Goal: Task Accomplishment & Management: Manage account settings

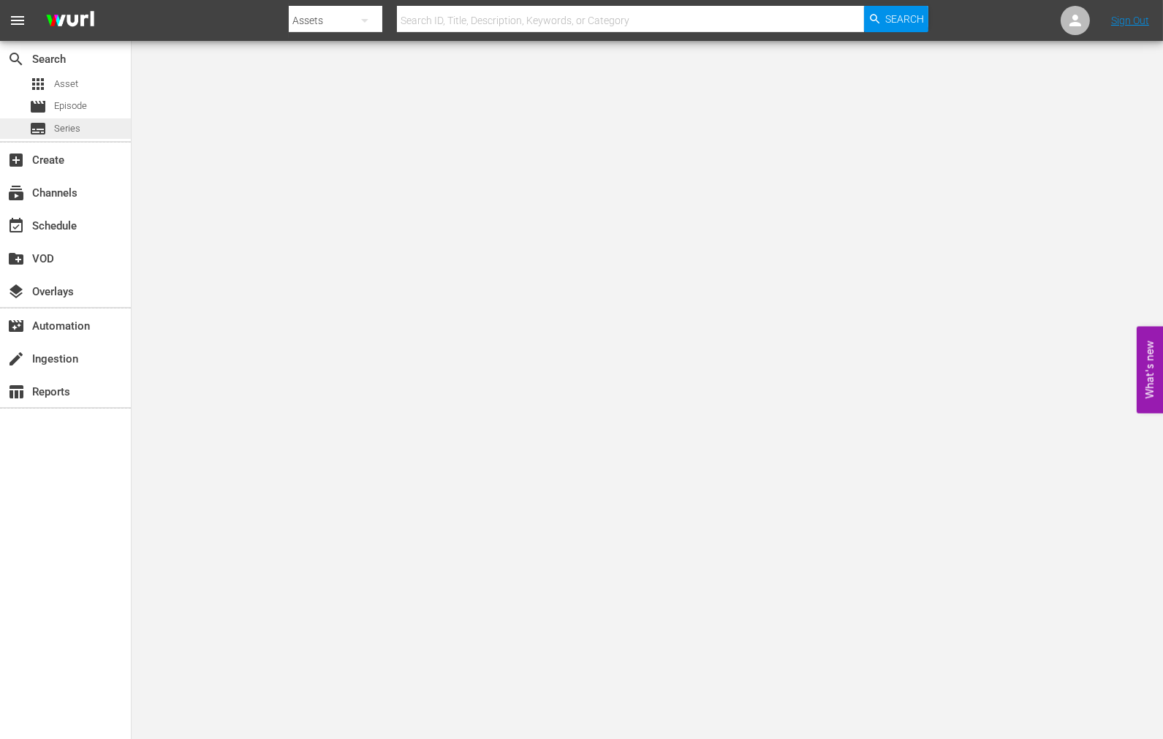
click at [66, 132] on span "Series" at bounding box center [67, 128] width 26 height 15
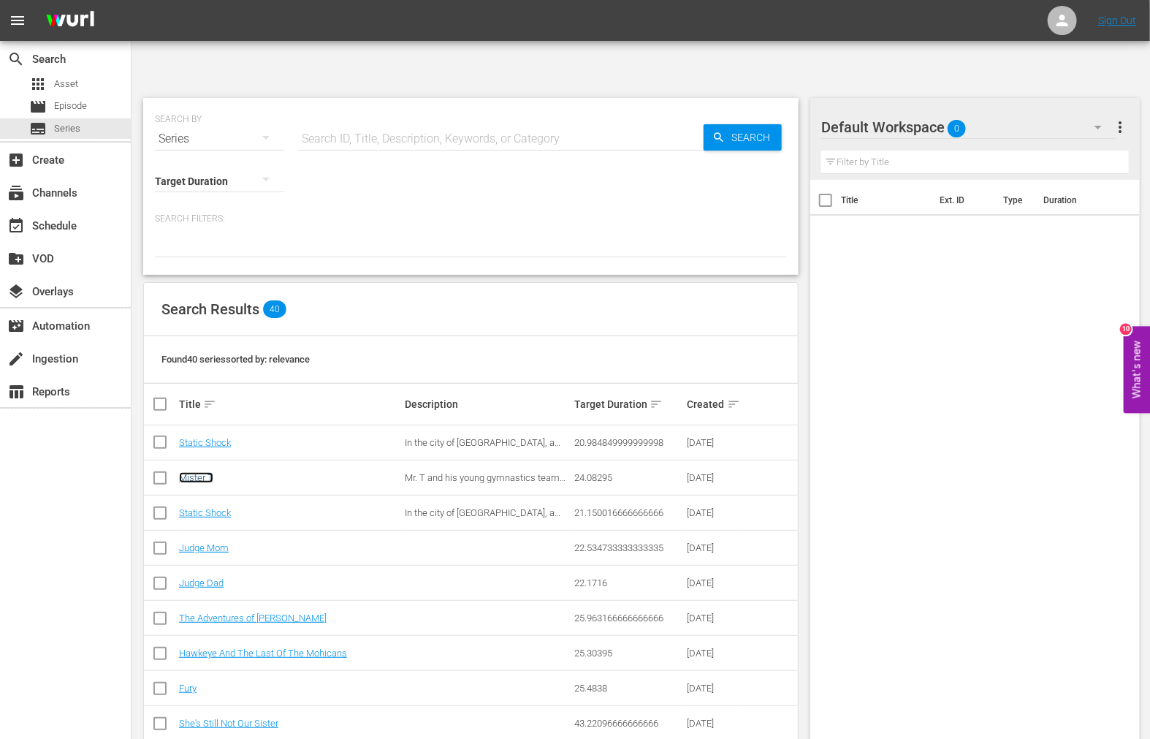
click at [205, 472] on link "Mister T" at bounding box center [196, 477] width 34 height 11
click at [201, 507] on link "Static Shock" at bounding box center [205, 512] width 52 height 11
click at [202, 437] on link "Static Shock" at bounding box center [205, 442] width 52 height 11
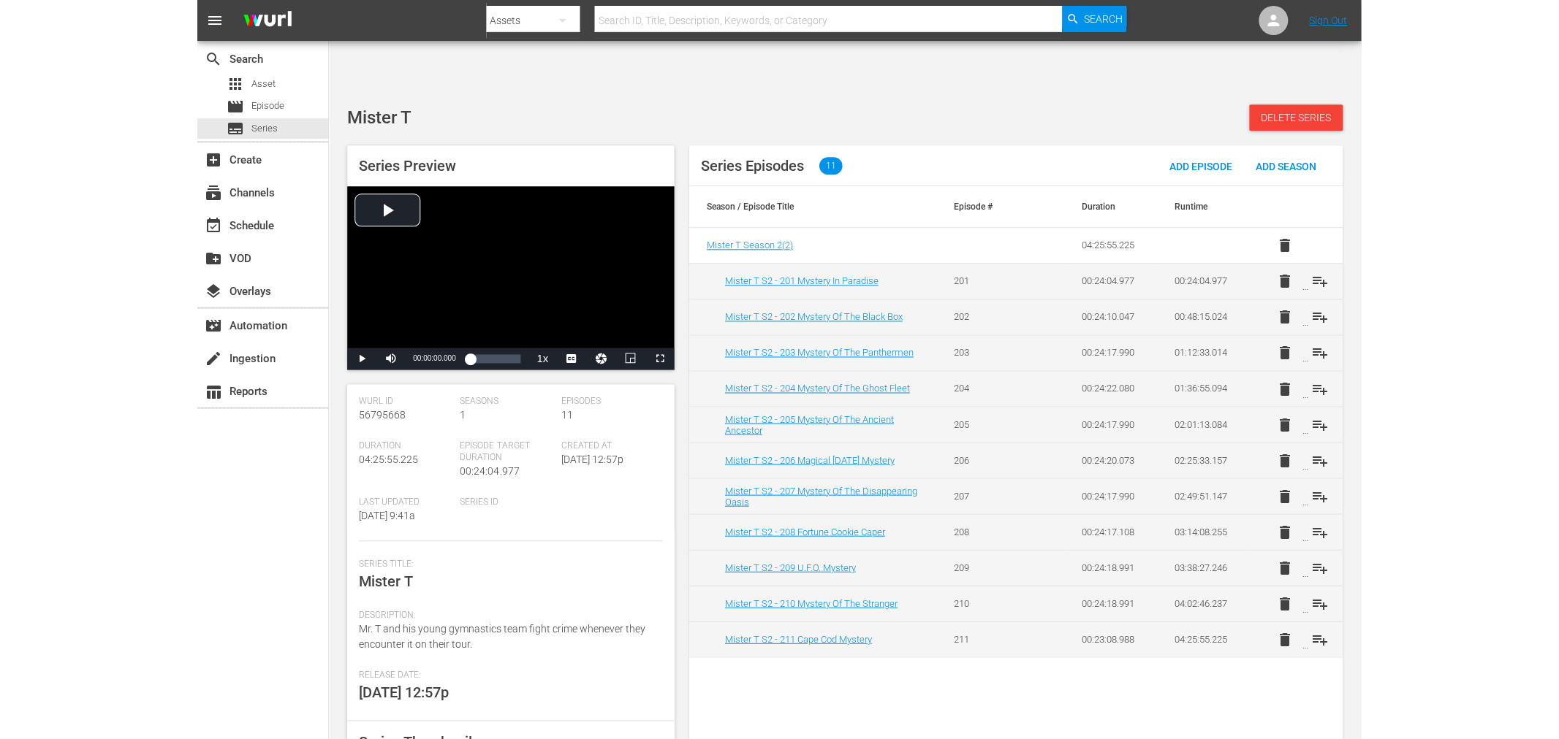
scroll to position [115, 0]
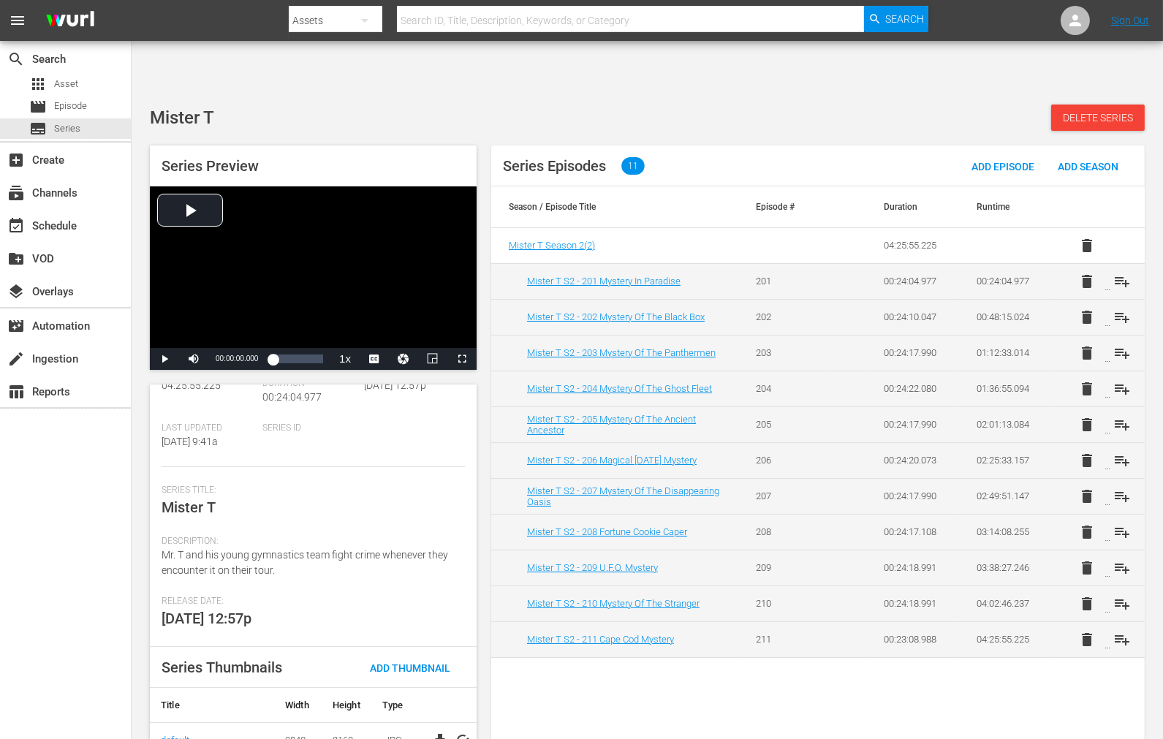
click at [297, 723] on td "3840" at bounding box center [297, 740] width 47 height 35
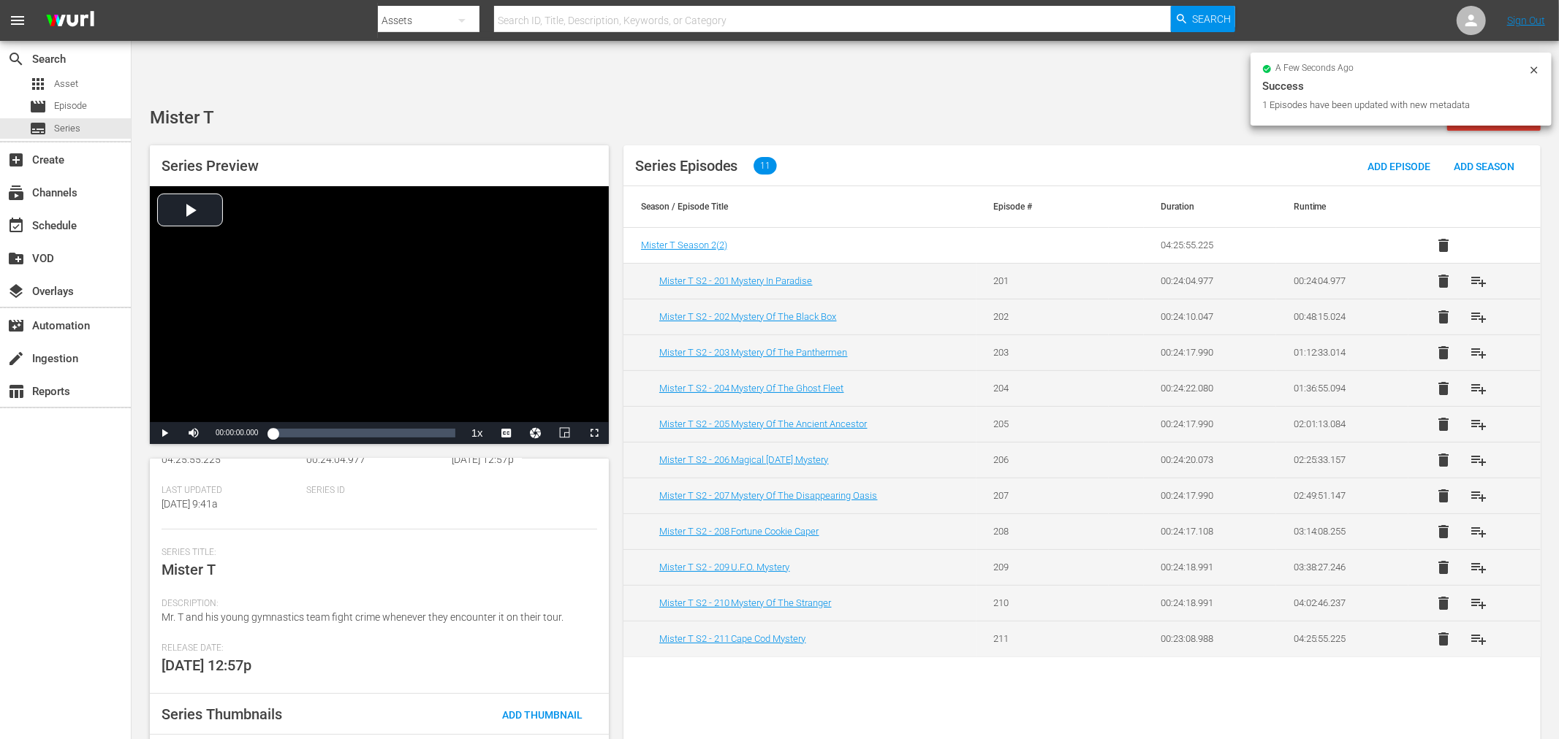
scroll to position [89, 0]
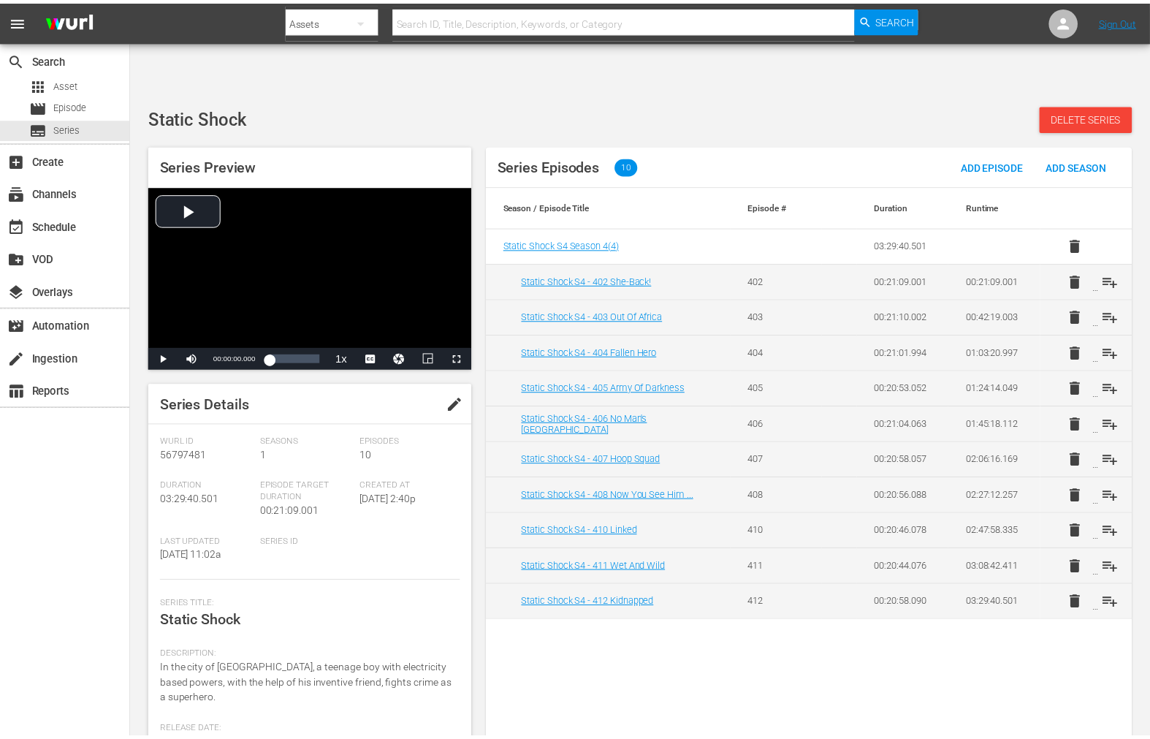
scroll to position [115, 0]
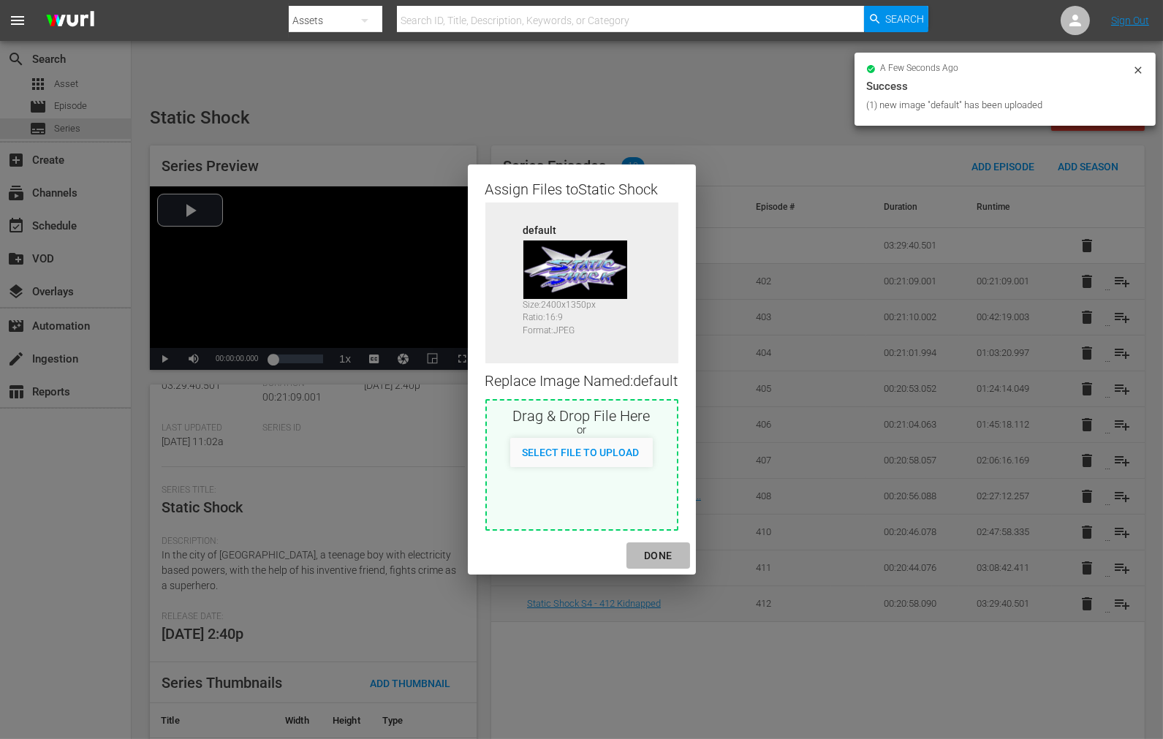
click at [654, 557] on div "DONE" at bounding box center [657, 556] width 51 height 18
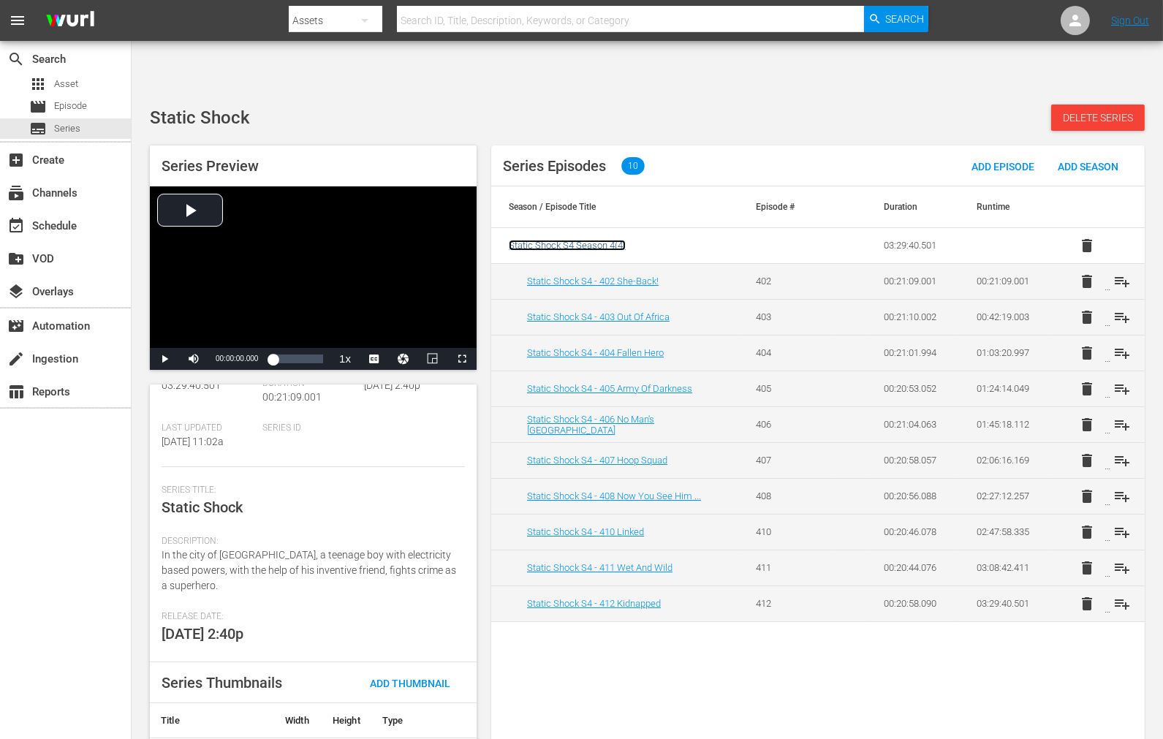
click at [599, 240] on span "Static Shock S4 Season 4 ( 4 )" at bounding box center [567, 245] width 117 height 11
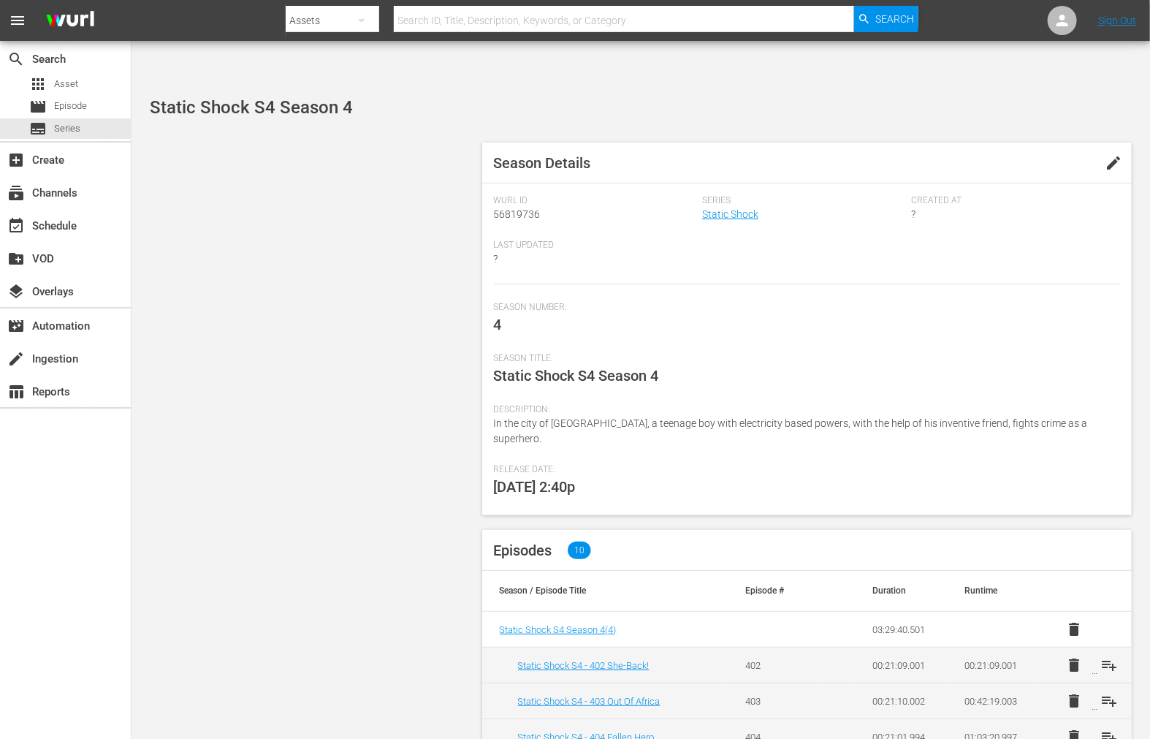
click at [550, 647] on td "Static Shock S4 - 402 She-Back!" at bounding box center [605, 665] width 246 height 36
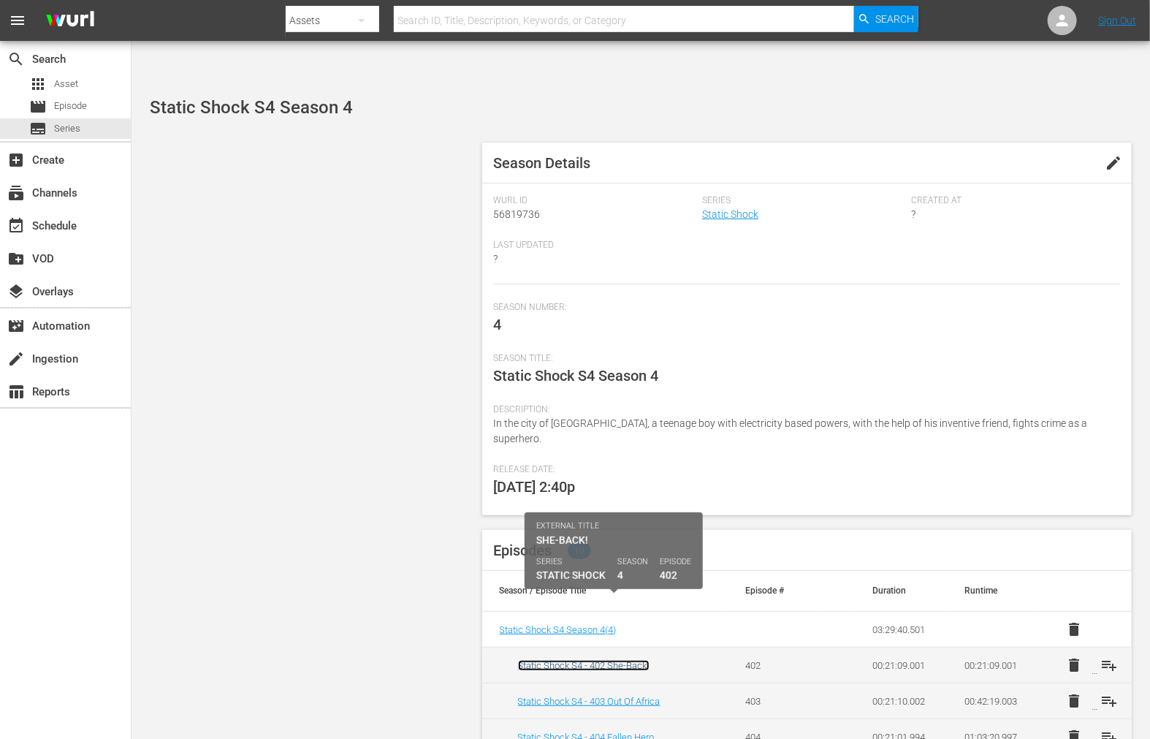
click at [550, 660] on link "Static Shock S4 - 402 She-Back!" at bounding box center [584, 665] width 132 height 11
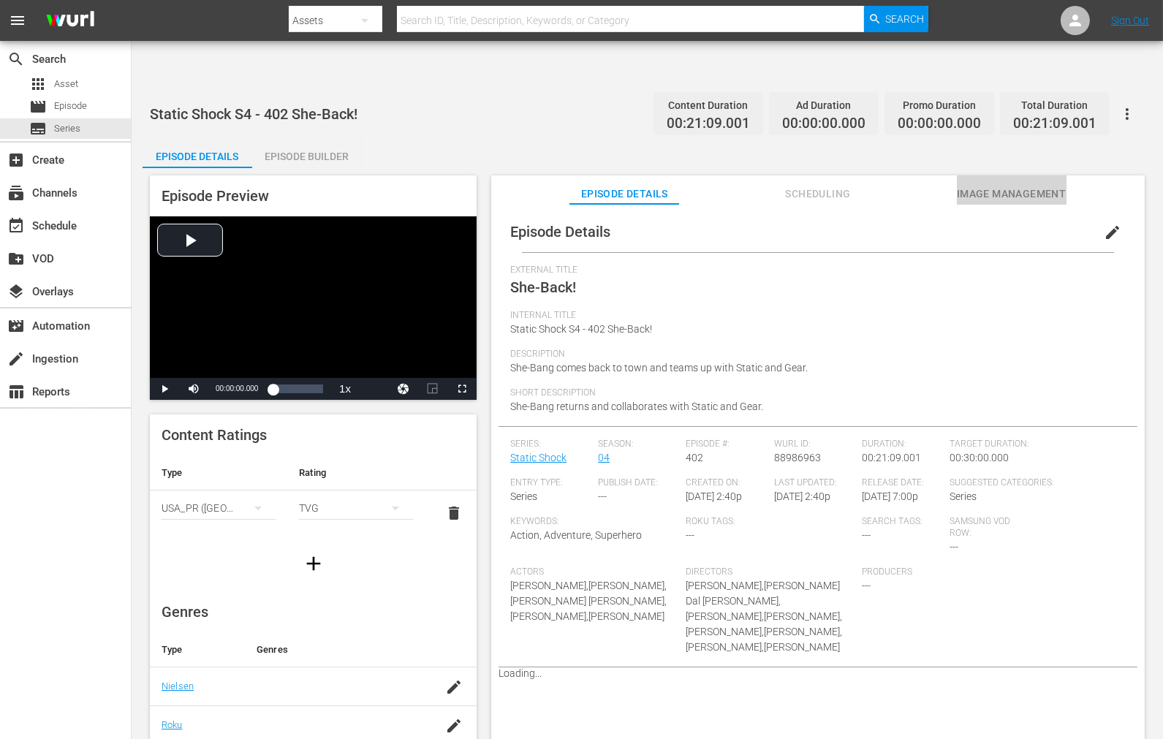
click at [981, 185] on span "Image Management" at bounding box center [1012, 194] width 110 height 18
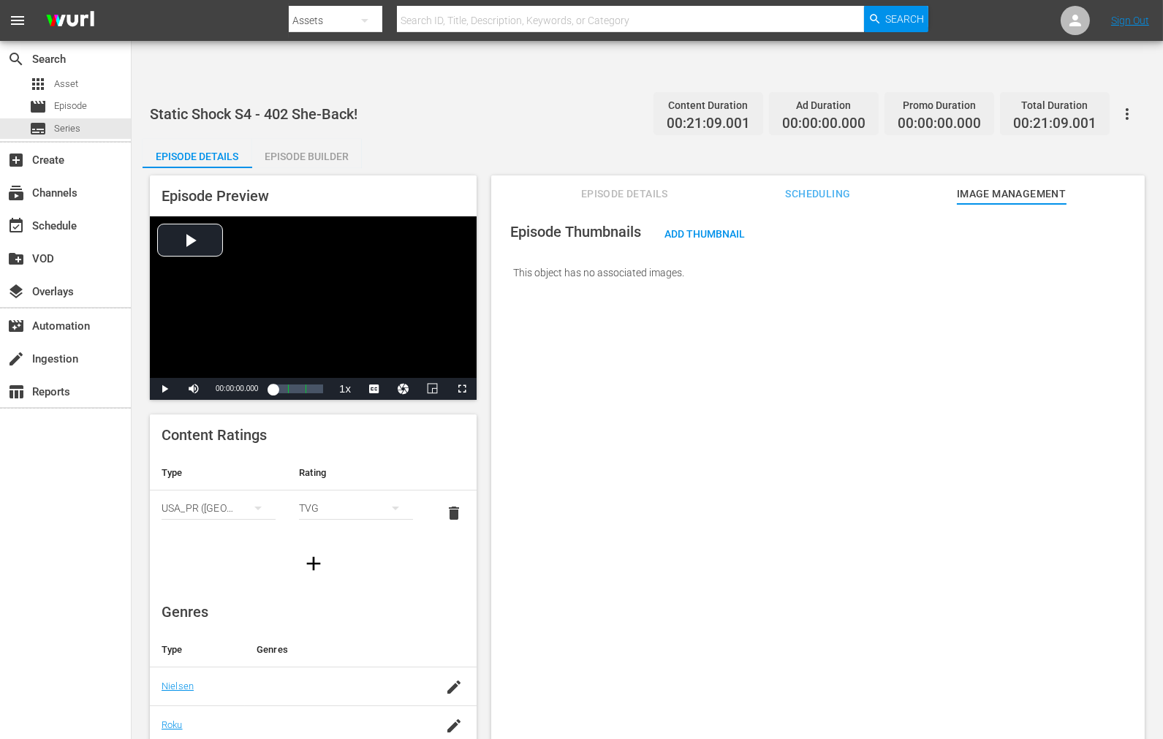
click at [850, 185] on span "Scheduling" at bounding box center [818, 194] width 110 height 18
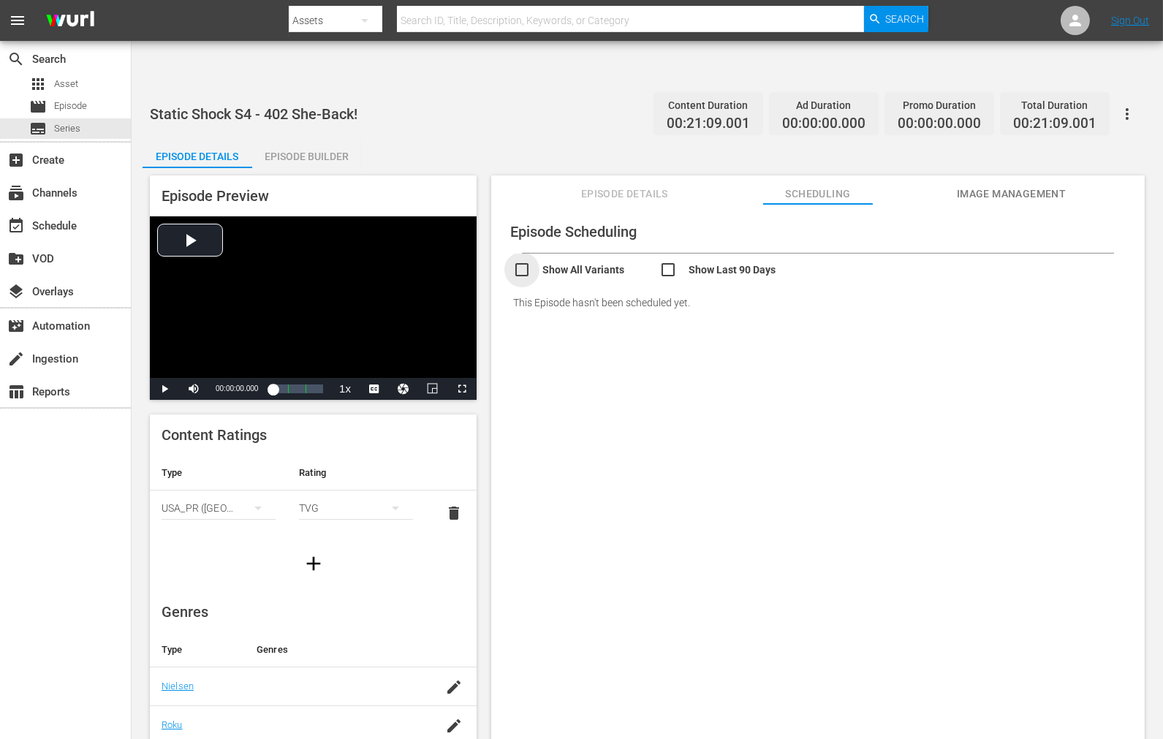
click at [612, 261] on input "checkbox" at bounding box center [586, 271] width 146 height 21
checkbox input "true"
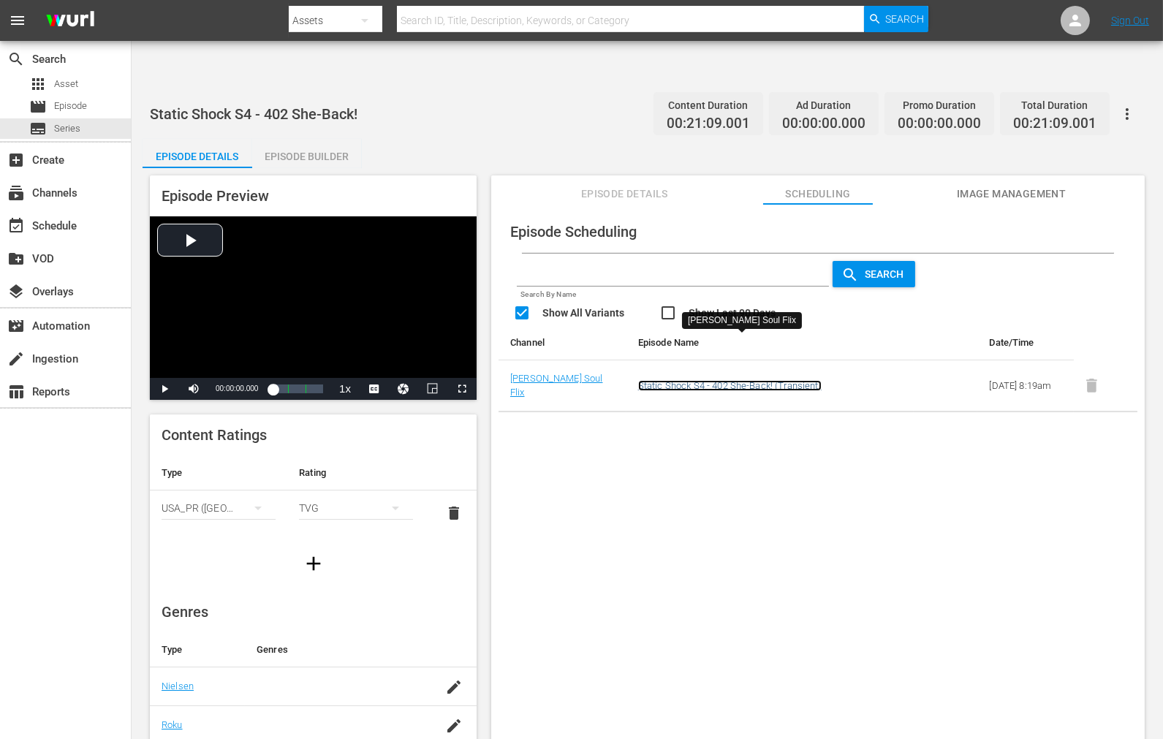
click at [704, 380] on link "Static Shock S4 - 402 She-Back! (Transient)" at bounding box center [729, 385] width 183 height 11
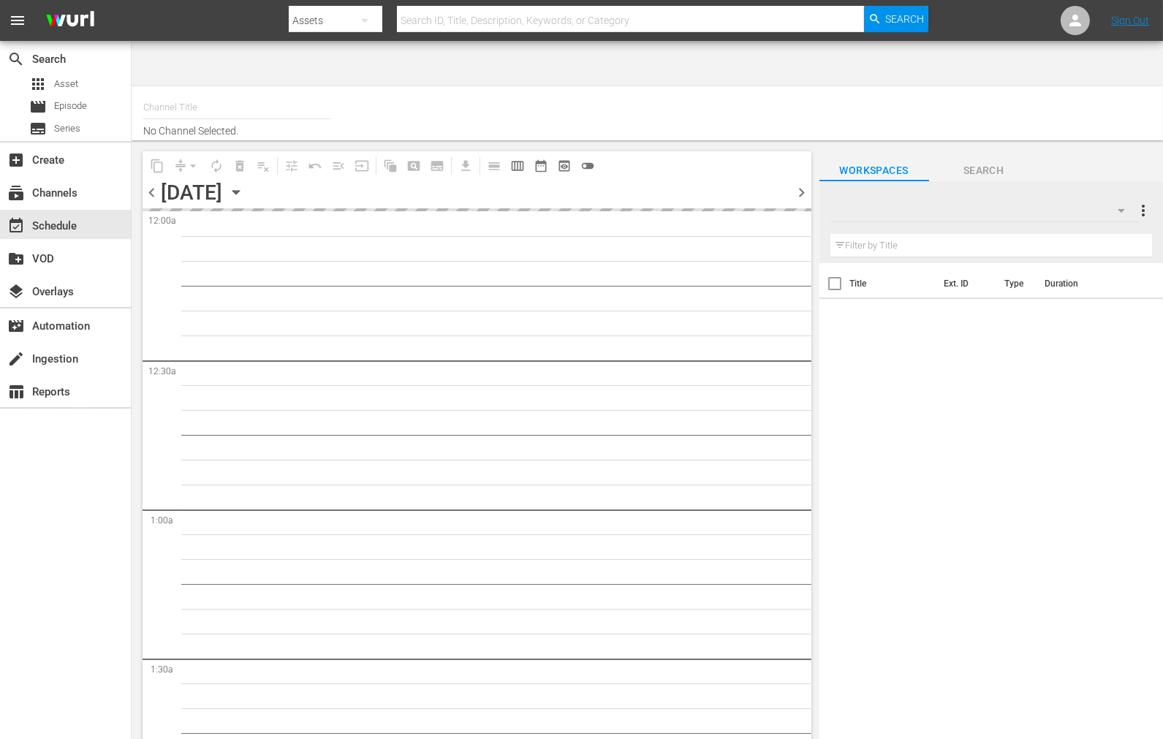
type input "Soul Flix (1949)"
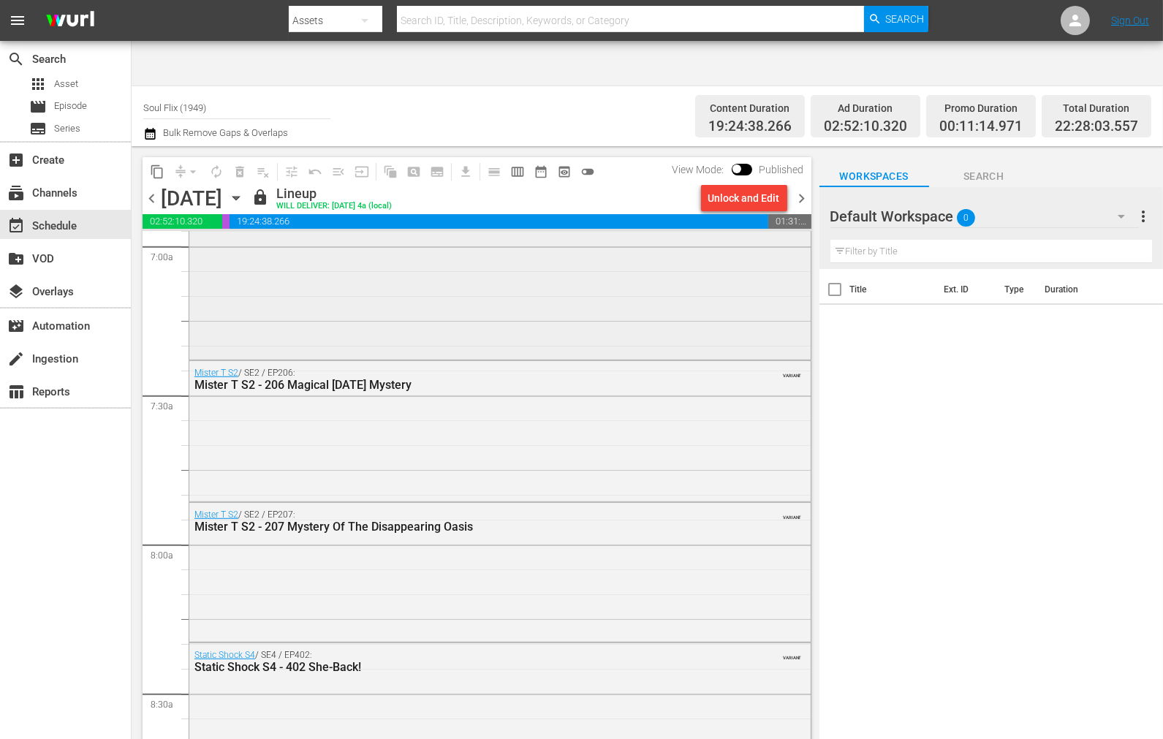
scroll to position [2273, 0]
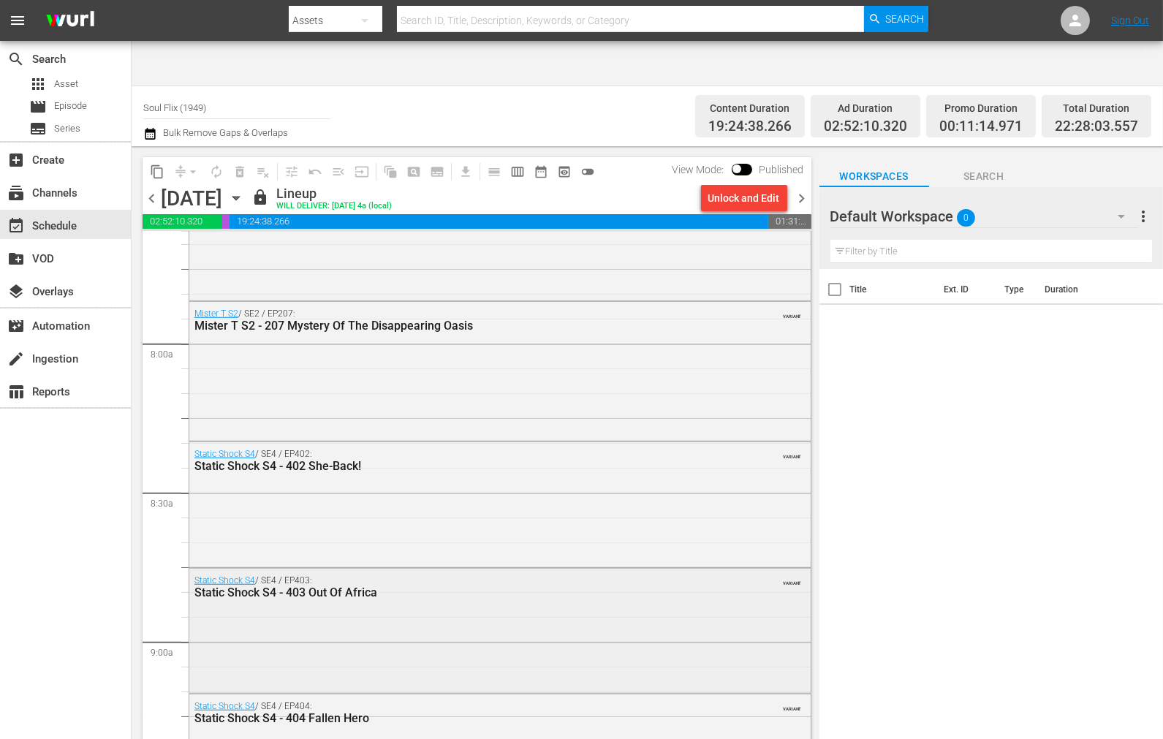
click at [298, 569] on div "Static Shock S4 / SE4 / EP403: Static Shock S4 - 403 Out Of Africa VARIANT" at bounding box center [499, 629] width 621 height 121
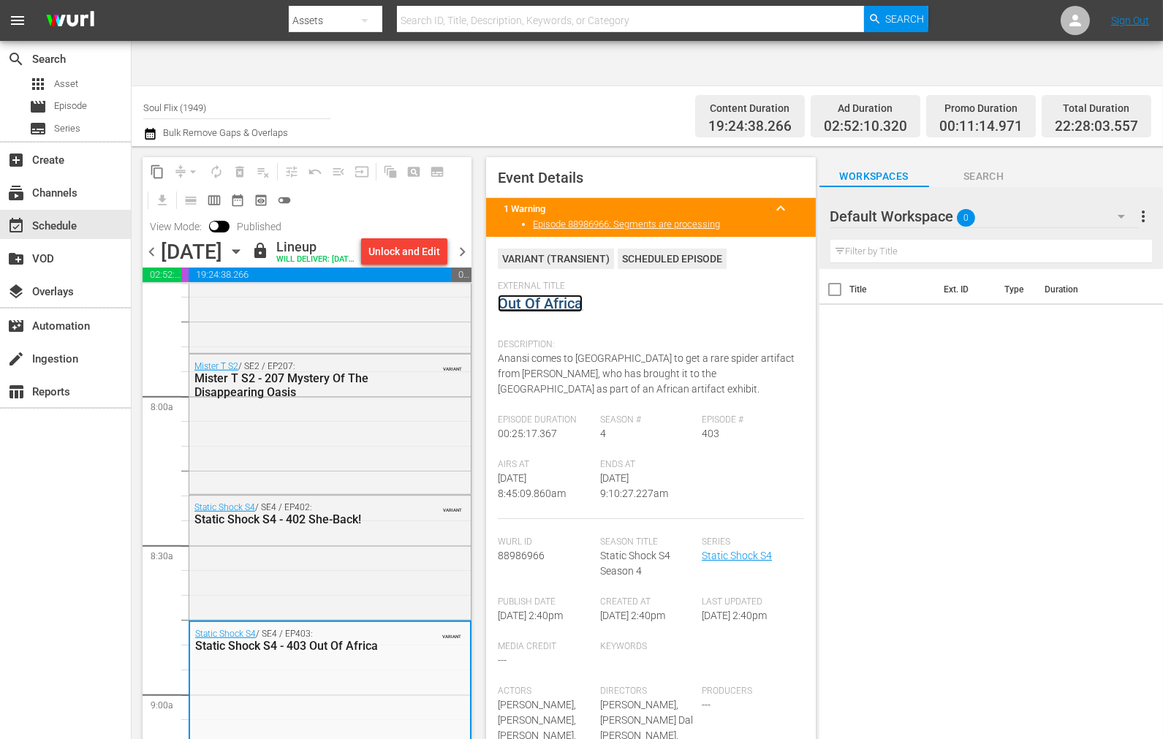
click at [559, 294] on link "Out Of Africa" at bounding box center [540, 303] width 85 height 18
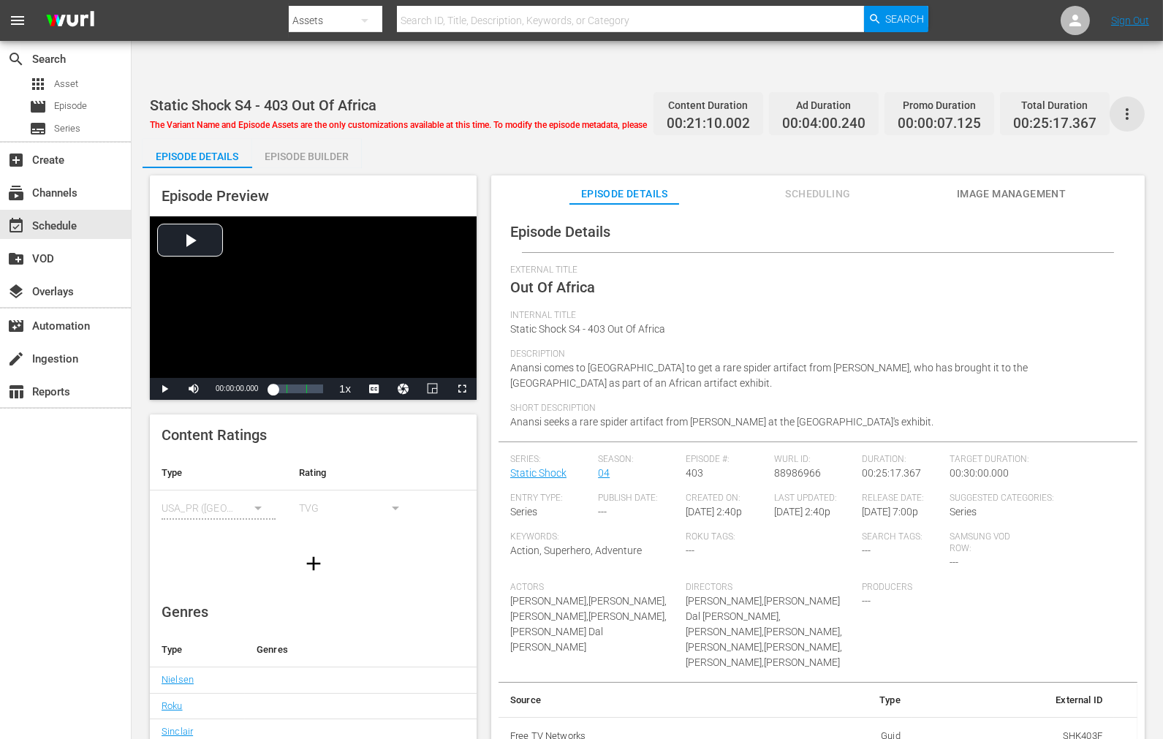
click at [1046, 105] on icon "button" at bounding box center [1127, 114] width 18 height 18
click at [1003, 349] on span "Description" at bounding box center [814, 355] width 608 height 12
click at [566, 120] on span "The Variant Name and Episode Assets are the only customizations available at th…" at bounding box center [449, 125] width 598 height 10
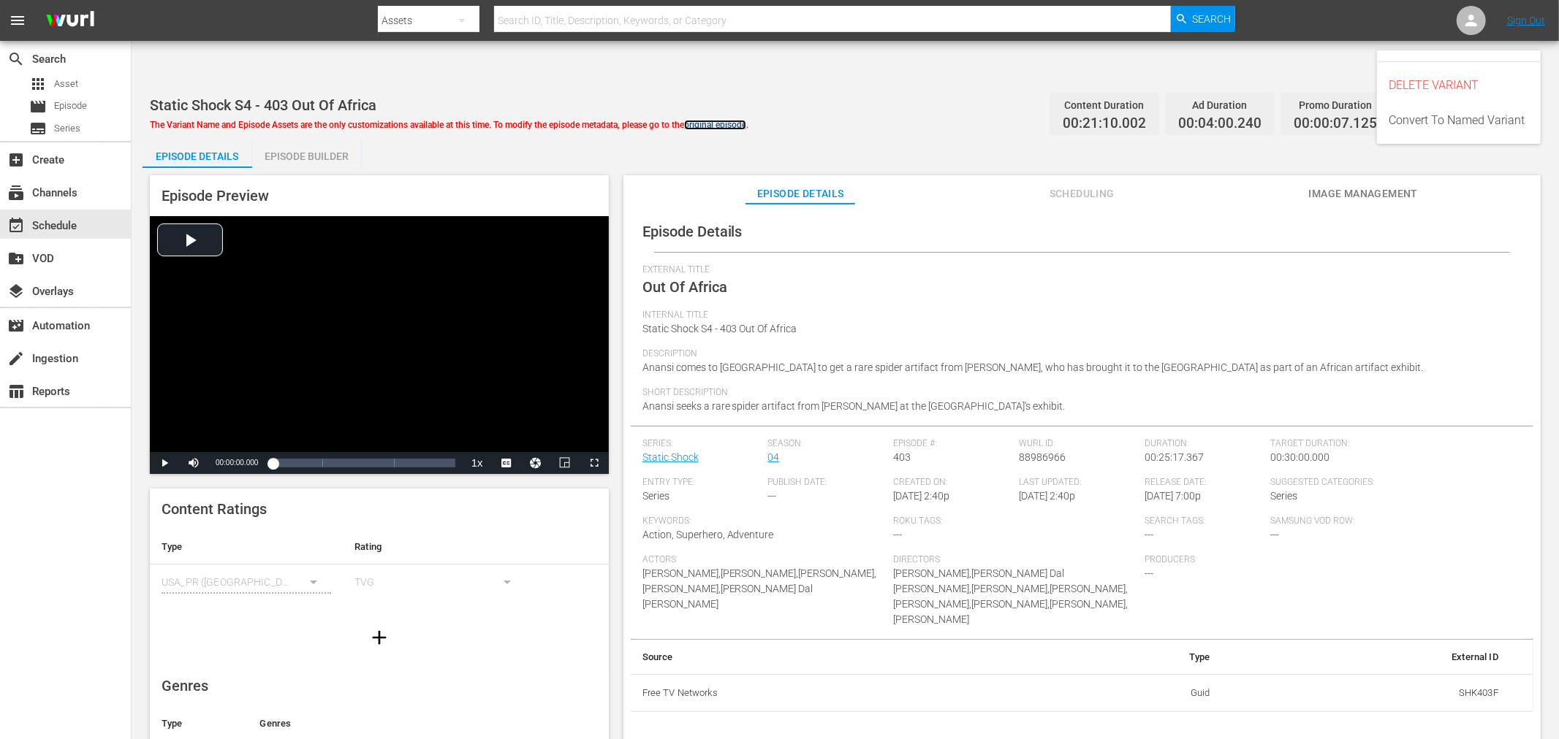
click at [741, 120] on link "original episode" at bounding box center [715, 125] width 62 height 10
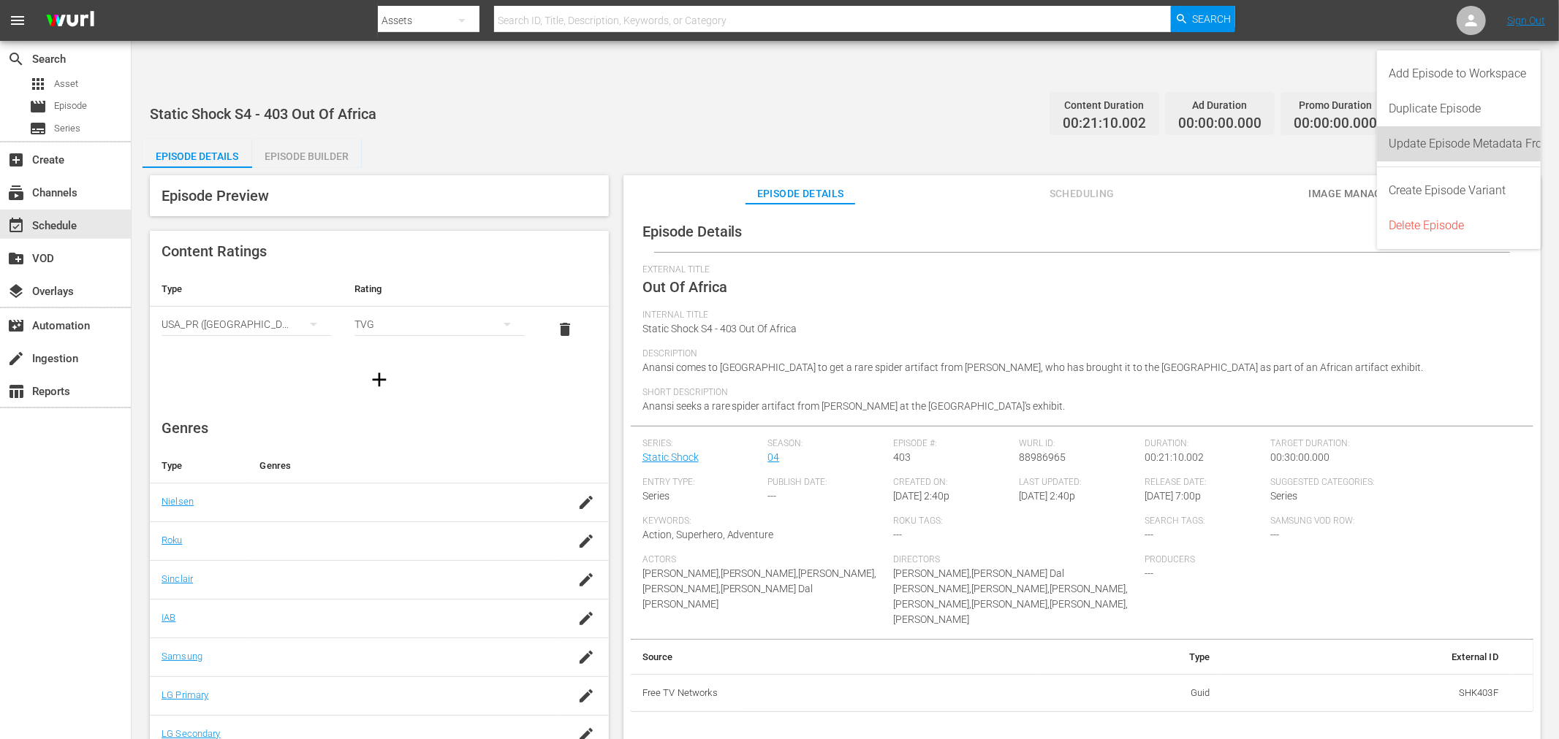
click at [1046, 148] on div "Update Episode Metadata From Key Assets" at bounding box center [1499, 143] width 223 height 35
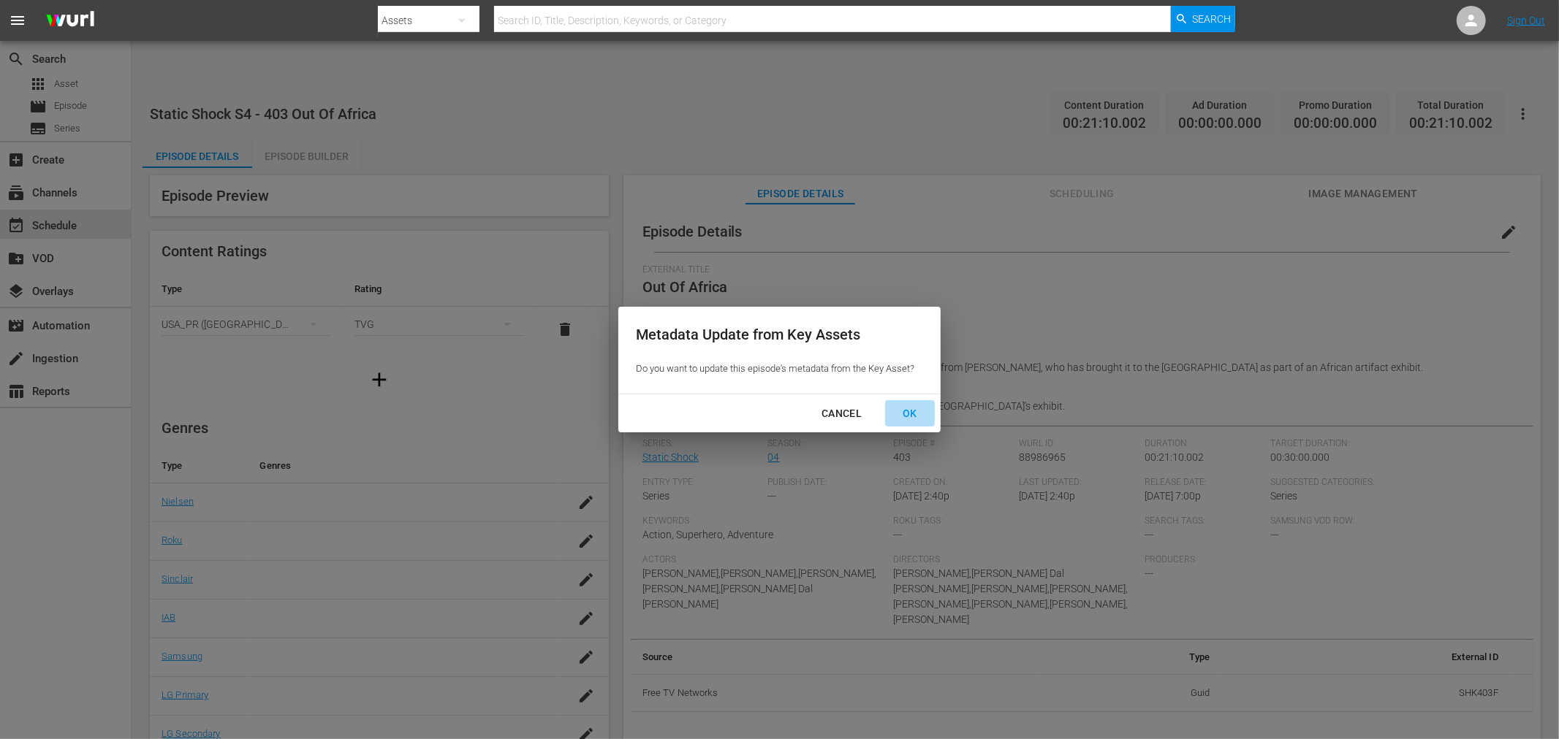
click at [923, 412] on div "OK" at bounding box center [910, 414] width 38 height 18
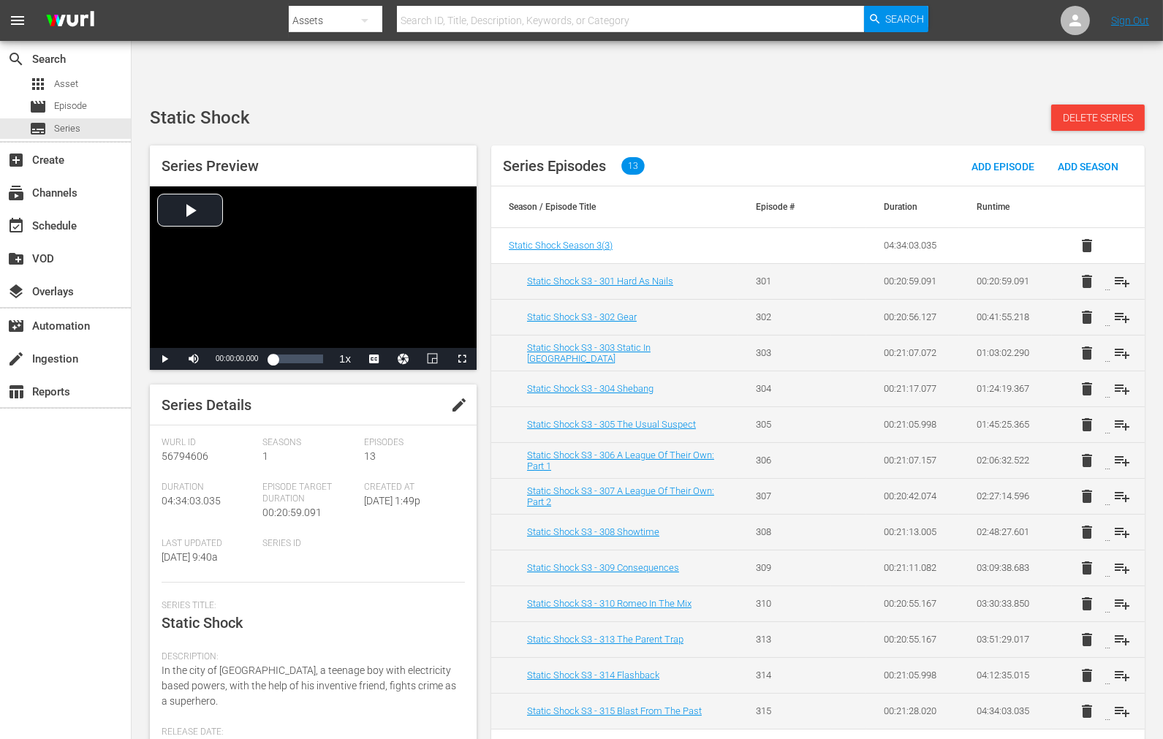
scroll to position [115, 0]
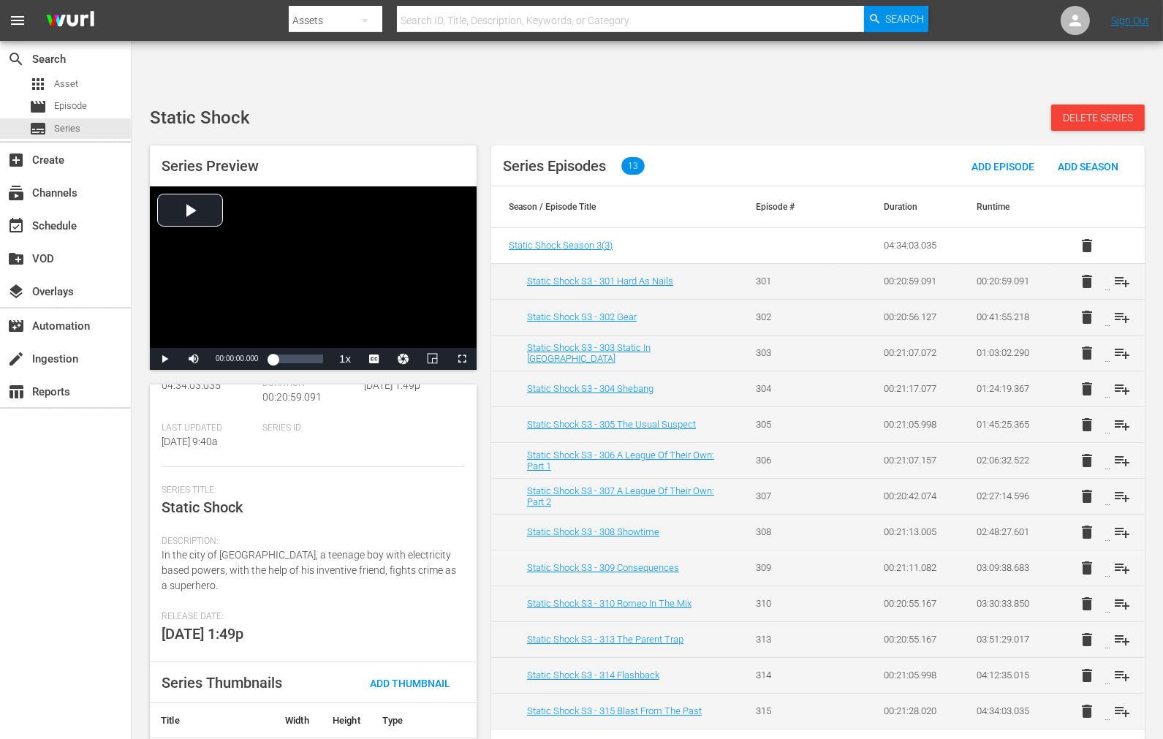
click at [80, 662] on div "search Search apps Asset movie Episode subtitles Series add_box Create subscrip…" at bounding box center [66, 410] width 132 height 739
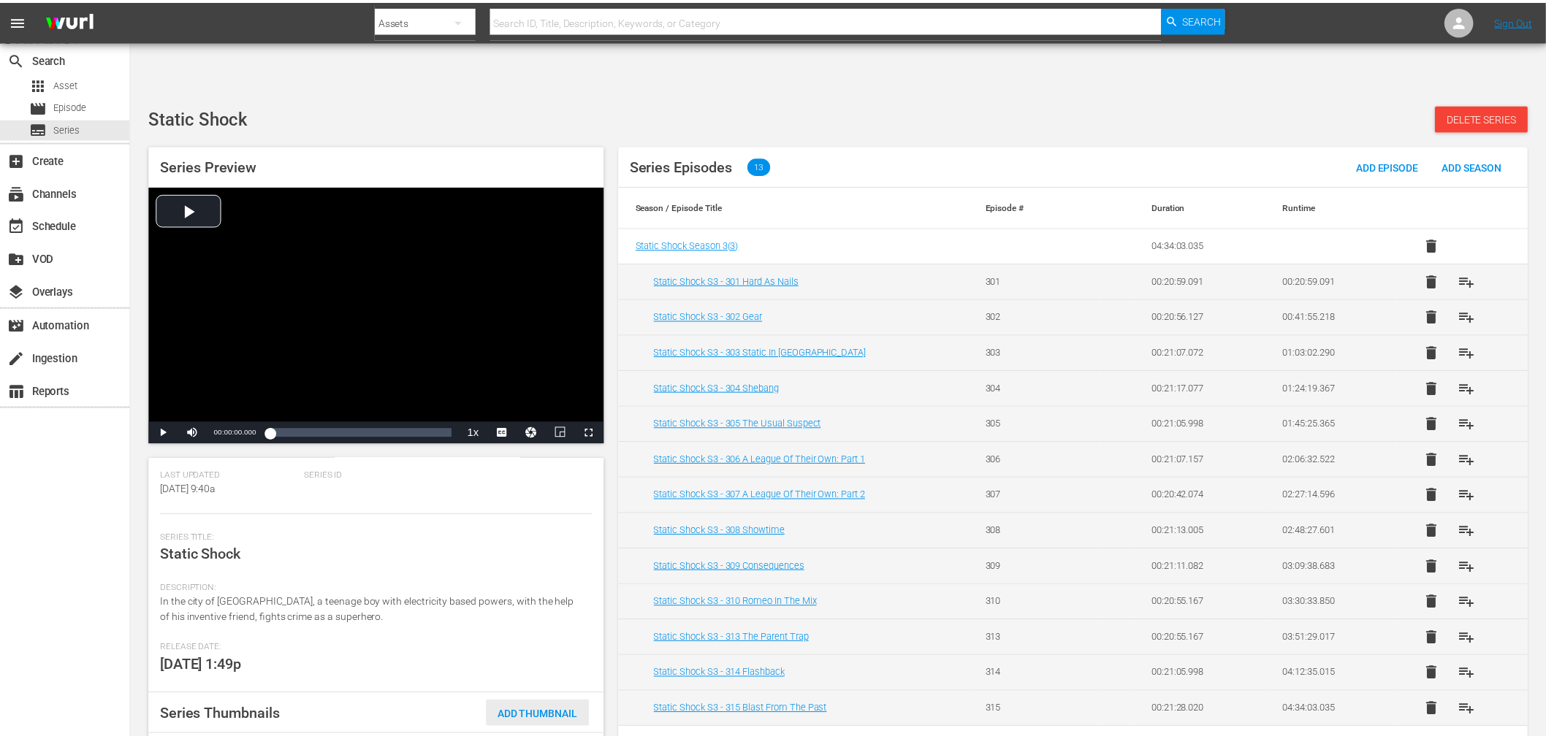
scroll to position [178, 0]
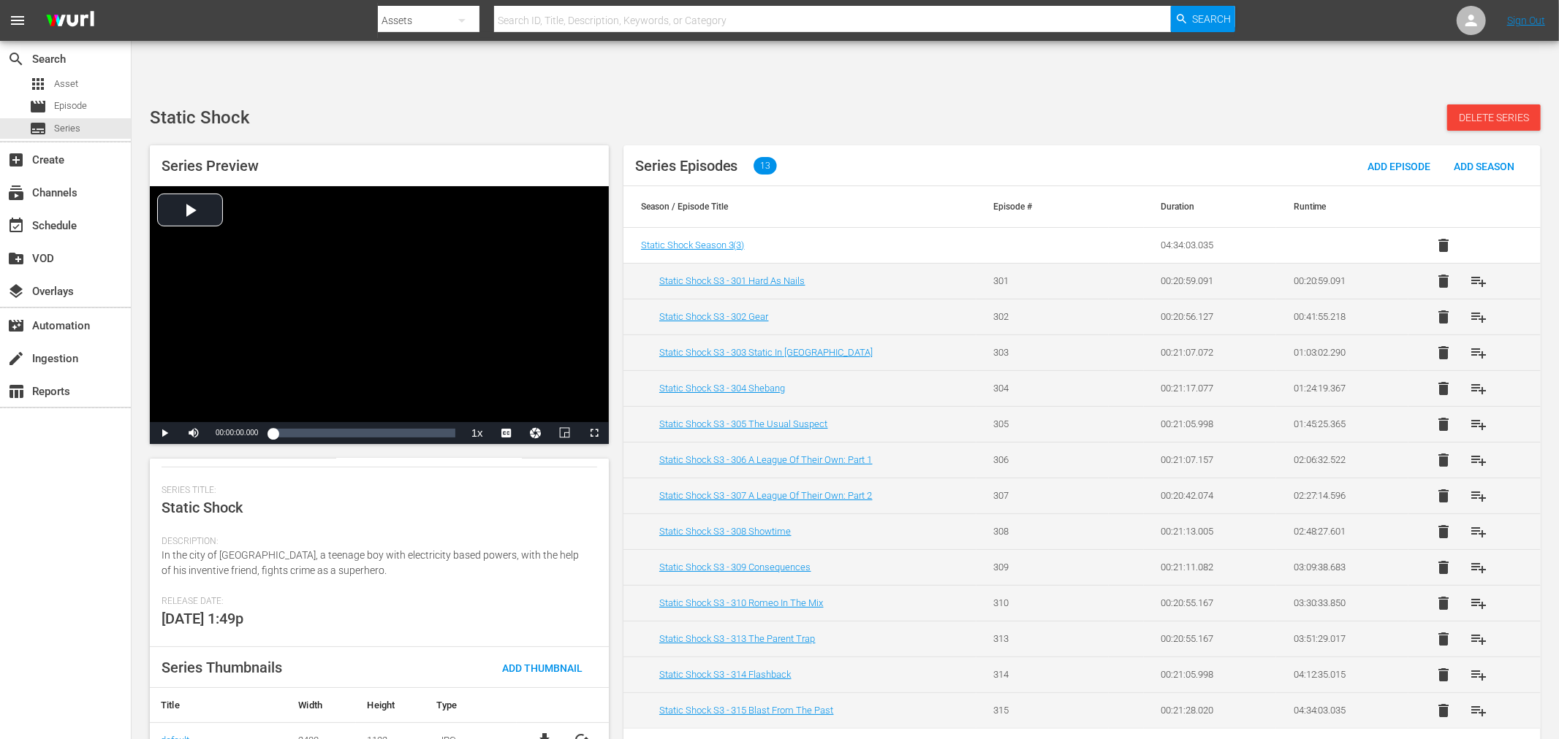
click at [572, 731] on span "cached" at bounding box center [581, 740] width 18 height 18
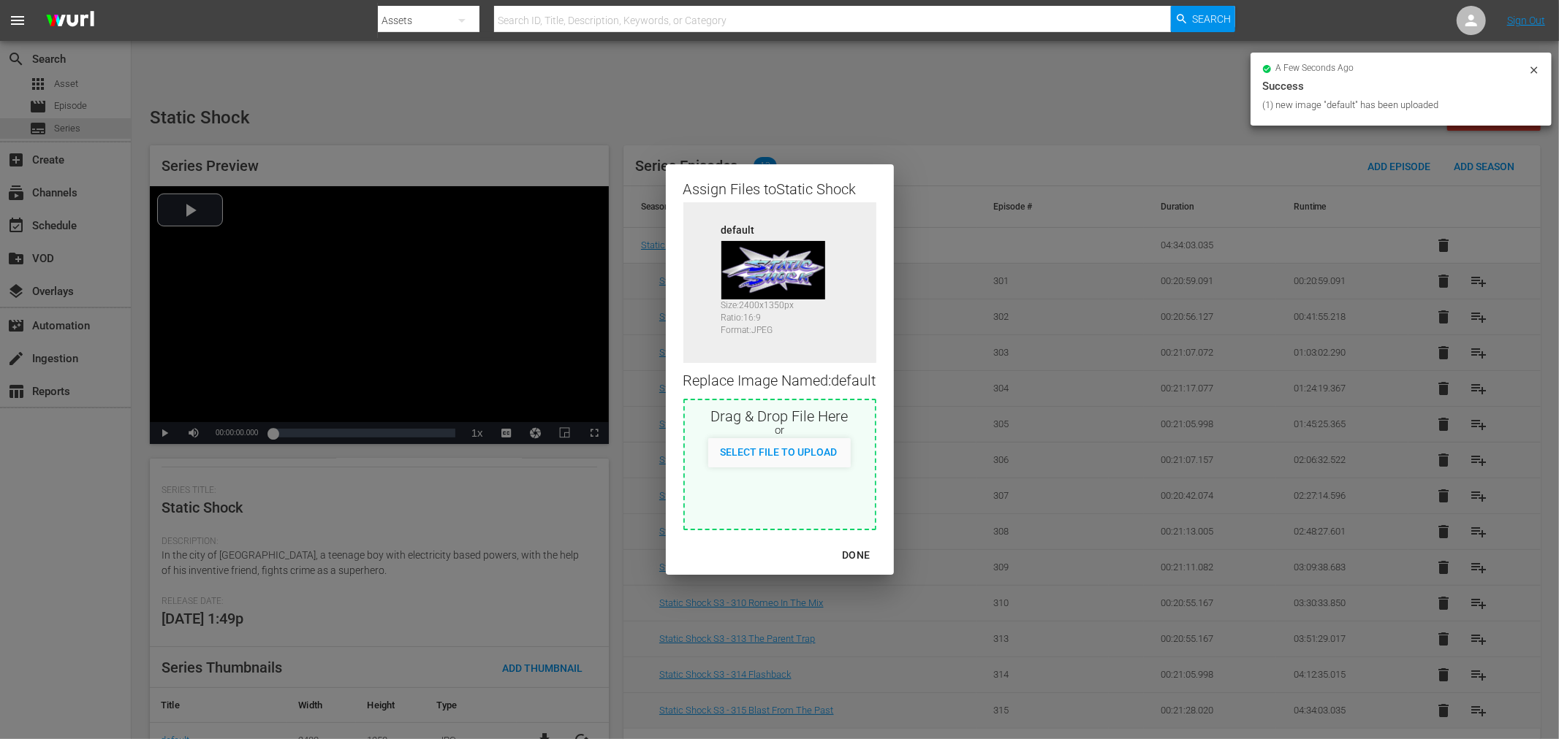
click at [1043, 101] on div "Assign Files to Static Shock Source default Size: 2400 x 1350 px Ratio: 16:9 Fo…" at bounding box center [780, 370] width 1524 height 704
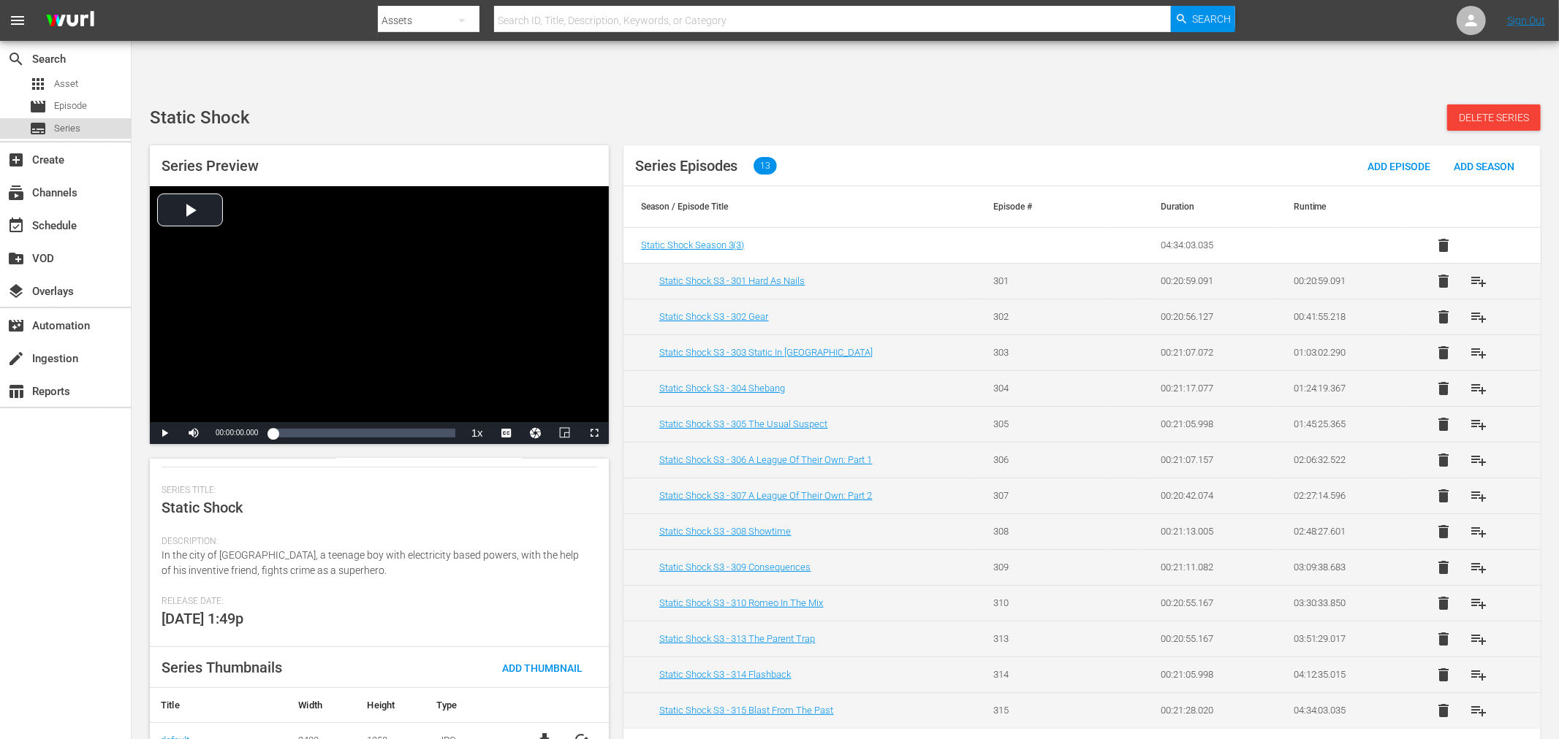
click at [67, 126] on span "Series" at bounding box center [67, 128] width 26 height 15
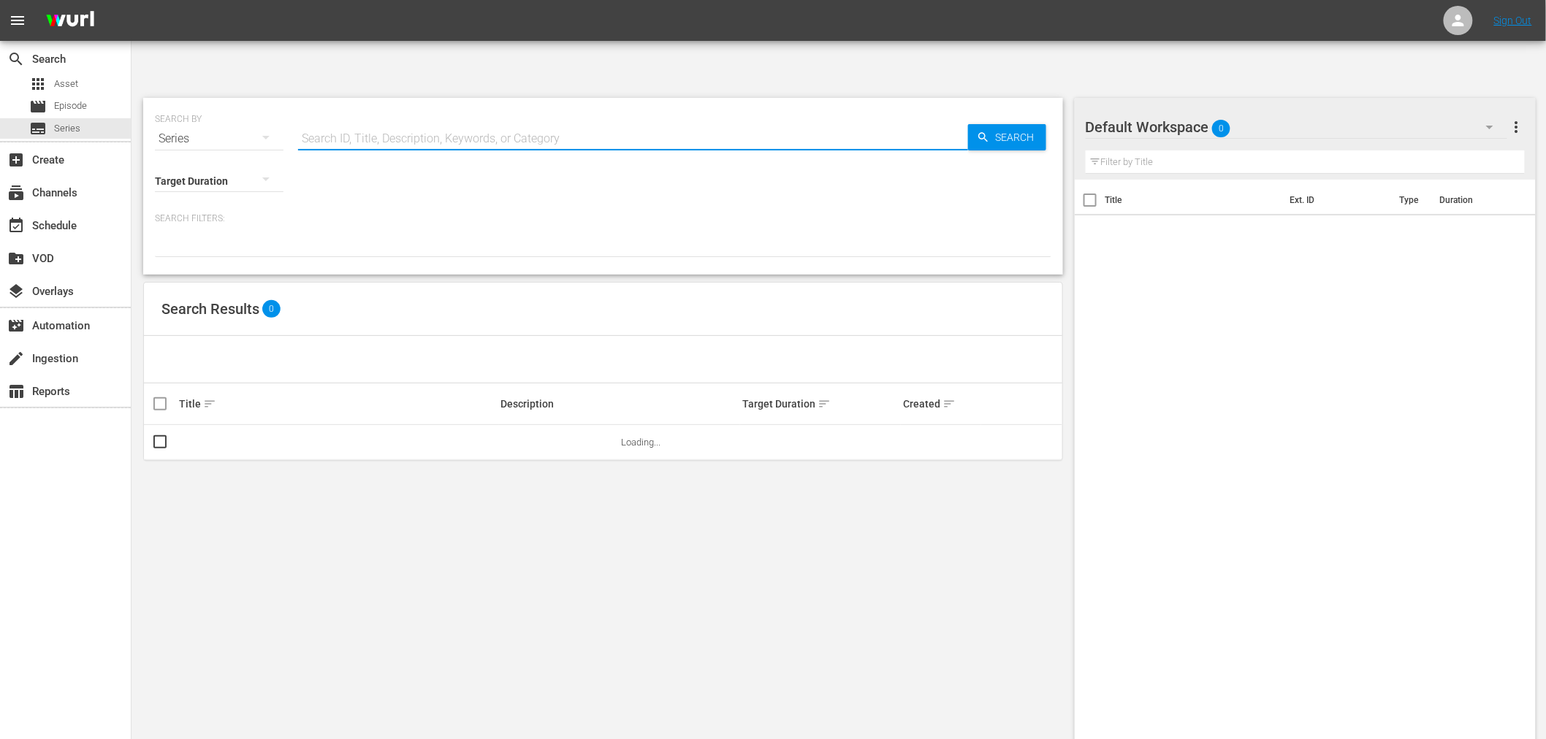
click at [444, 121] on input "text" at bounding box center [633, 138] width 670 height 35
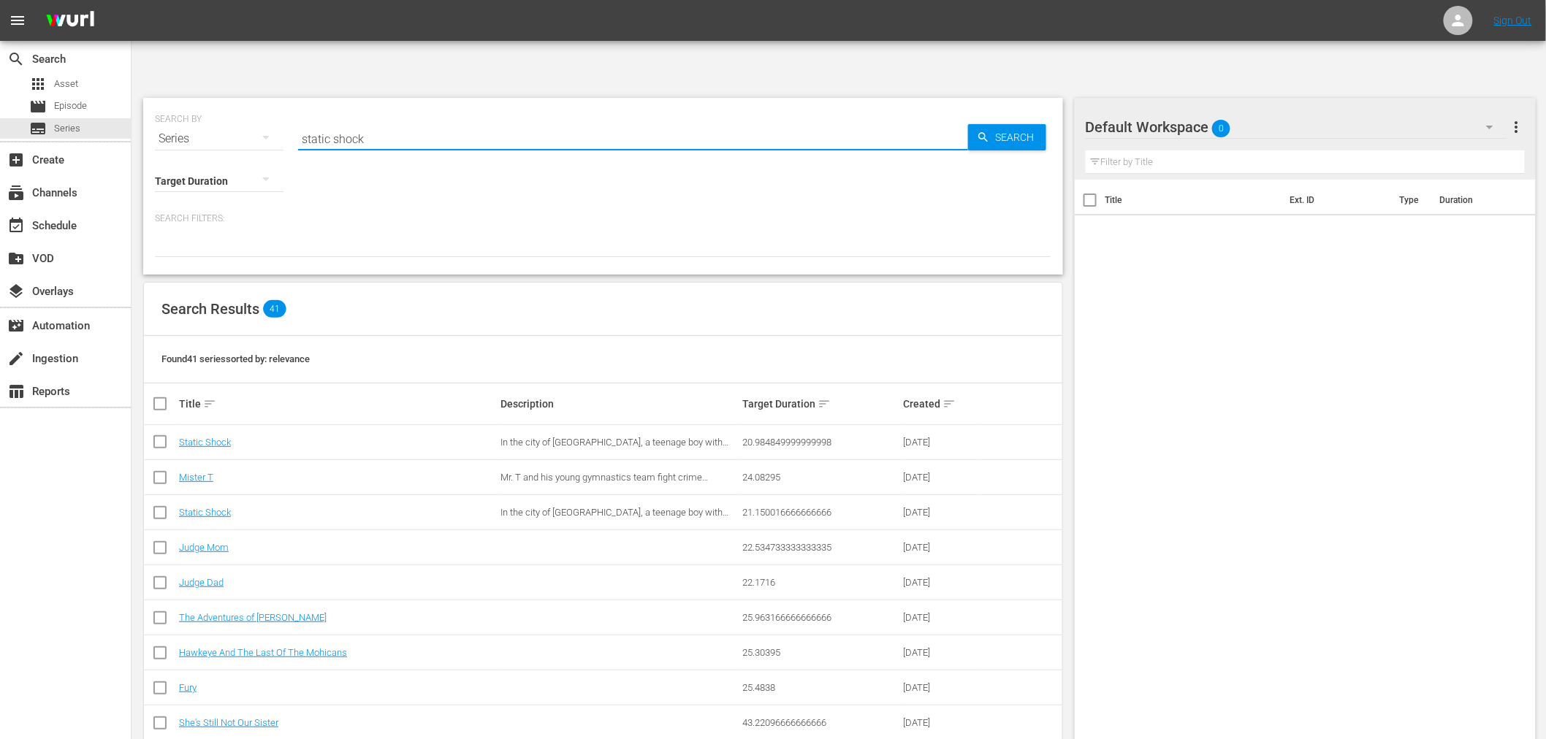
type input "static shock"
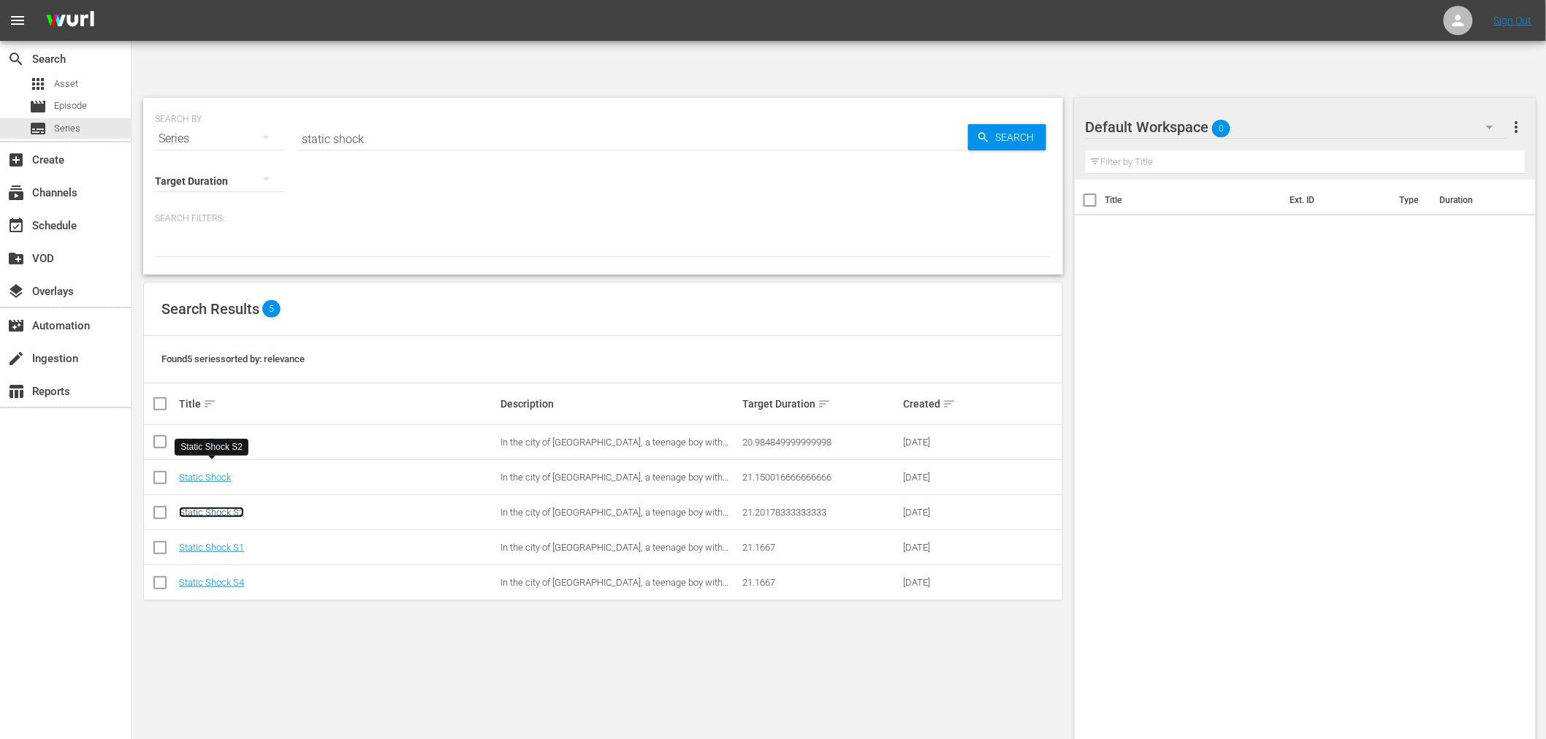
click at [217, 507] on link "Static Shock S2" at bounding box center [211, 512] width 65 height 11
click at [216, 542] on link "Static Shock S1" at bounding box center [211, 547] width 65 height 11
click at [214, 577] on link "Static Shock S4" at bounding box center [211, 582] width 65 height 11
click at [215, 437] on link "Static Shock" at bounding box center [205, 442] width 52 height 11
click at [212, 472] on link "Static Shock" at bounding box center [205, 477] width 52 height 11
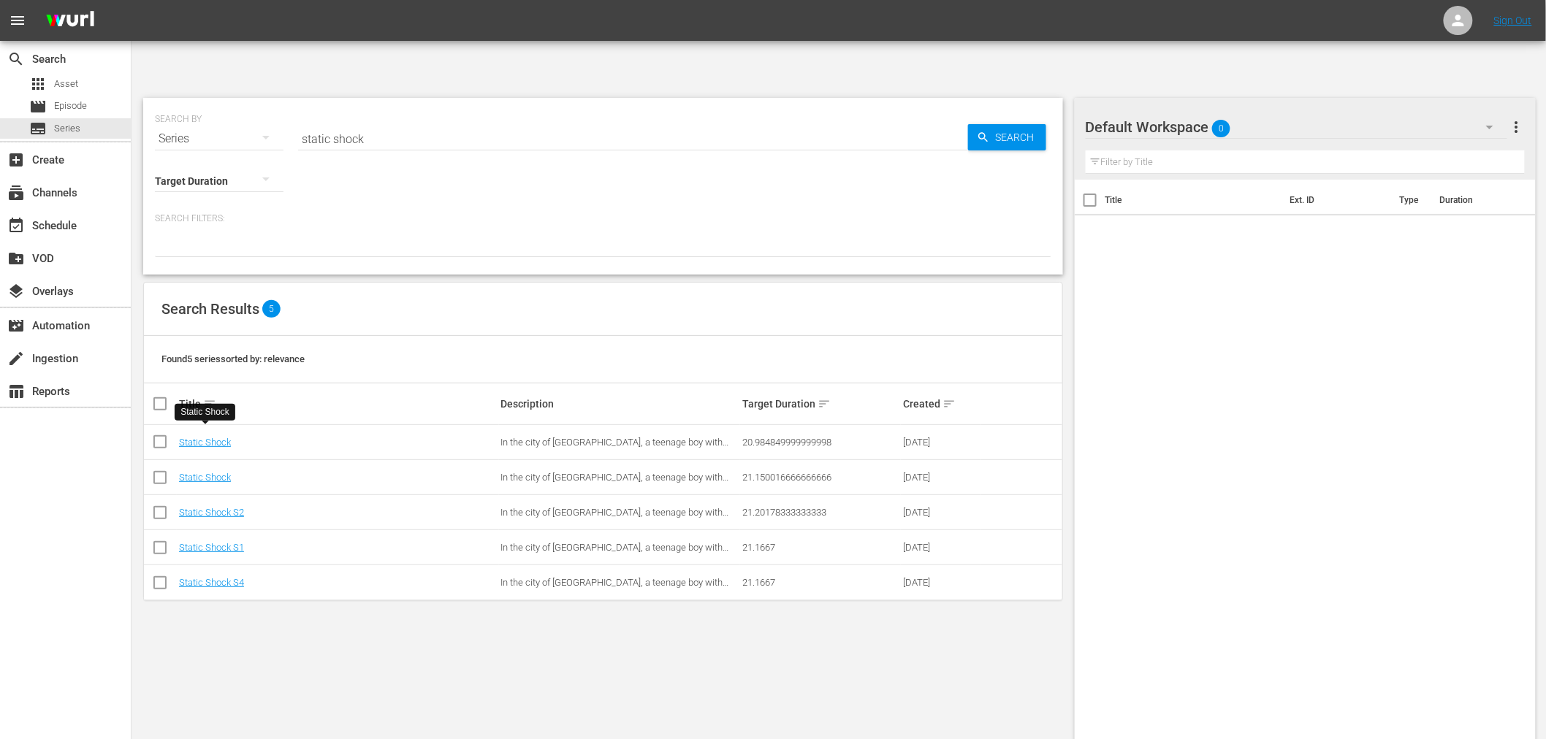
click at [504, 620] on div "SEARCH BY Search By Series Search ID, Title, Description, Keywords, or Category…" at bounding box center [603, 436] width 943 height 700
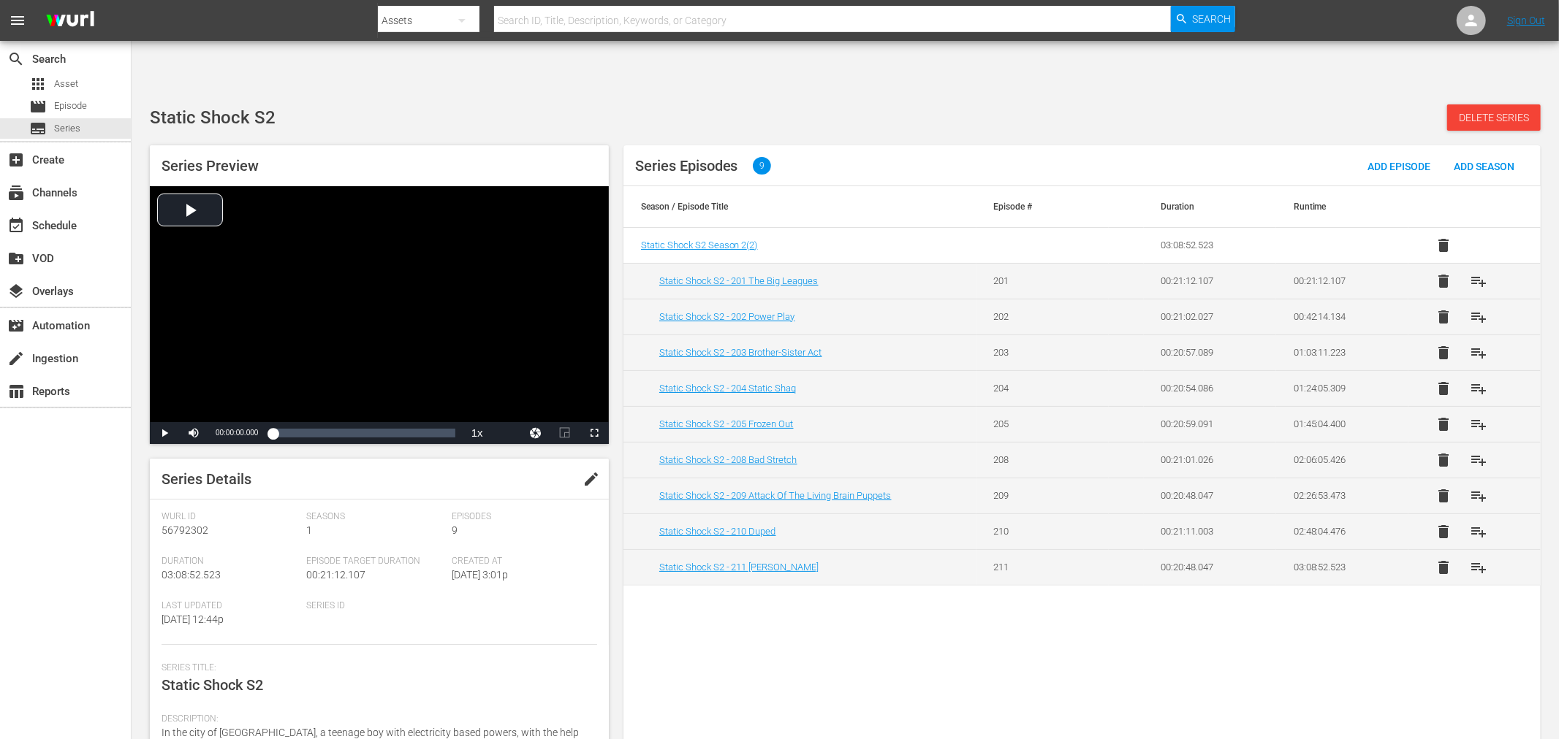
click at [582, 471] on span "edit" at bounding box center [591, 480] width 18 height 18
click at [274, 666] on div "Static Shock S2 Static Shock S2" at bounding box center [375, 683] width 428 height 35
drag, startPoint x: 257, startPoint y: 644, endPoint x: 352, endPoint y: 644, distance: 95.0
type textarea "Static Shock"
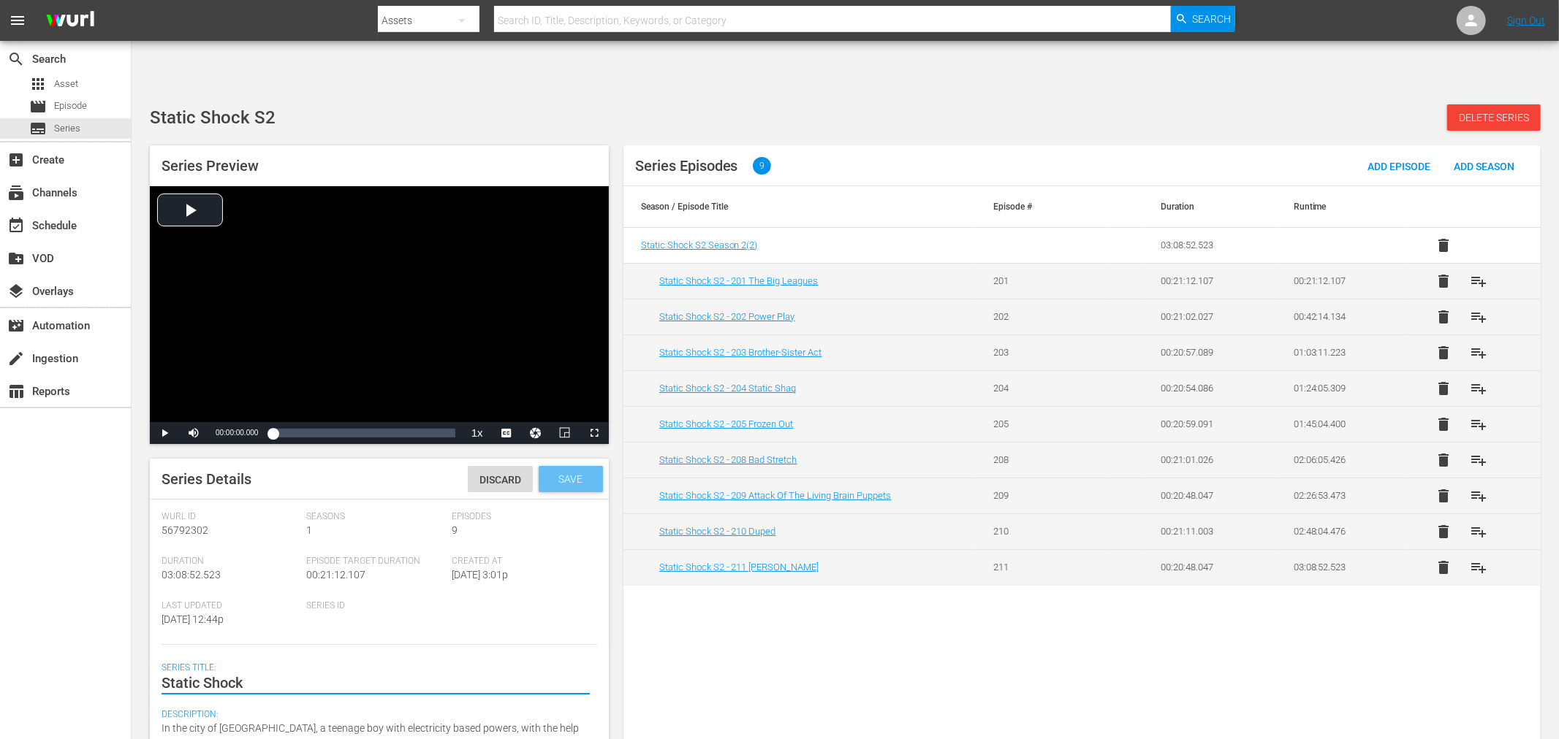
click at [569, 474] on span "Save" at bounding box center [570, 480] width 47 height 12
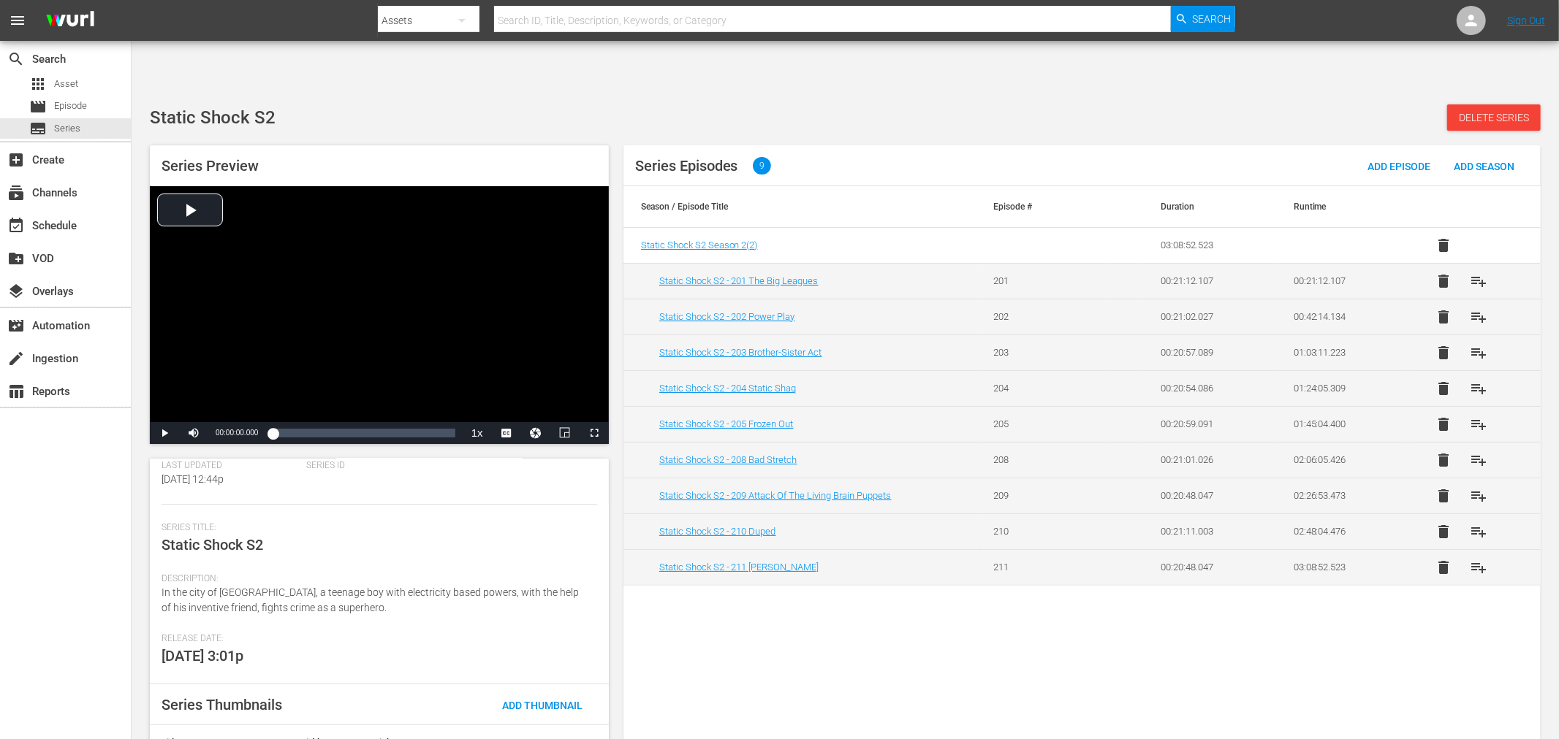
scroll to position [178, 0]
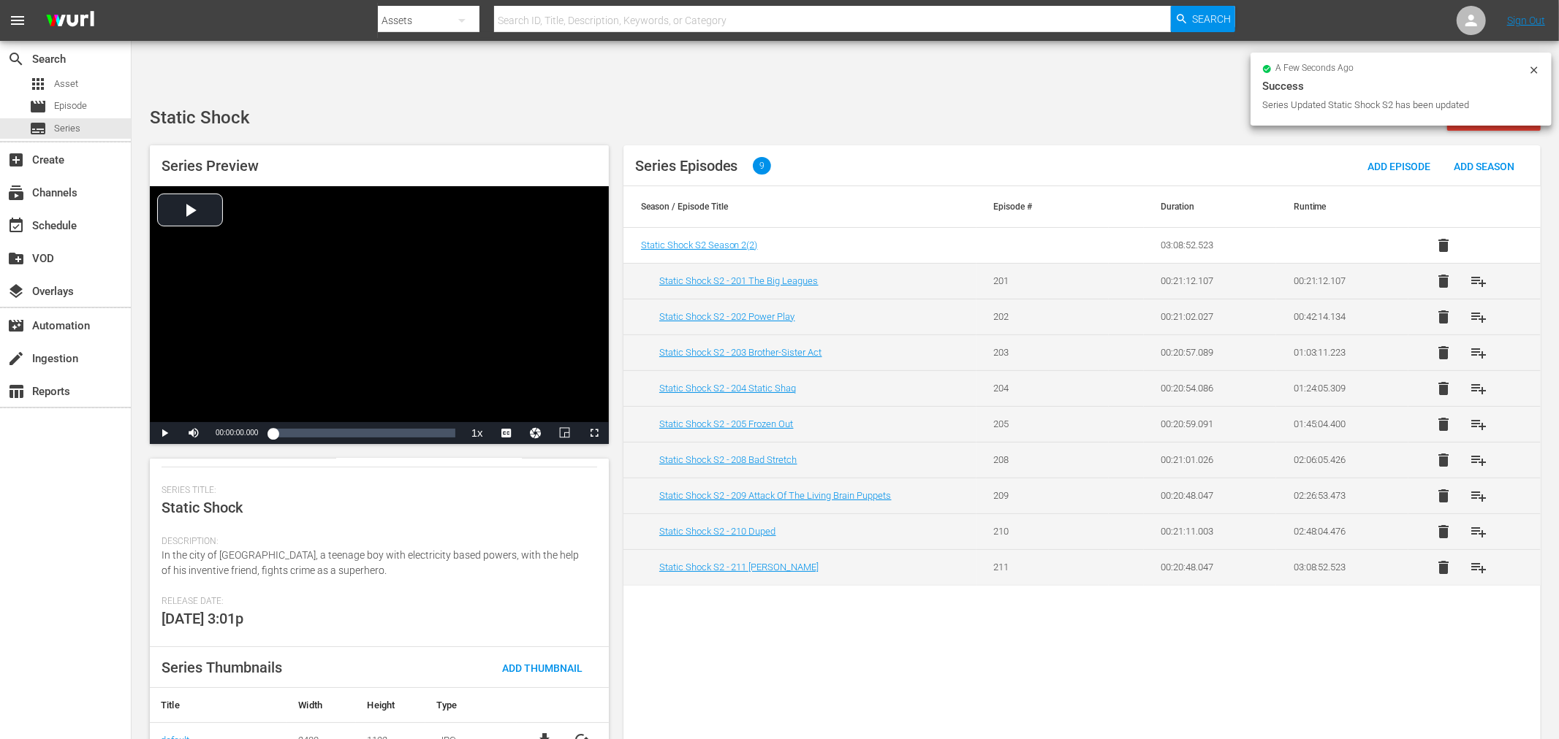
click at [577, 731] on span "cached" at bounding box center [581, 740] width 18 height 18
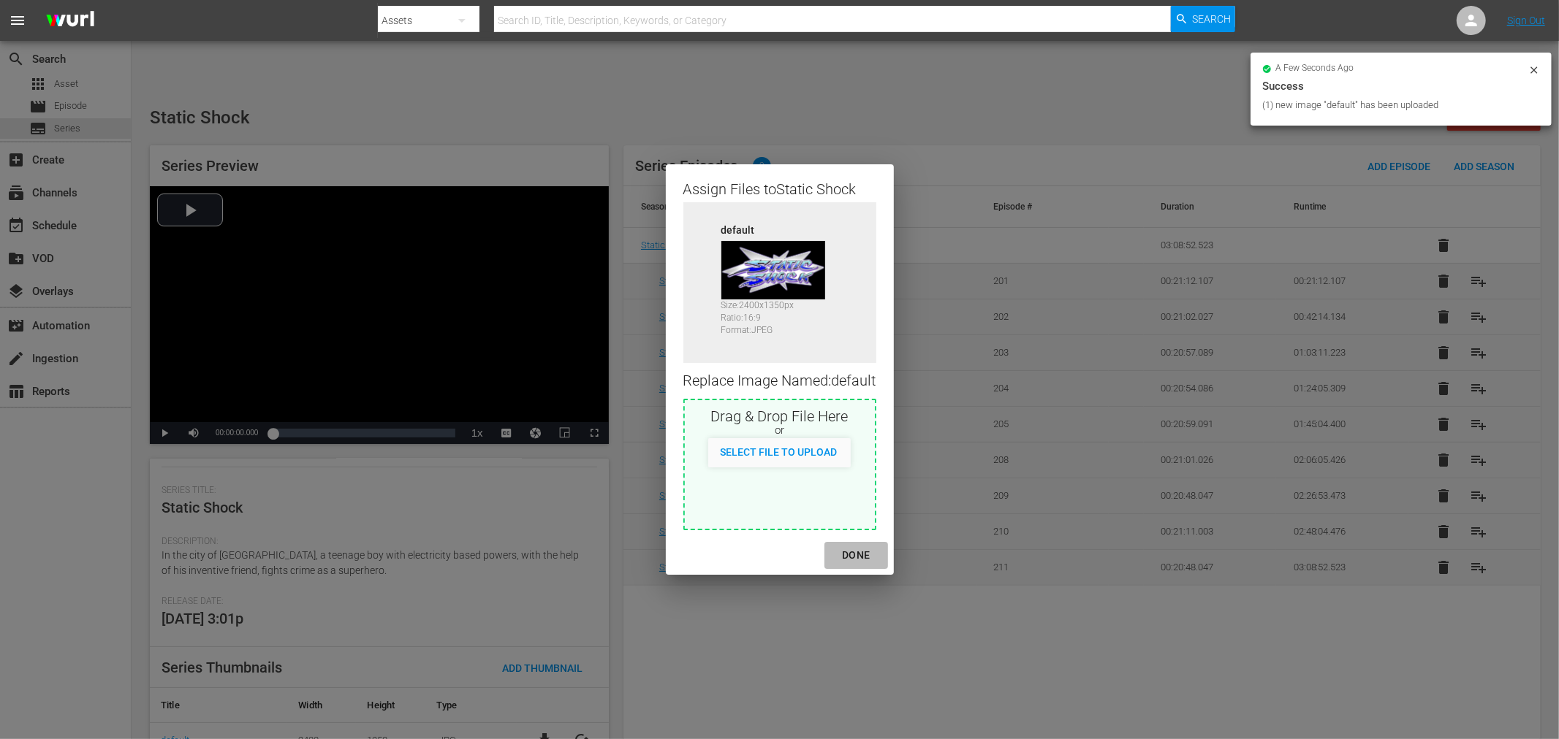
click at [858, 552] on div "DONE" at bounding box center [855, 556] width 51 height 18
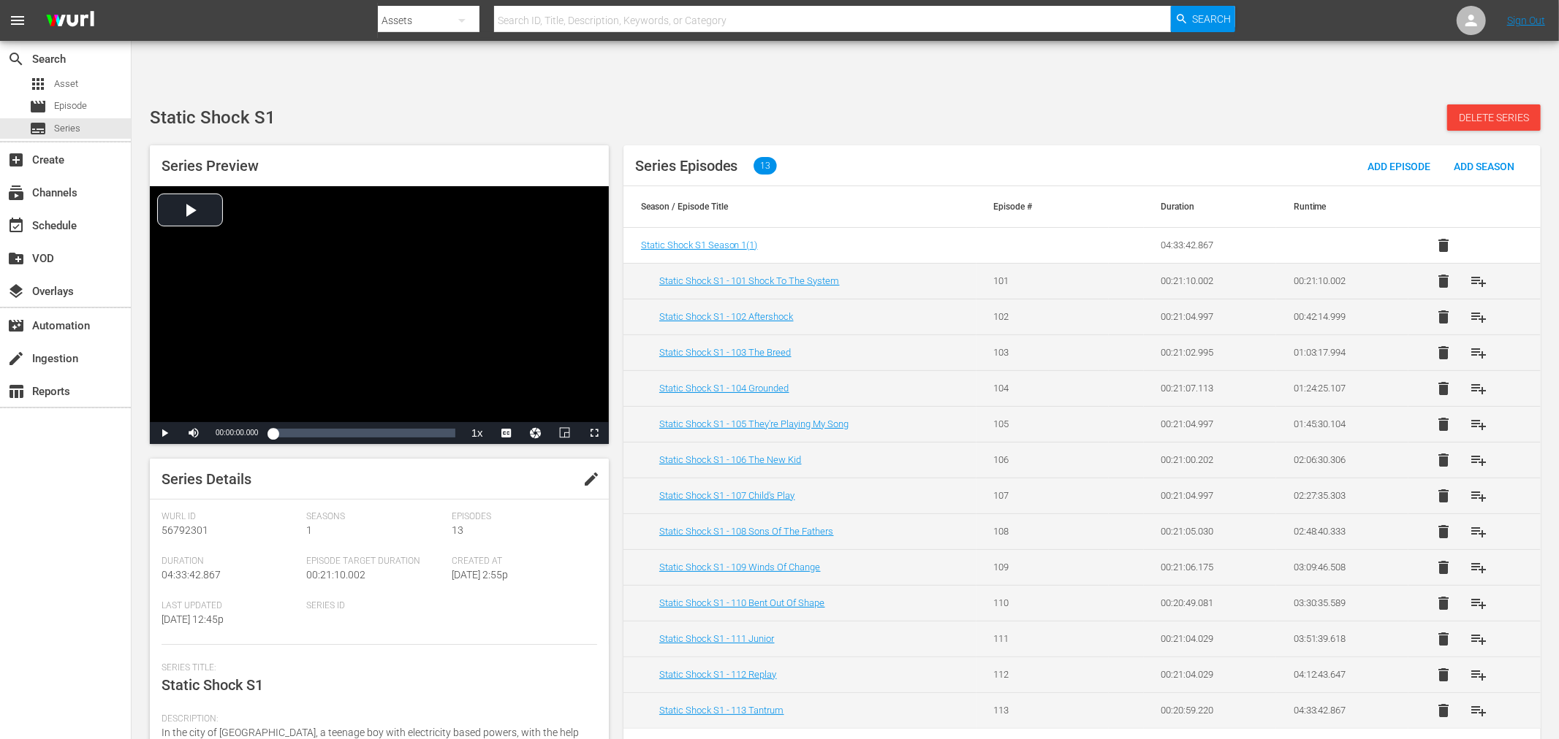
click at [602, 462] on button "edit" at bounding box center [591, 479] width 35 height 35
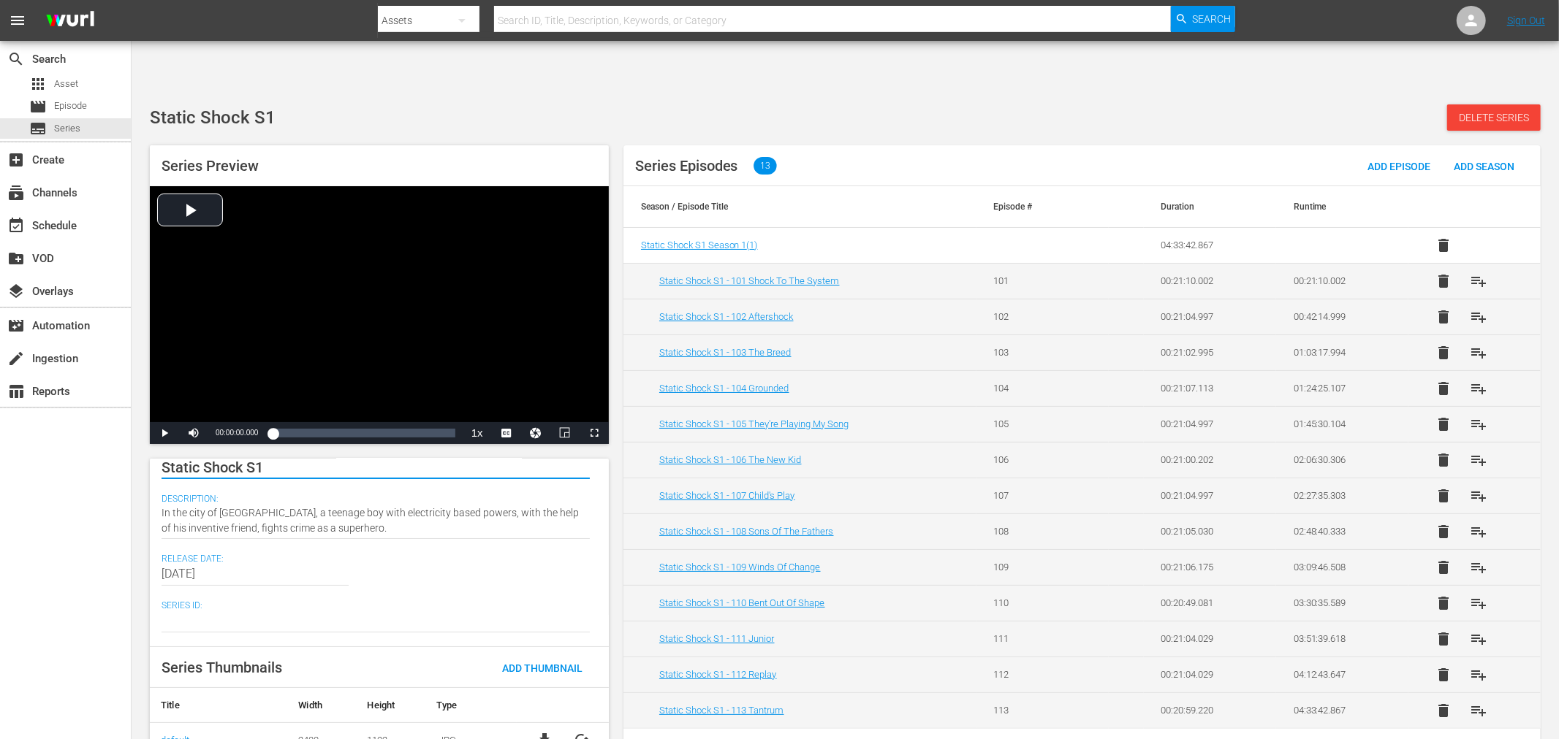
scroll to position [199, 0]
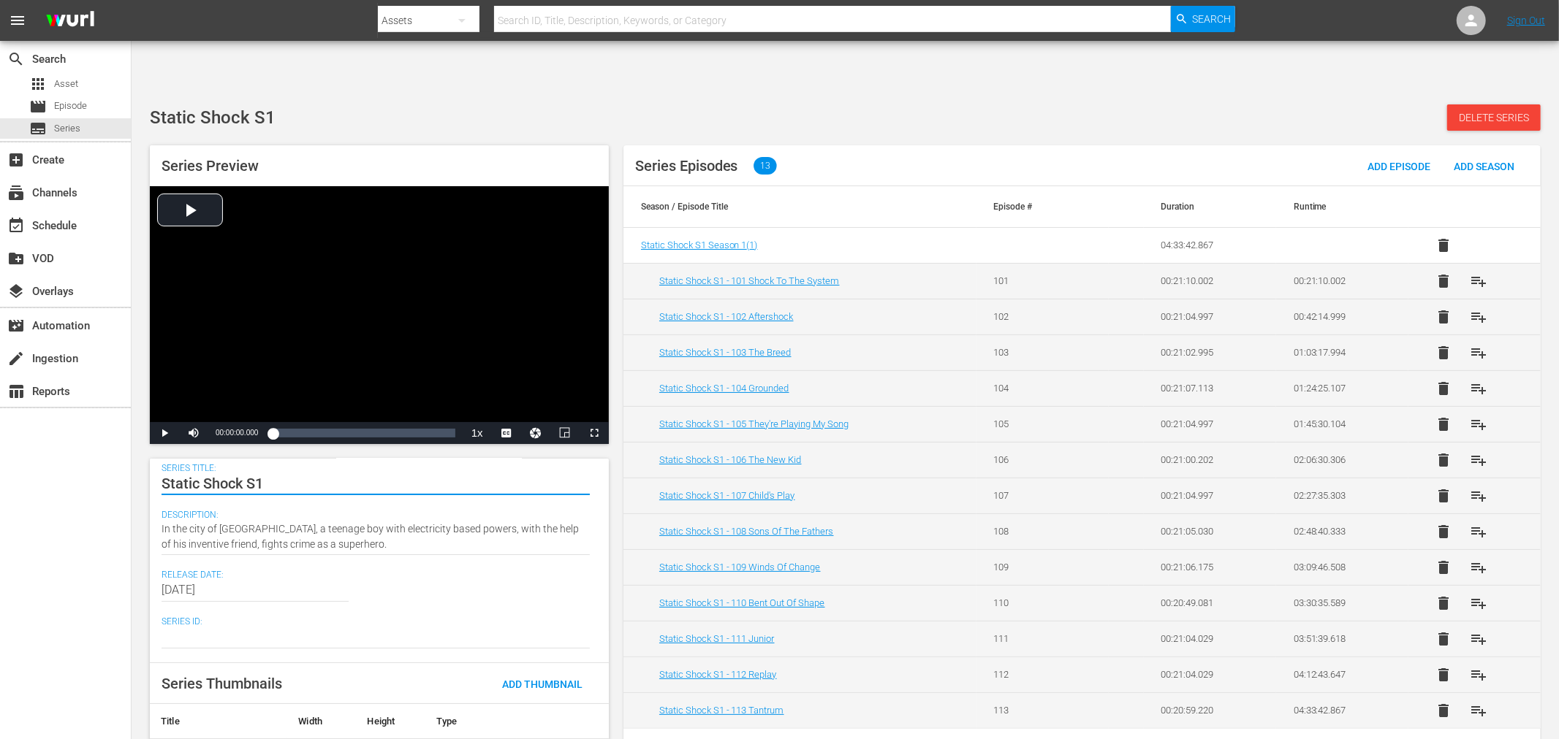
drag, startPoint x: 240, startPoint y: 424, endPoint x: 319, endPoint y: 434, distance: 79.6
type textarea "Static Shock"
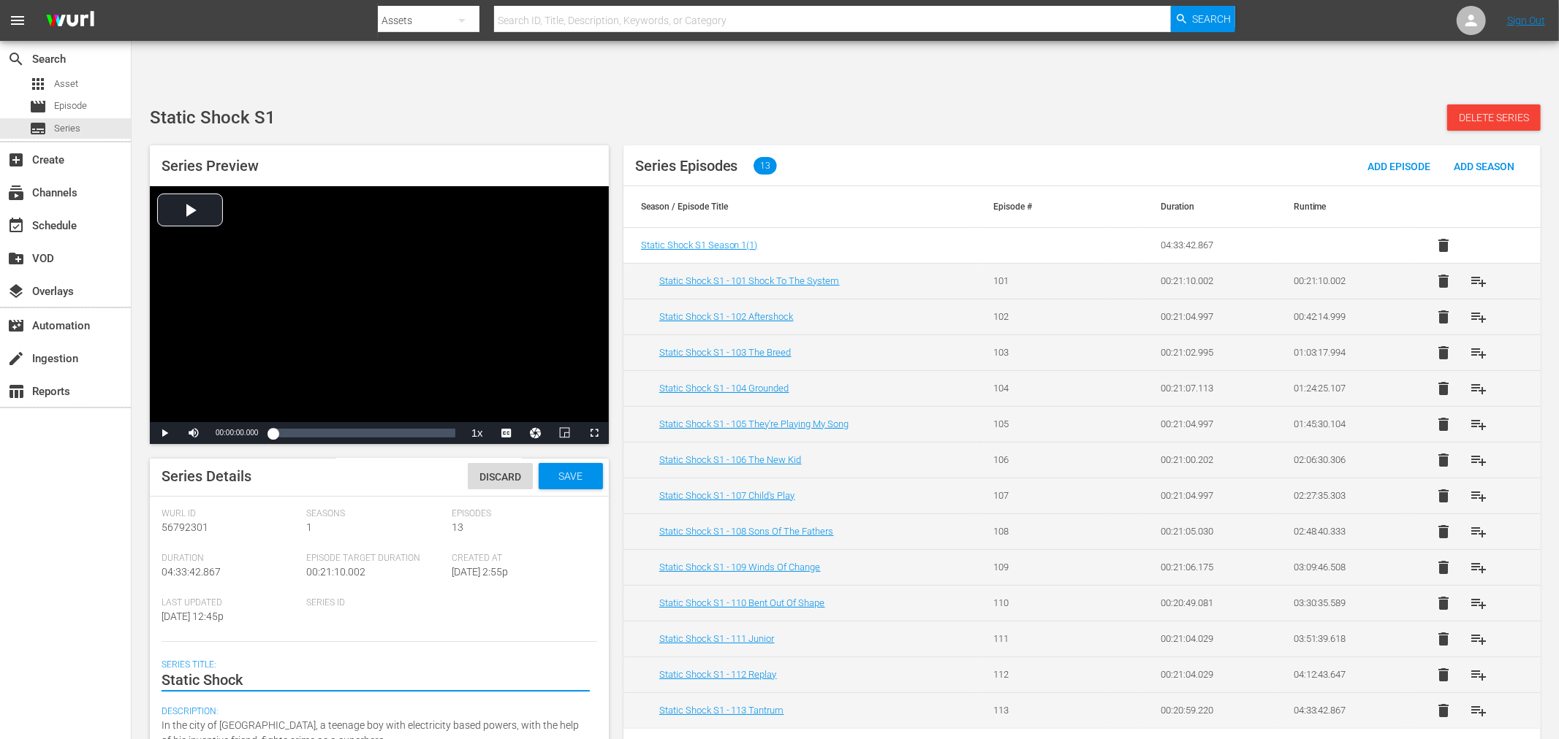
scroll to position [0, 0]
type textarea "Static Shock"
click at [566, 474] on span "Save" at bounding box center [570, 480] width 47 height 12
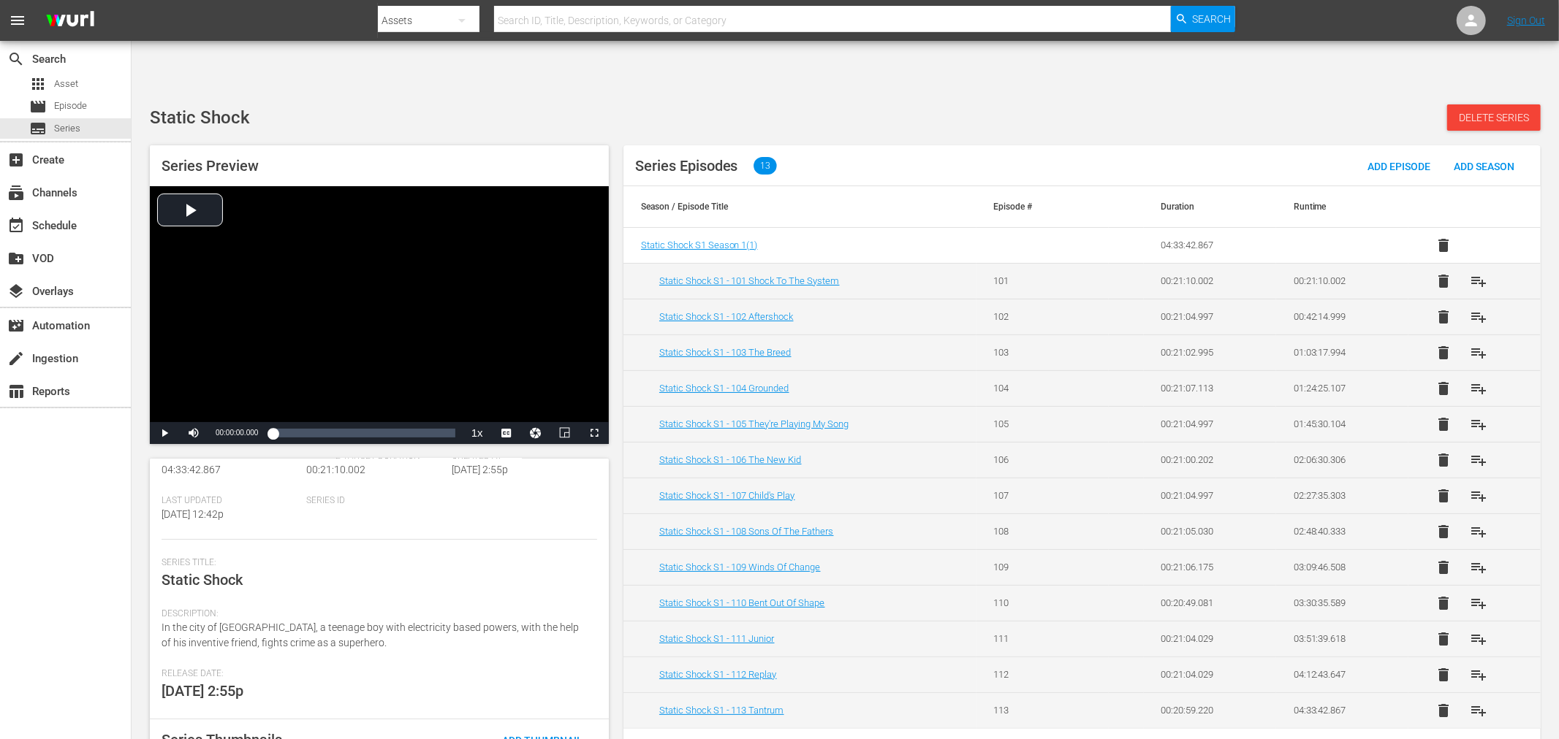
scroll to position [178, 0]
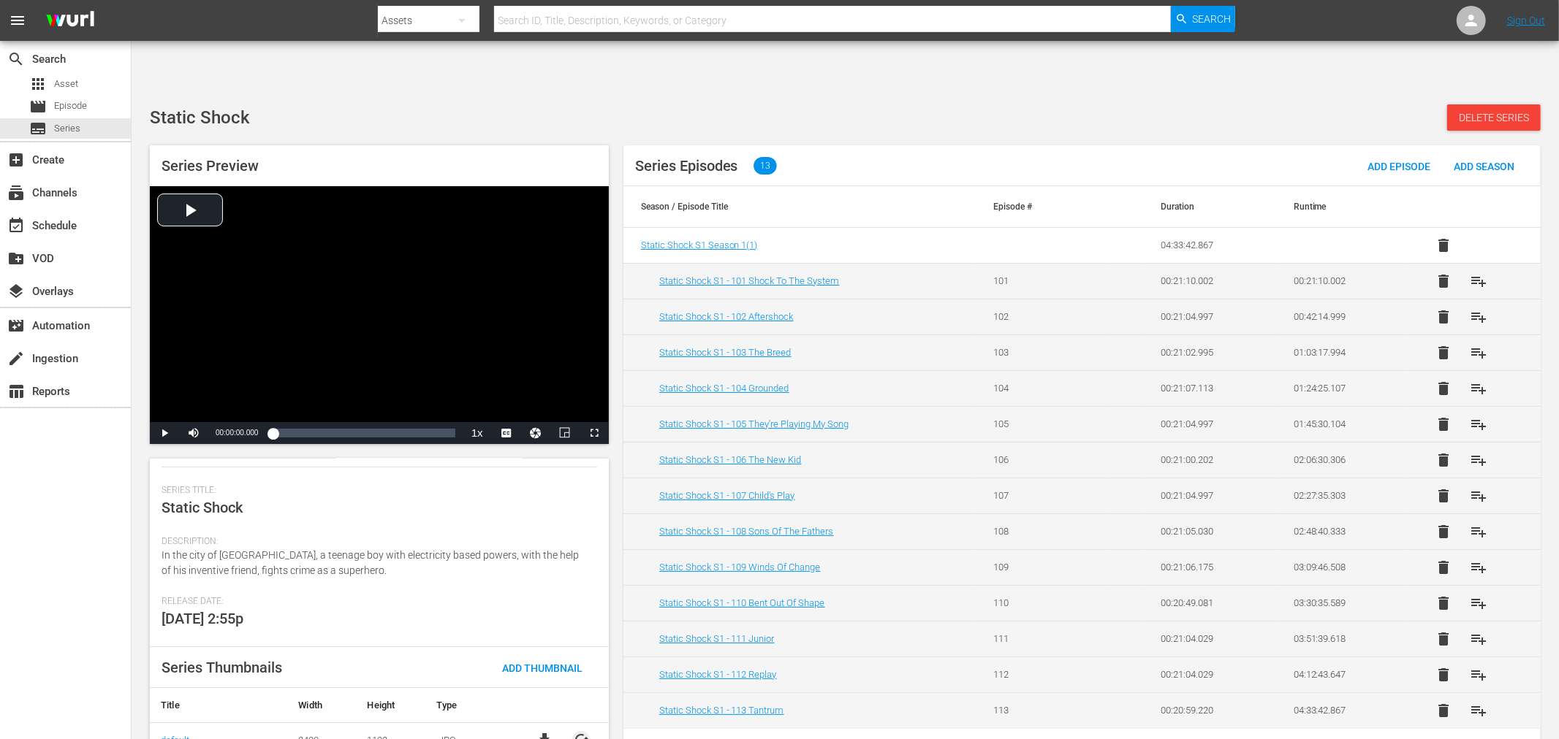
click at [579, 665] on span "cached" at bounding box center [581, 740] width 18 height 18
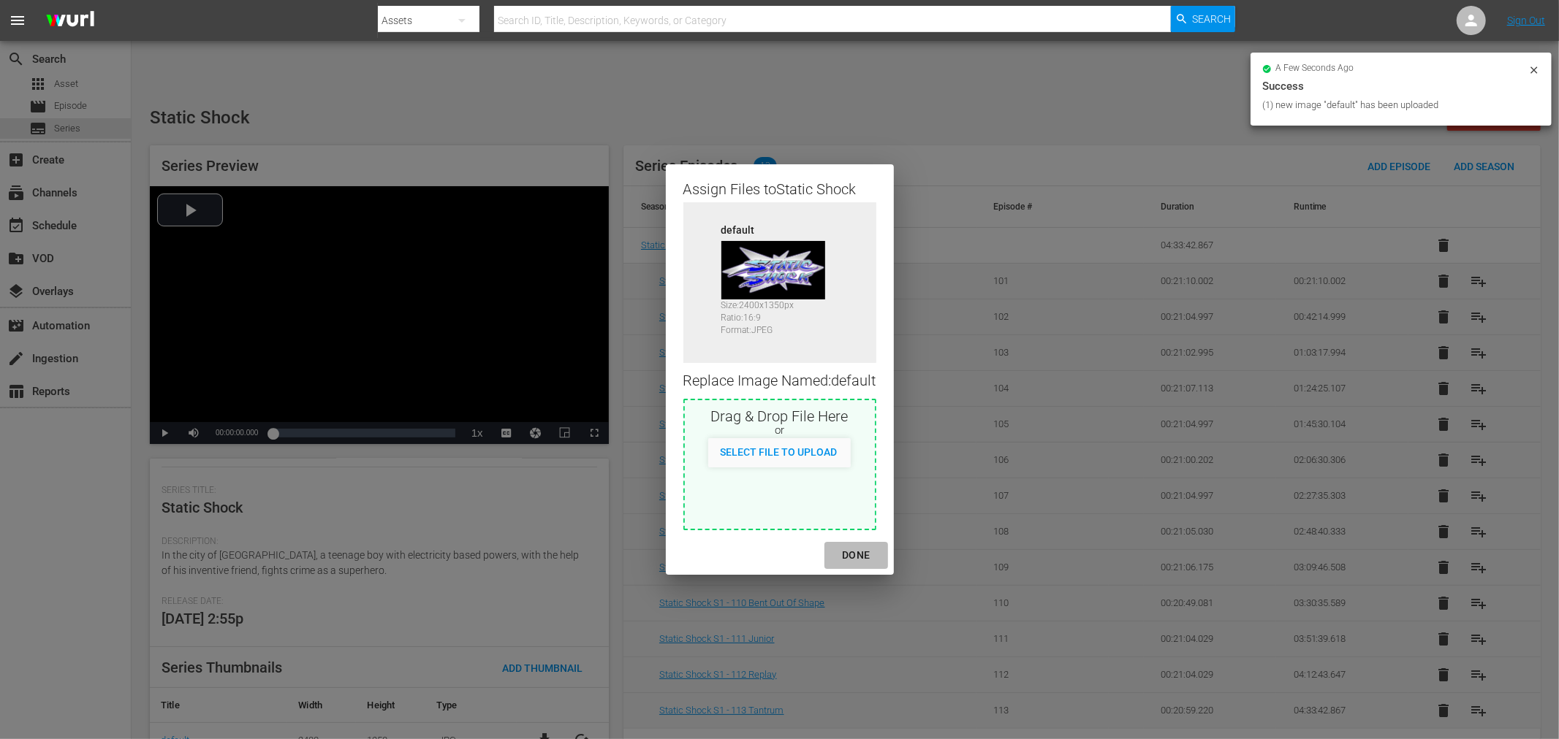
click at [859, 563] on div "DONE" at bounding box center [855, 556] width 51 height 18
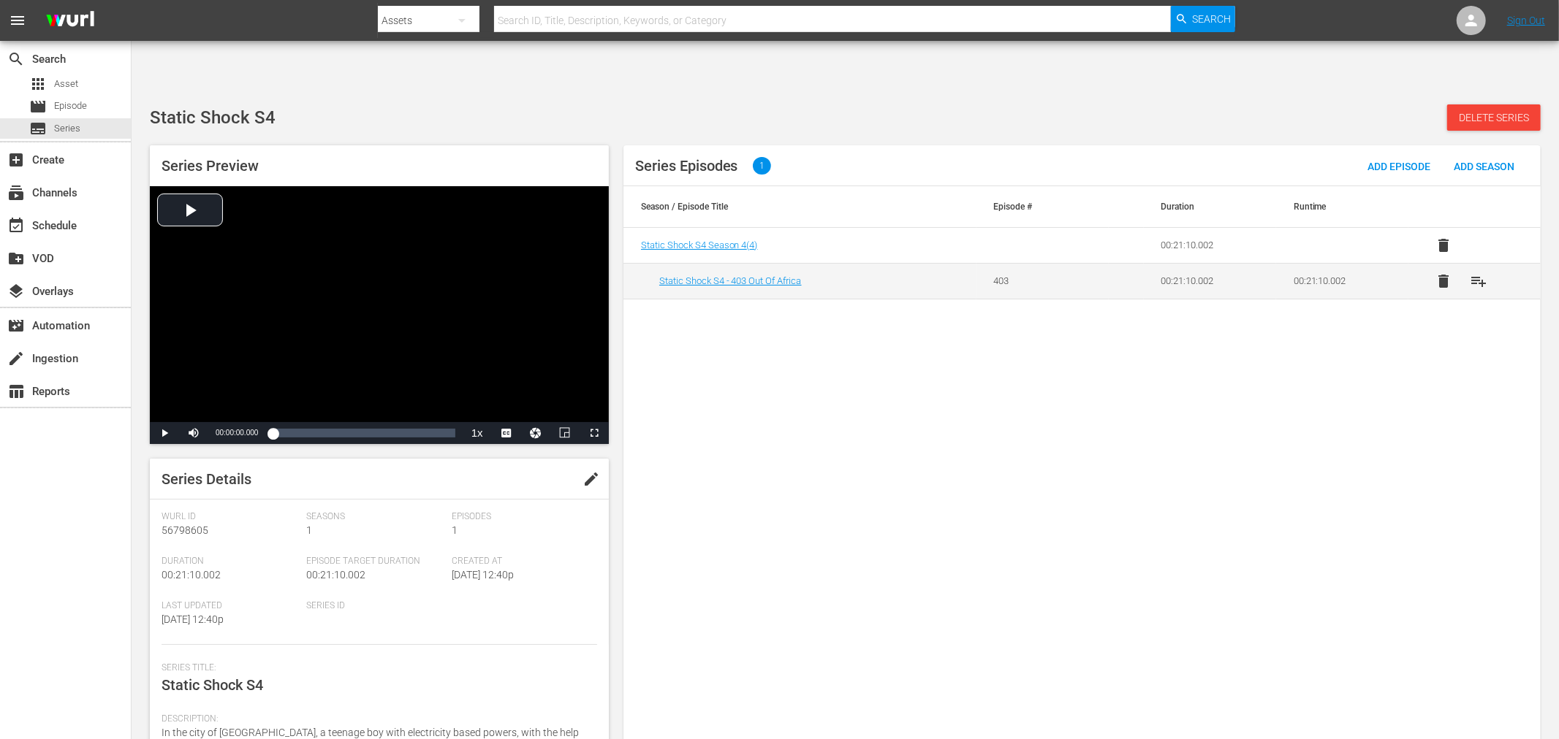
click at [592, 471] on span "edit" at bounding box center [591, 480] width 18 height 18
drag, startPoint x: 243, startPoint y: 640, endPoint x: 354, endPoint y: 643, distance: 111.1
type textarea "Static Shock"
click at [585, 474] on span "Save" at bounding box center [570, 480] width 47 height 12
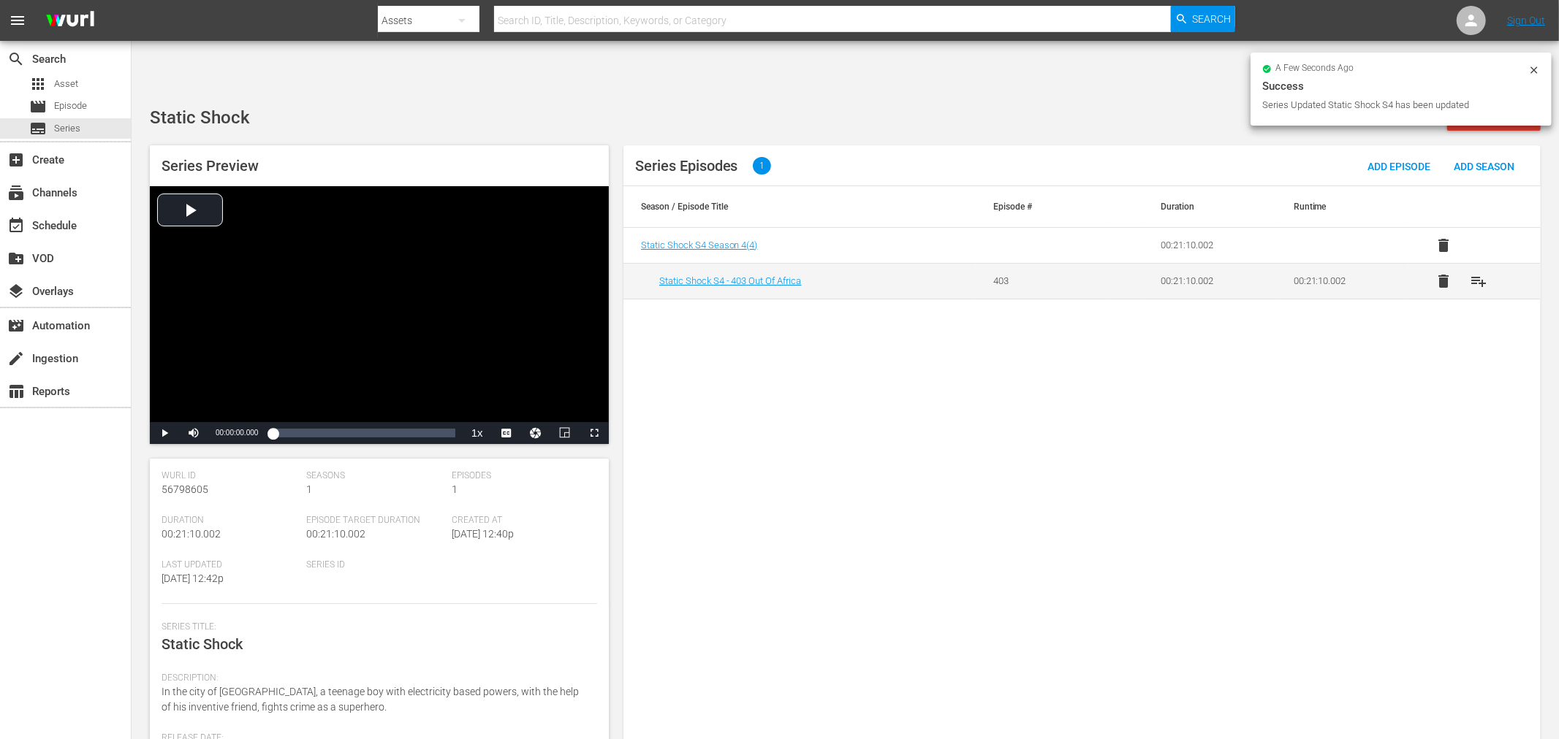
scroll to position [148, 0]
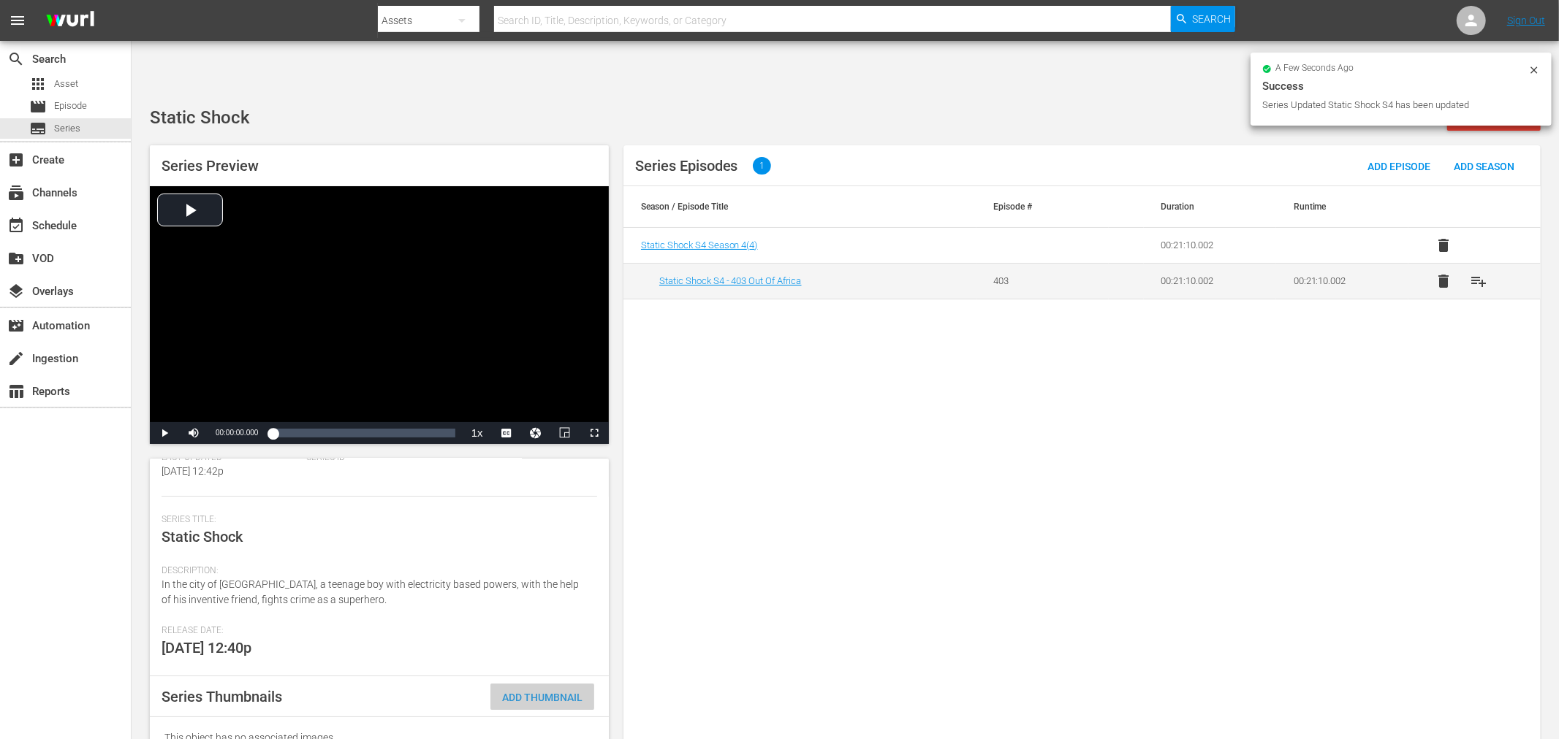
click at [565, 665] on span "Add Thumbnail" at bounding box center [542, 698] width 104 height 12
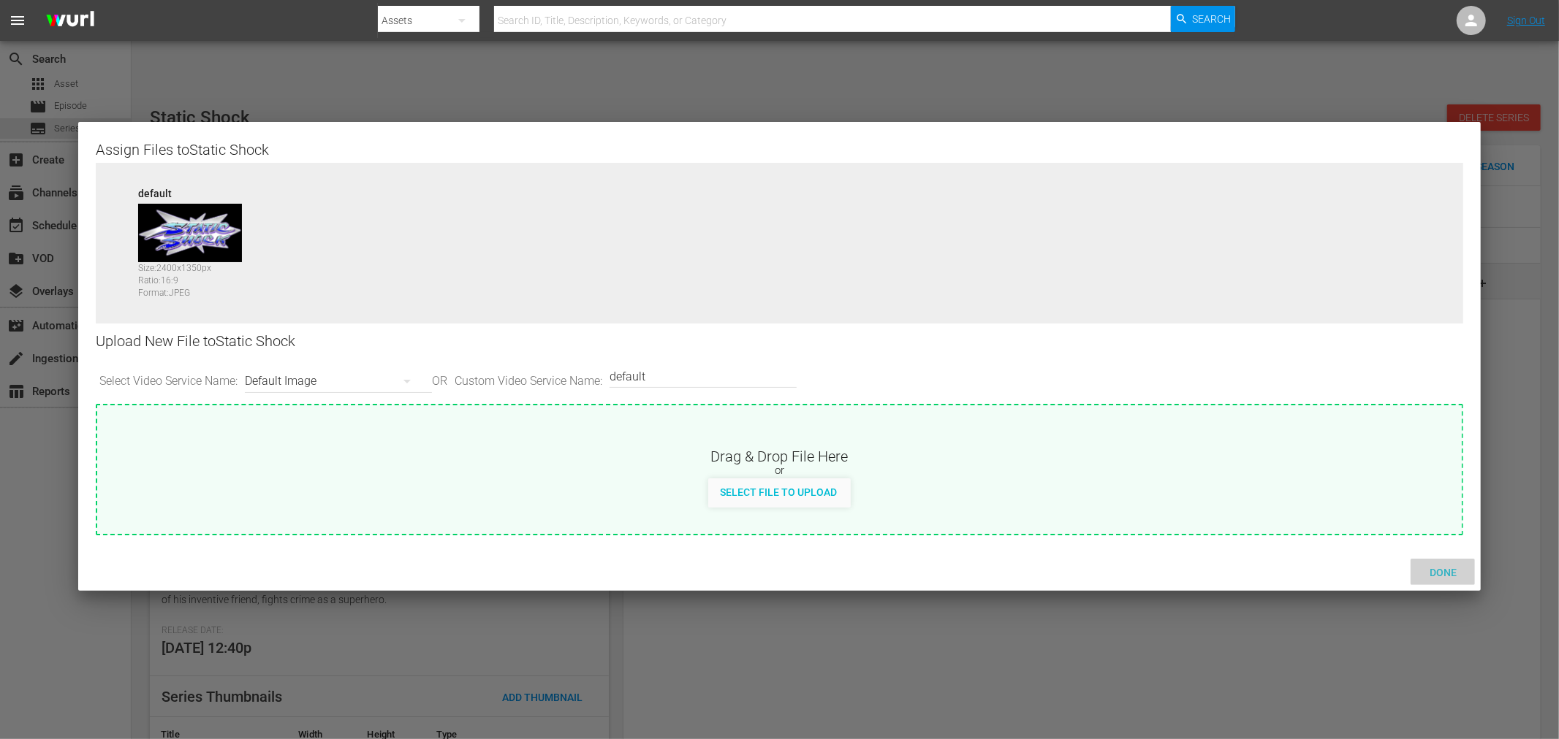
click at [1402, 576] on span "Done" at bounding box center [1443, 573] width 50 height 12
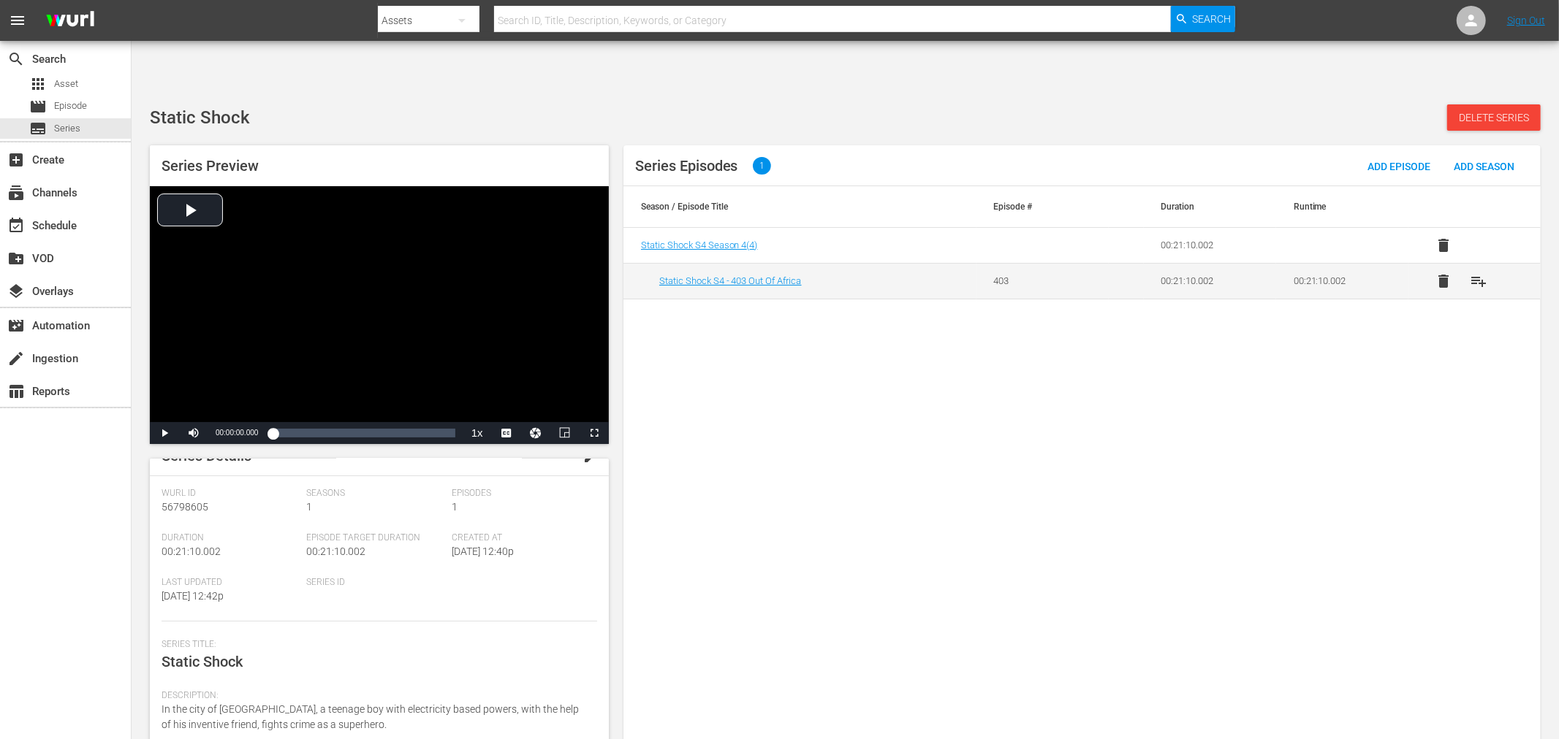
scroll to position [0, 0]
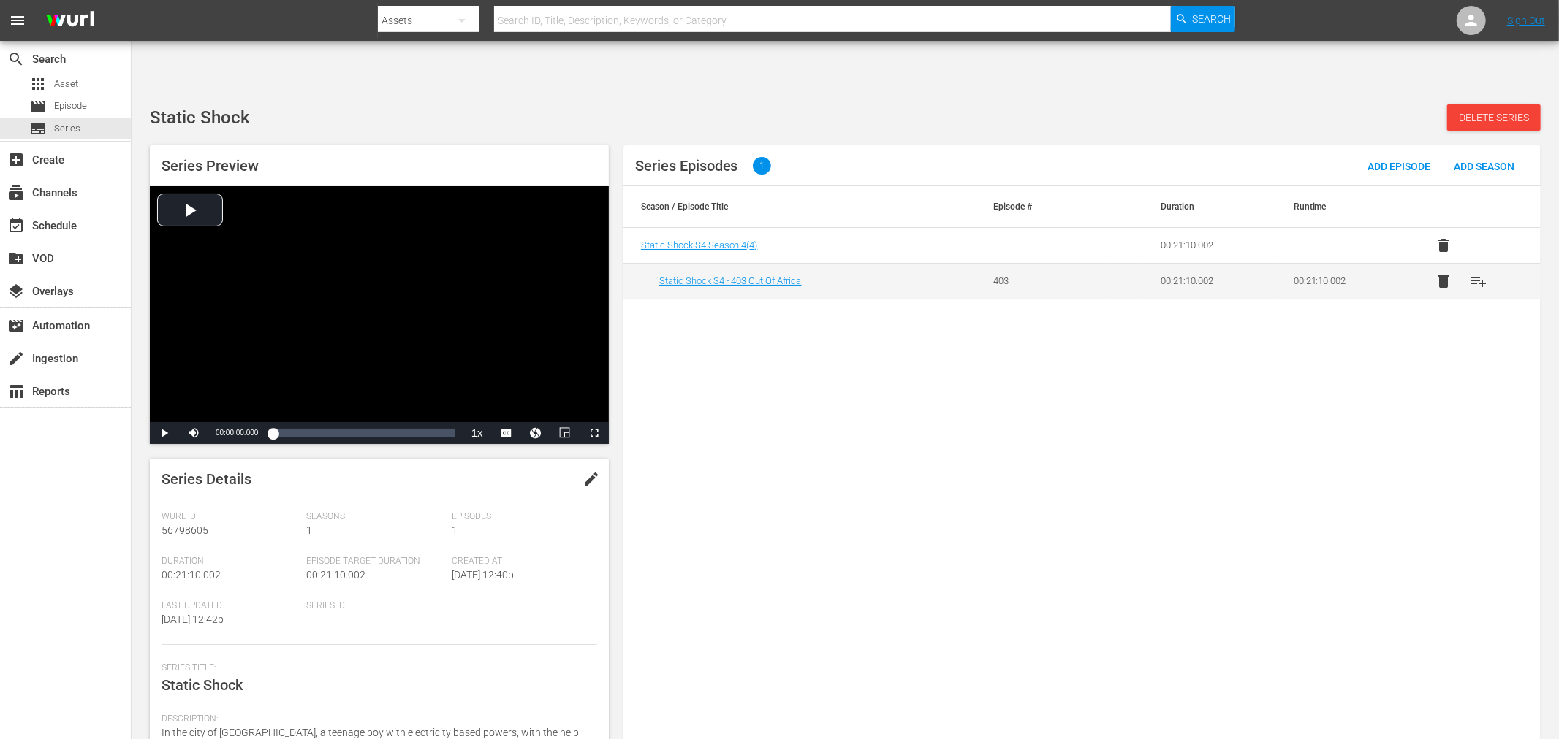
click at [820, 414] on div "Series Episodes 1 Add Episode Add Season Season / Episode Title Episode # Durat…" at bounding box center [1081, 451] width 917 height 612
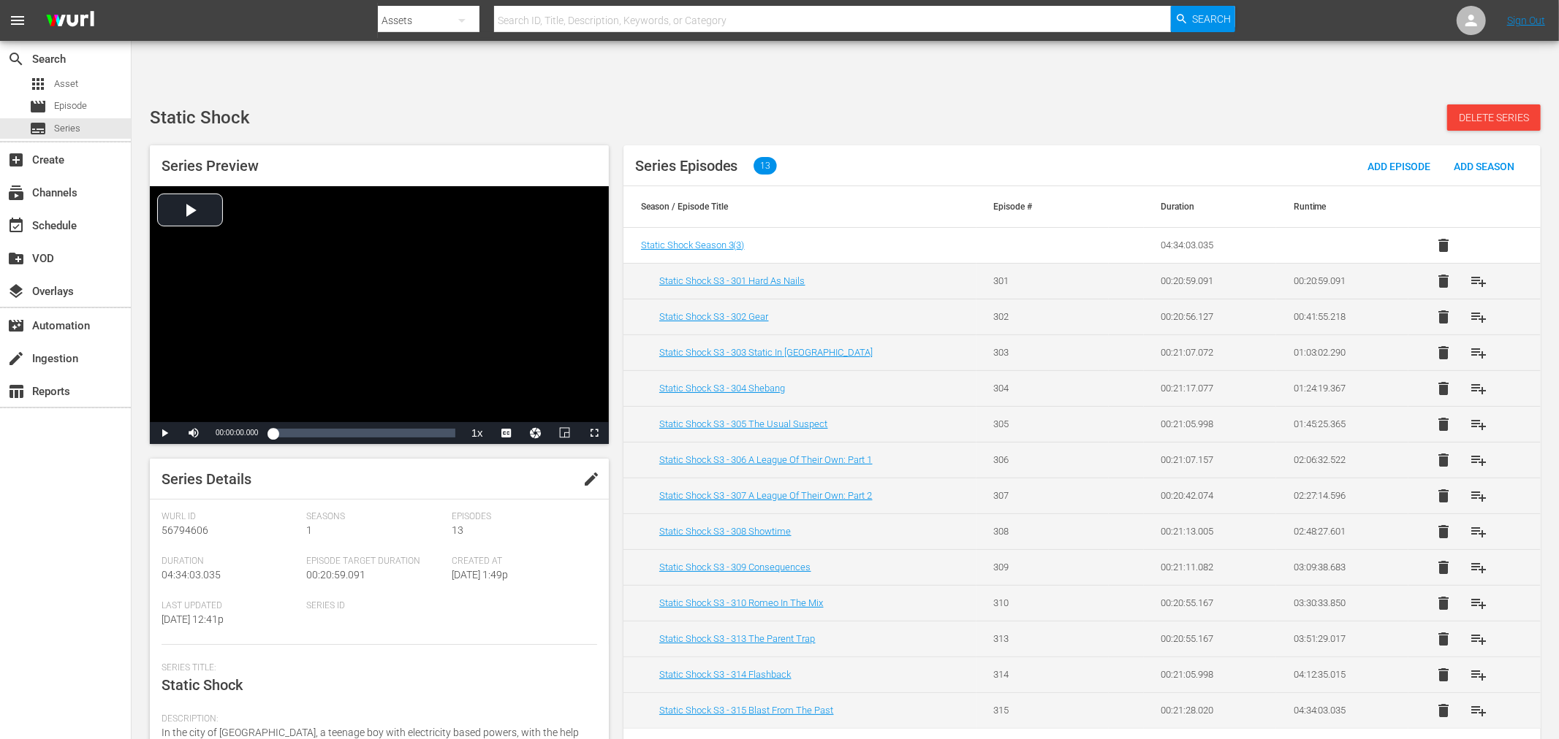
click at [526, 581] on div "Wurl Id 56794606 Seasons 1 Episodes 13 Duration 04:34:03.035 Episode Target Dur…" at bounding box center [379, 579] width 436 height 134
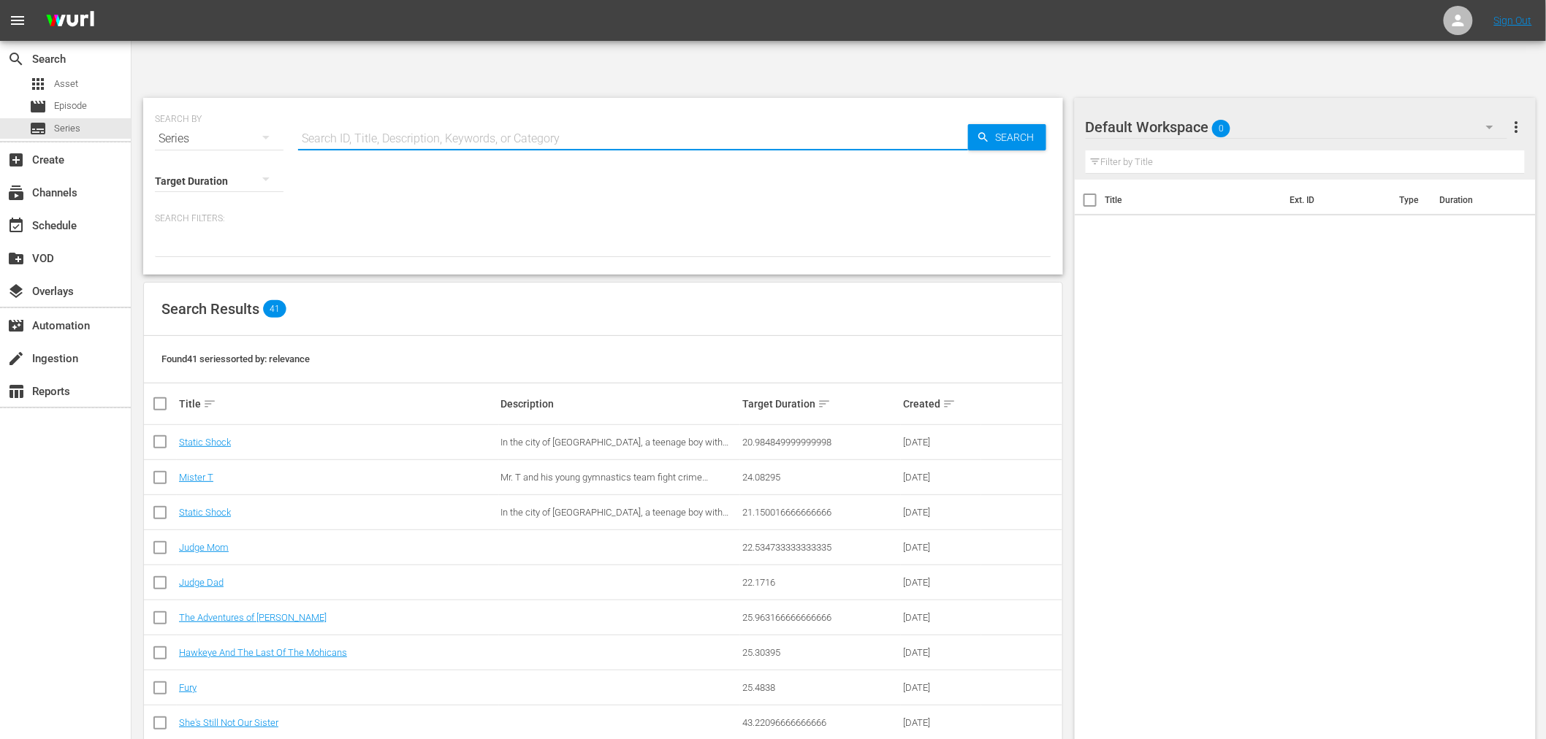
click at [375, 121] on input "text" at bounding box center [633, 138] width 670 height 35
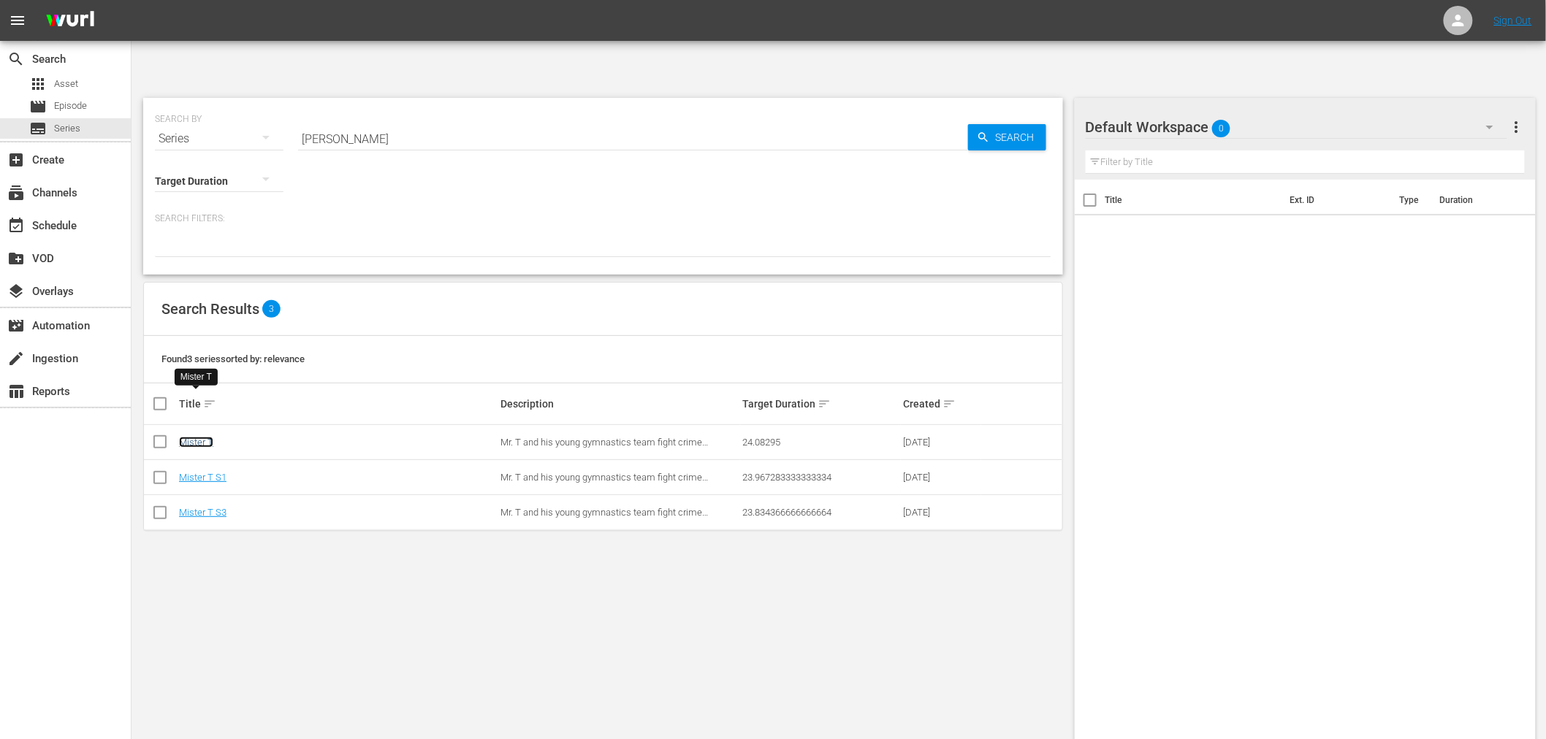
click at [198, 437] on link "Mister T" at bounding box center [196, 442] width 34 height 11
click at [199, 472] on link "Mister T S1" at bounding box center [202, 477] width 47 height 11
click at [200, 507] on link "Mister T S3" at bounding box center [202, 512] width 47 height 11
click at [322, 121] on input "[PERSON_NAME]" at bounding box center [633, 138] width 670 height 35
drag, startPoint x: 317, startPoint y: 98, endPoint x: 254, endPoint y: 77, distance: 66.8
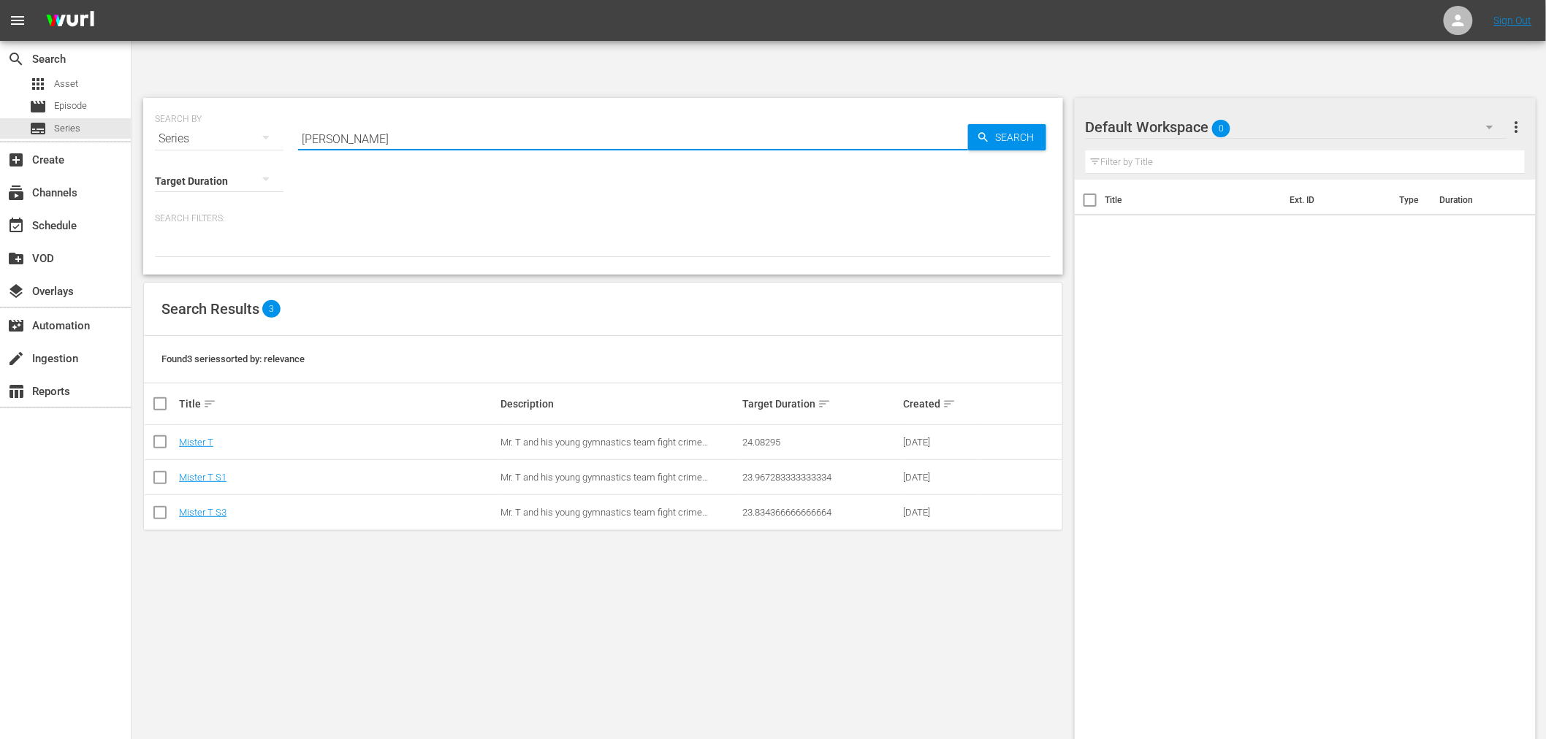
click at [256, 110] on div "SEARCH BY Search By Series Search ID, Title, Description, Keywords, or Category…" at bounding box center [603, 186] width 920 height 177
click at [339, 121] on input "mister" at bounding box center [633, 138] width 670 height 35
click at [338, 121] on input "mister" at bounding box center [633, 138] width 670 height 35
type input "mister t"
click at [553, 508] on div "SEARCH BY Search By Series Search ID, Title, Description, Keywords, or Category…" at bounding box center [603, 436] width 943 height 700
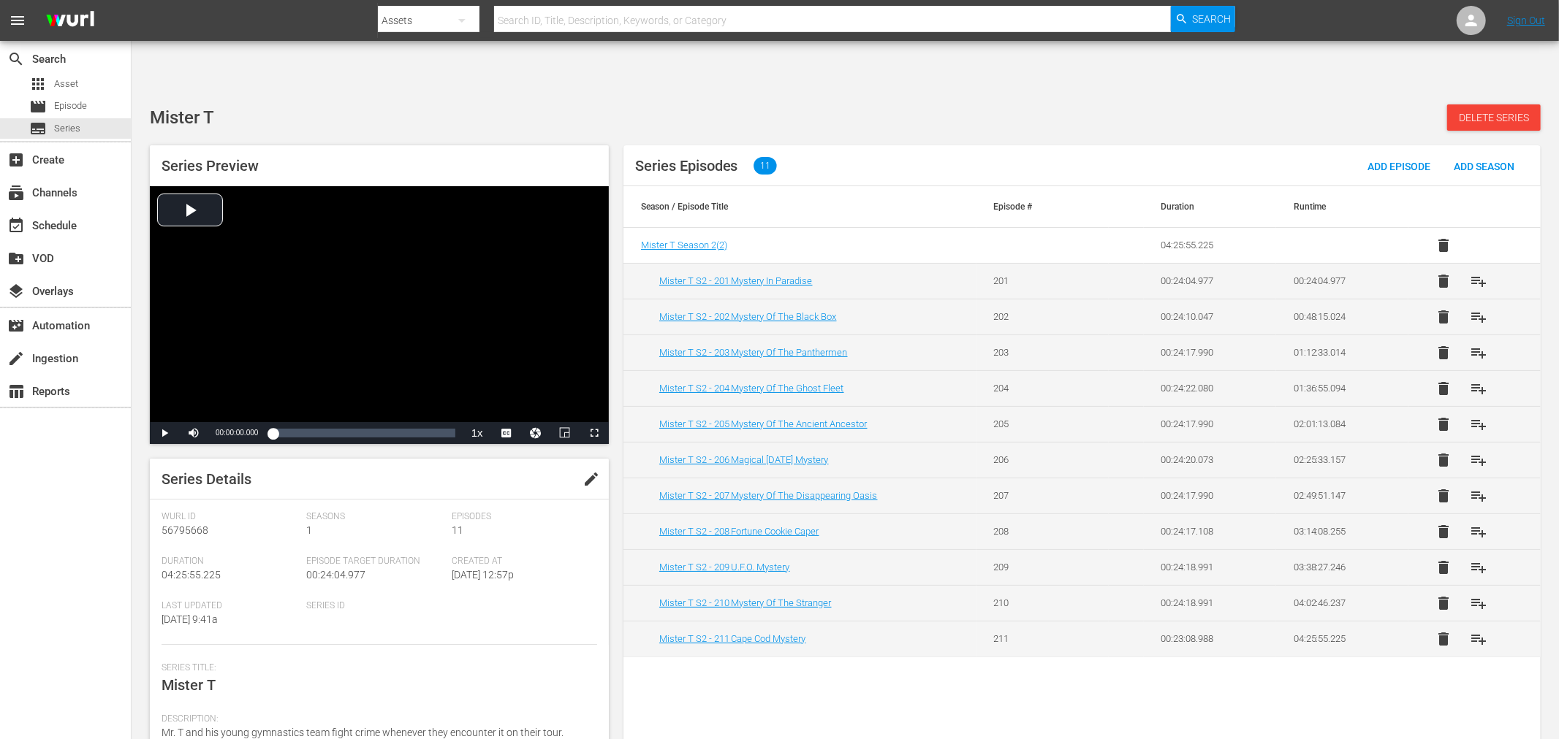
scroll to position [162, 0]
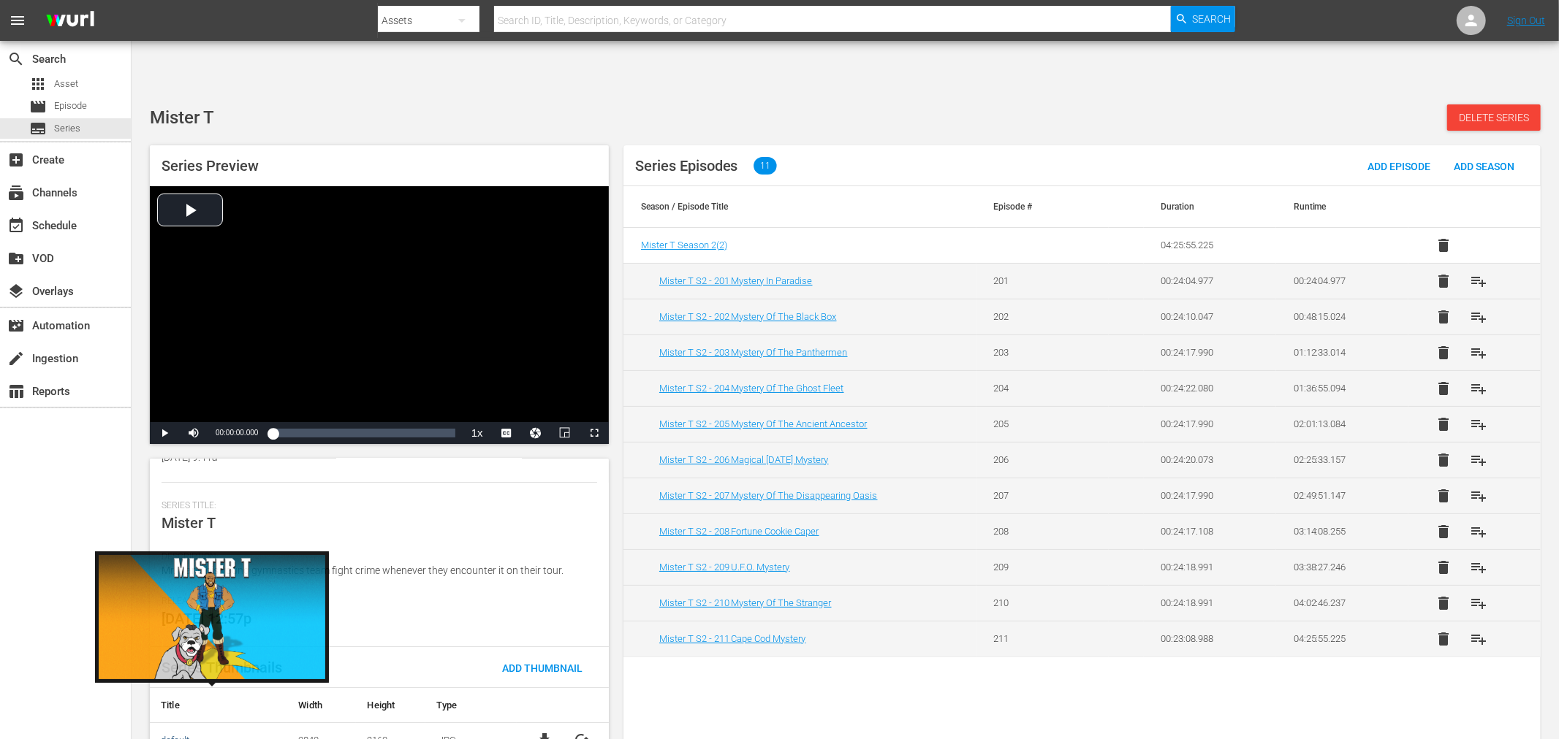
click at [171, 665] on link "default" at bounding box center [175, 740] width 28 height 11
click at [172, 665] on link "default" at bounding box center [175, 740] width 28 height 11
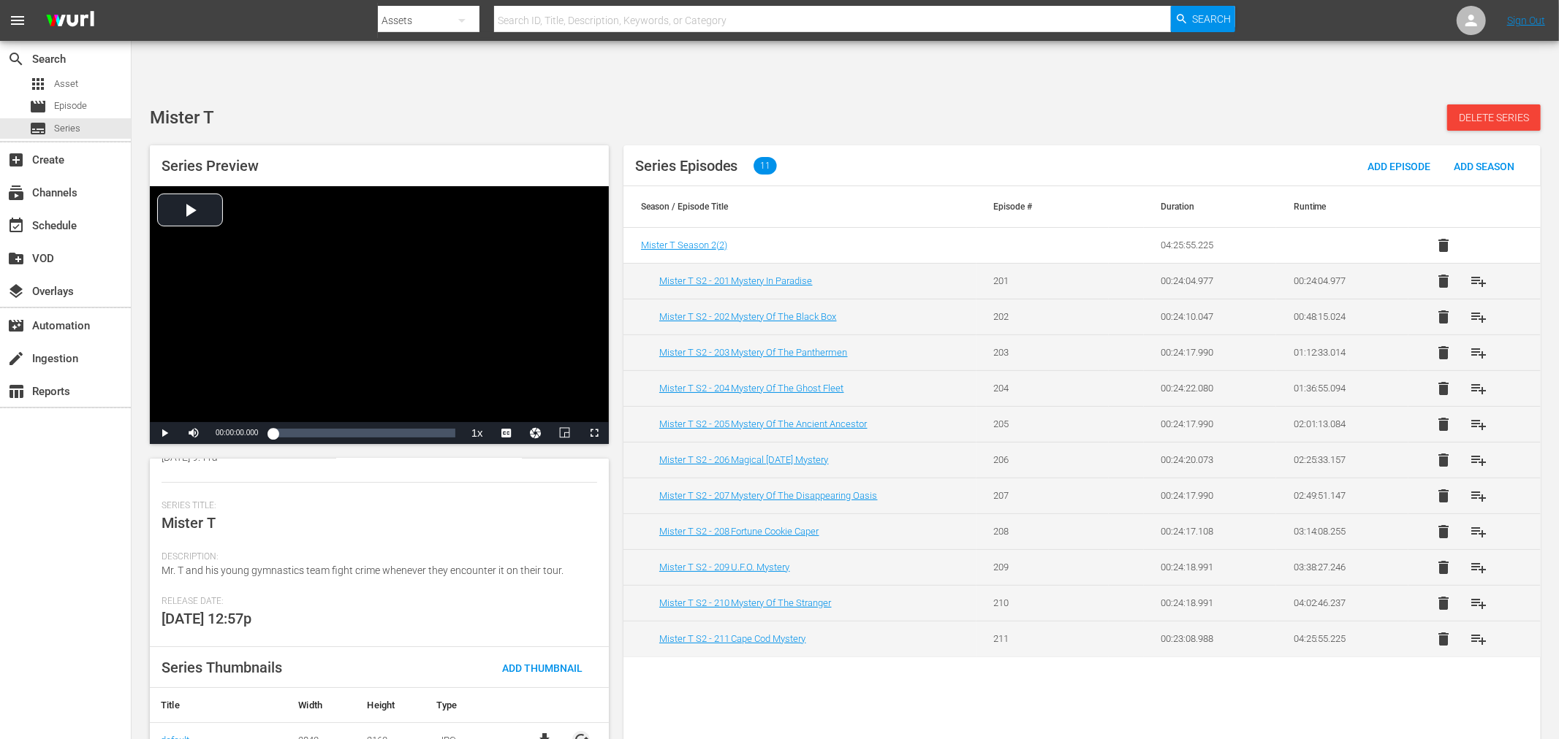
click at [580, 665] on span "cached" at bounding box center [581, 740] width 18 height 18
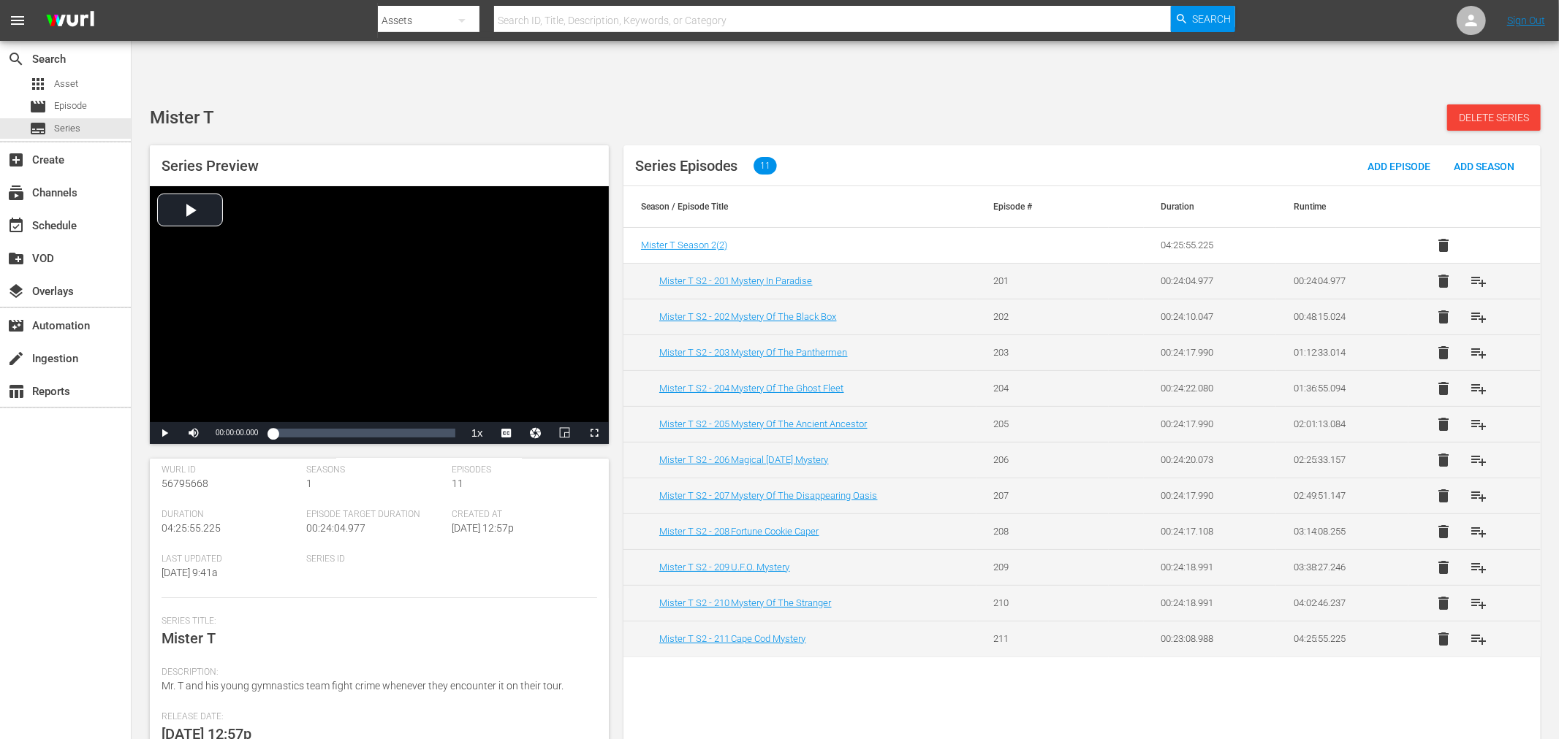
scroll to position [0, 0]
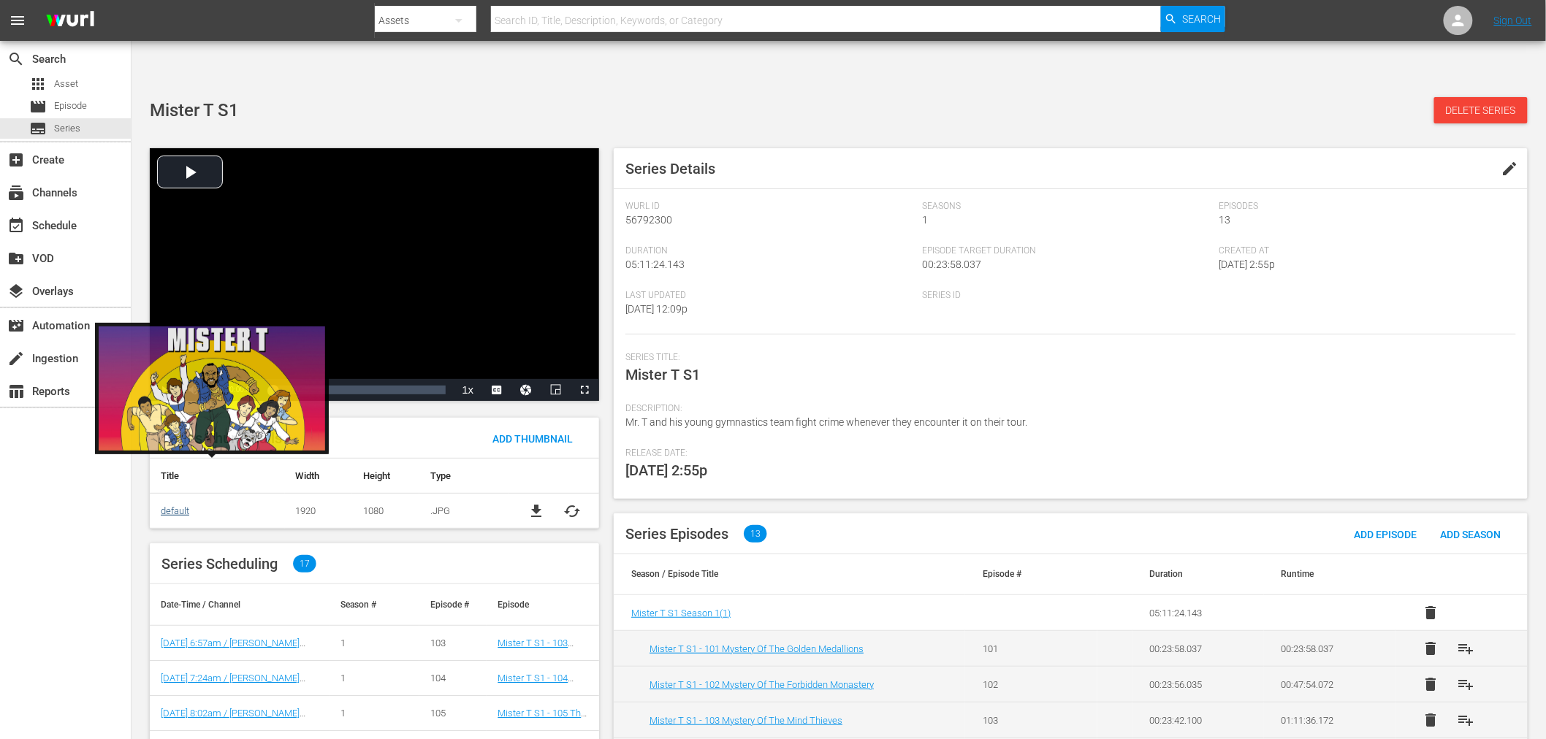
click at [189, 506] on link "default" at bounding box center [175, 511] width 28 height 11
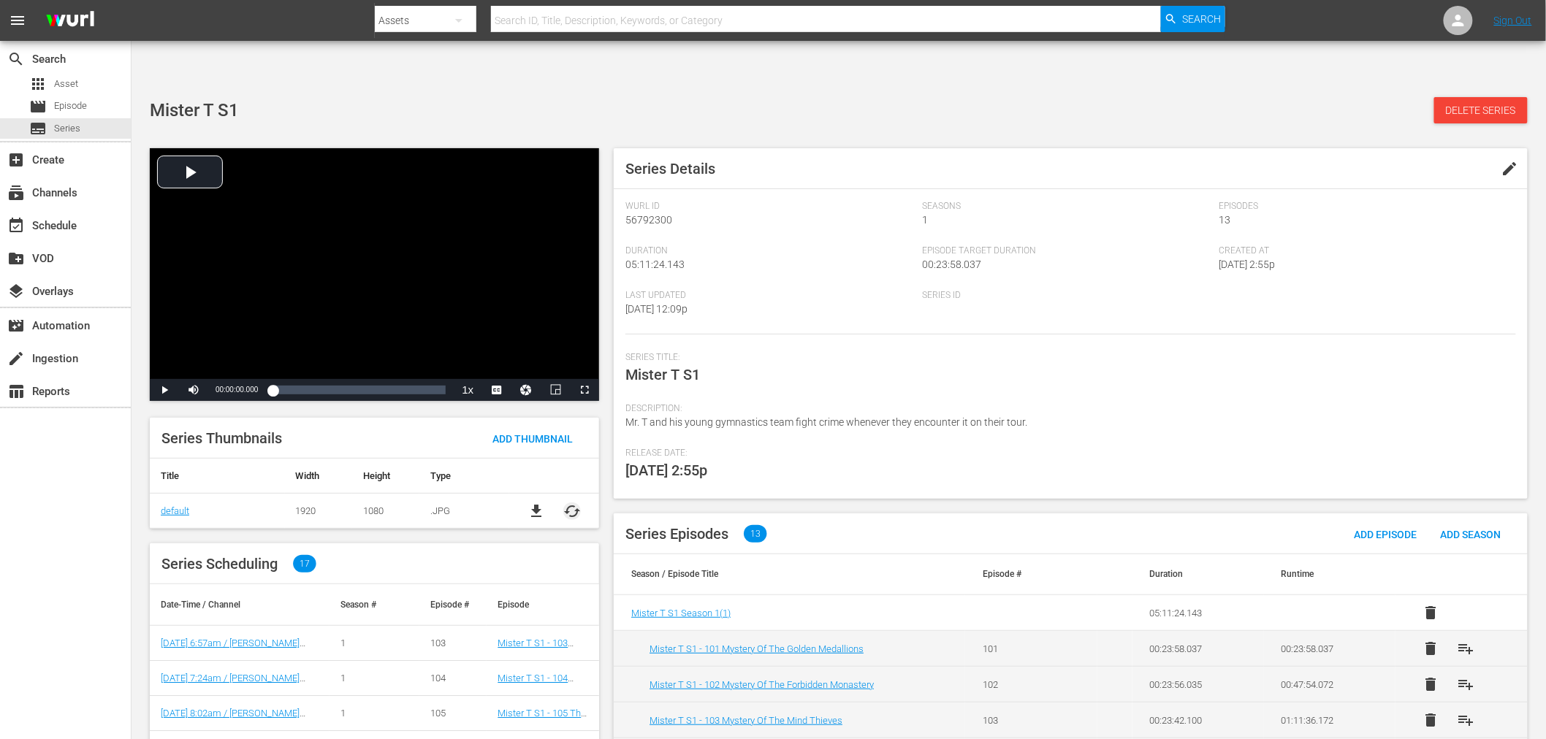
click at [565, 503] on span "cached" at bounding box center [572, 512] width 18 height 18
click at [1402, 160] on span "edit" at bounding box center [1511, 169] width 18 height 18
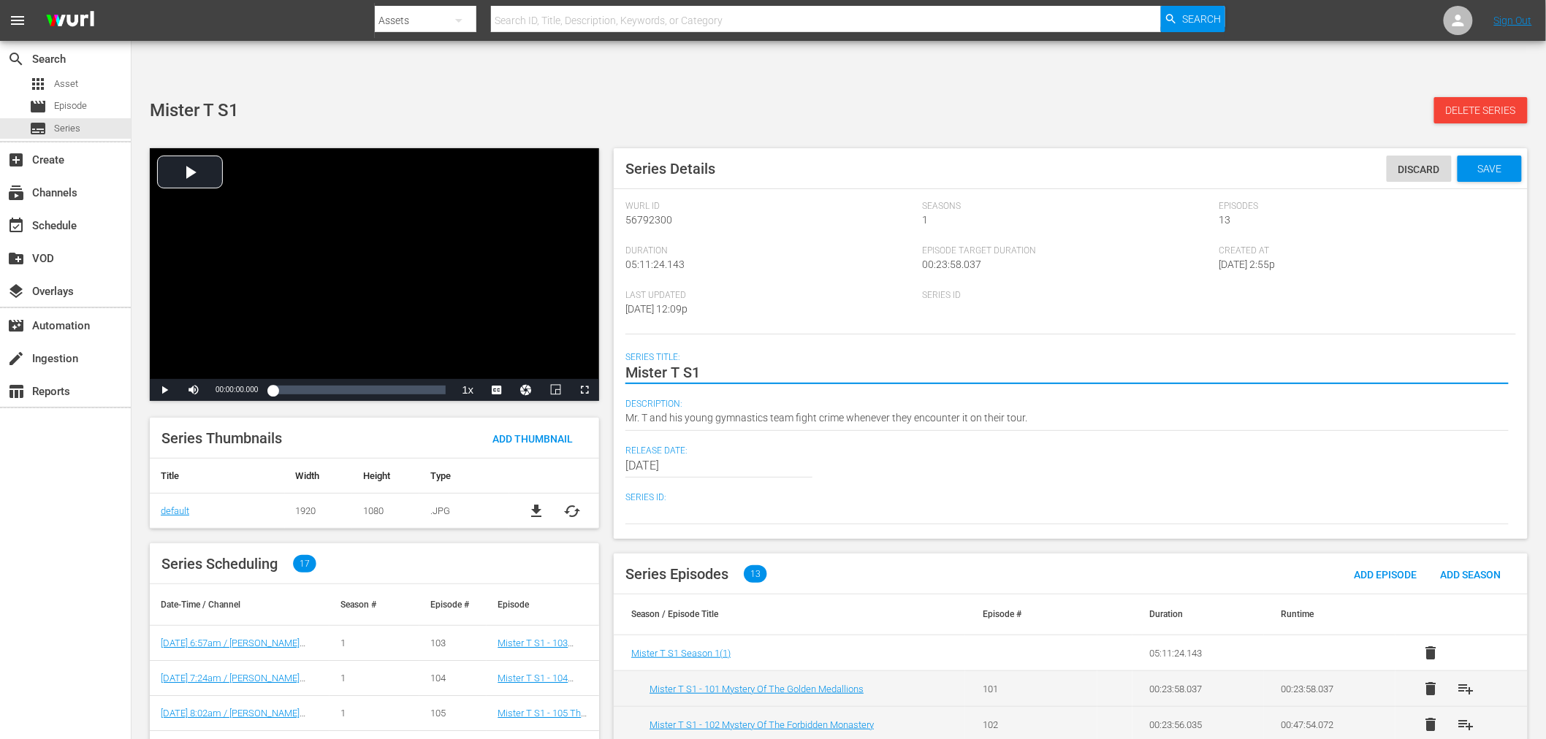
drag, startPoint x: 680, startPoint y: 320, endPoint x: 743, endPoint y: 324, distance: 63.7
click at [743, 364] on textarea "Mister T S1" at bounding box center [1066, 373] width 883 height 18
type textarea "Mister T"
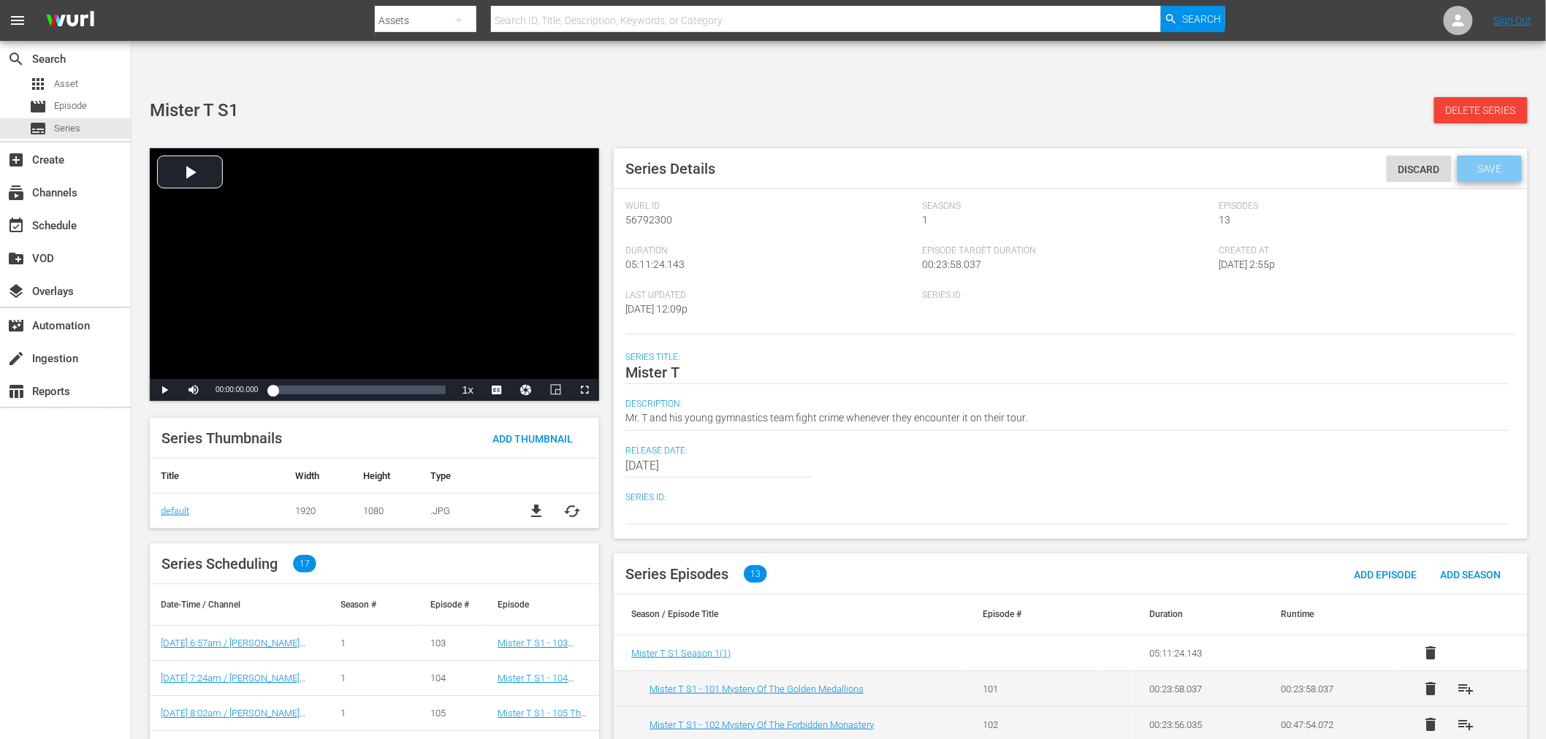
click at [1402, 163] on span "Save" at bounding box center [1489, 169] width 47 height 12
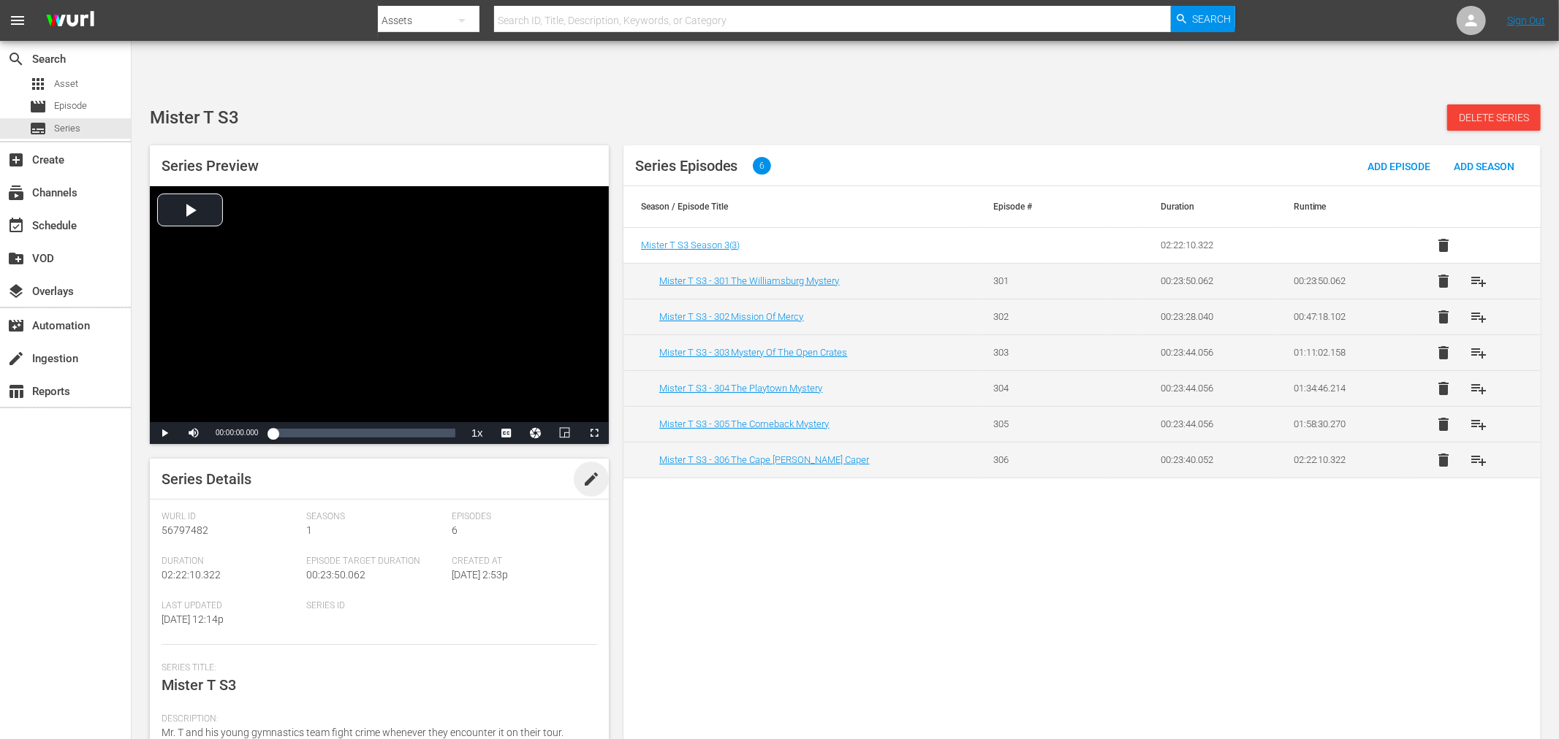
click at [583, 471] on span "edit" at bounding box center [591, 480] width 18 height 18
click at [254, 665] on div "Mister T S3 Mister T S3" at bounding box center [375, 683] width 428 height 35
drag, startPoint x: 218, startPoint y: 639, endPoint x: 264, endPoint y: 639, distance: 46.0
type textarea "Mister T"
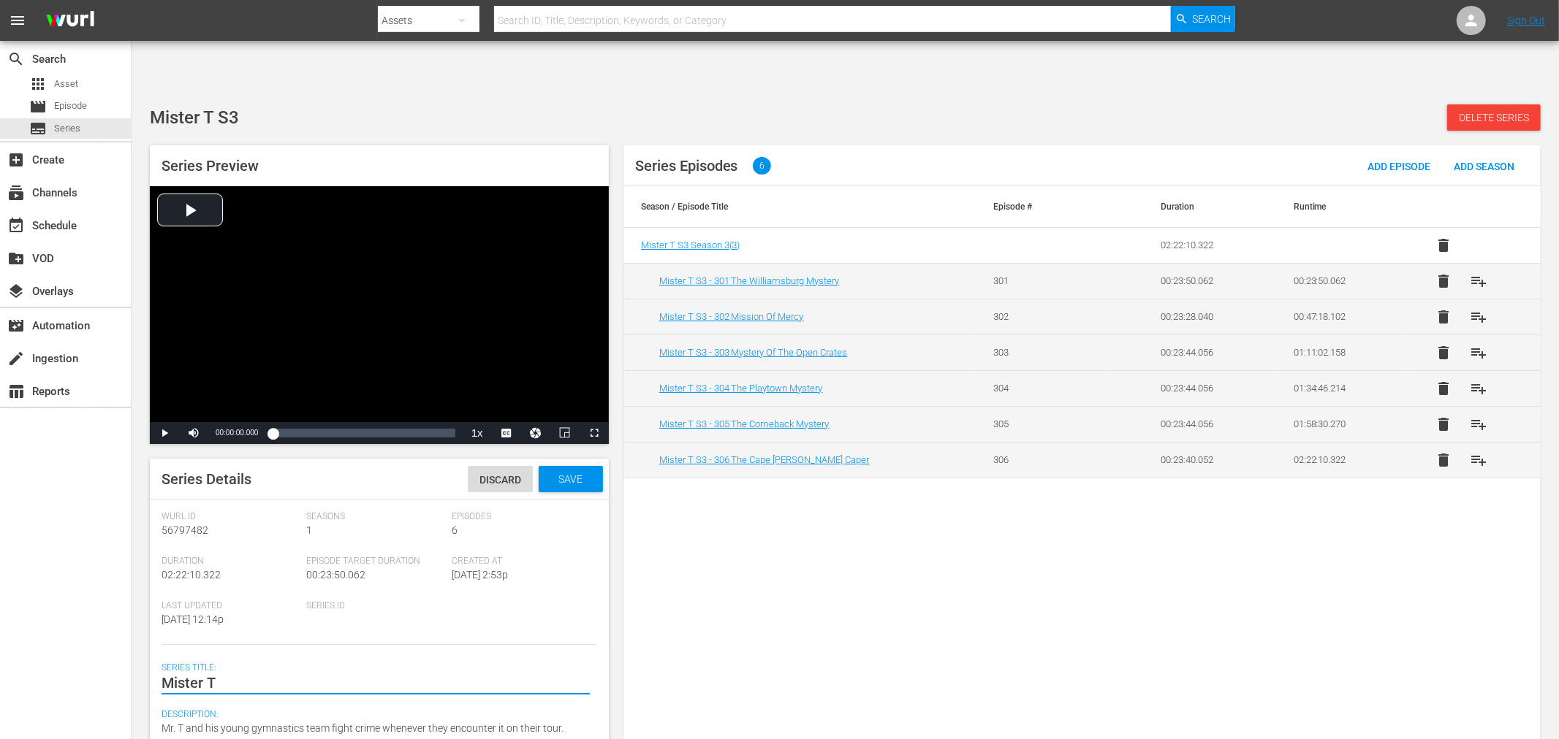
type textarea "Mister T"
click at [571, 474] on span "Save" at bounding box center [570, 480] width 47 height 12
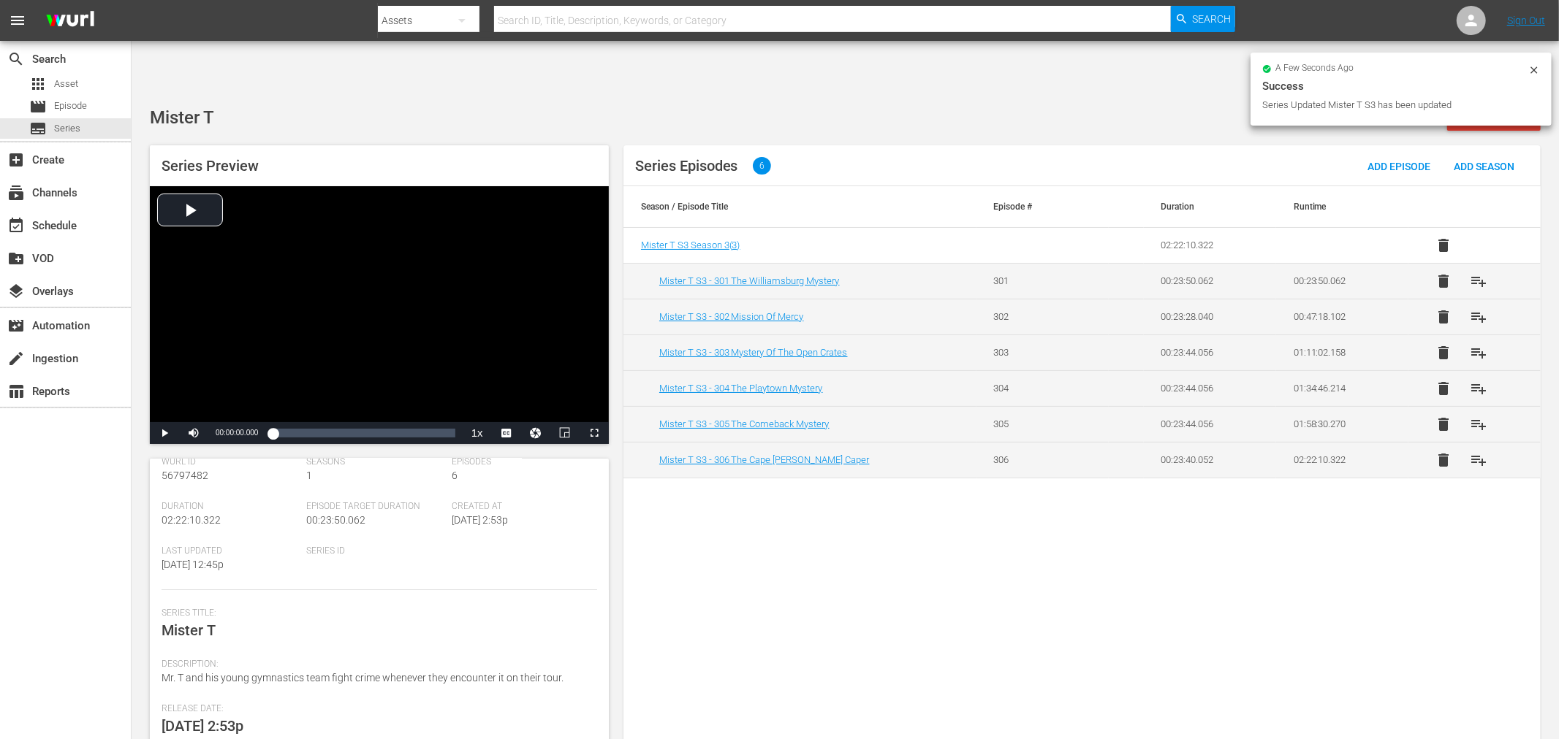
scroll to position [162, 0]
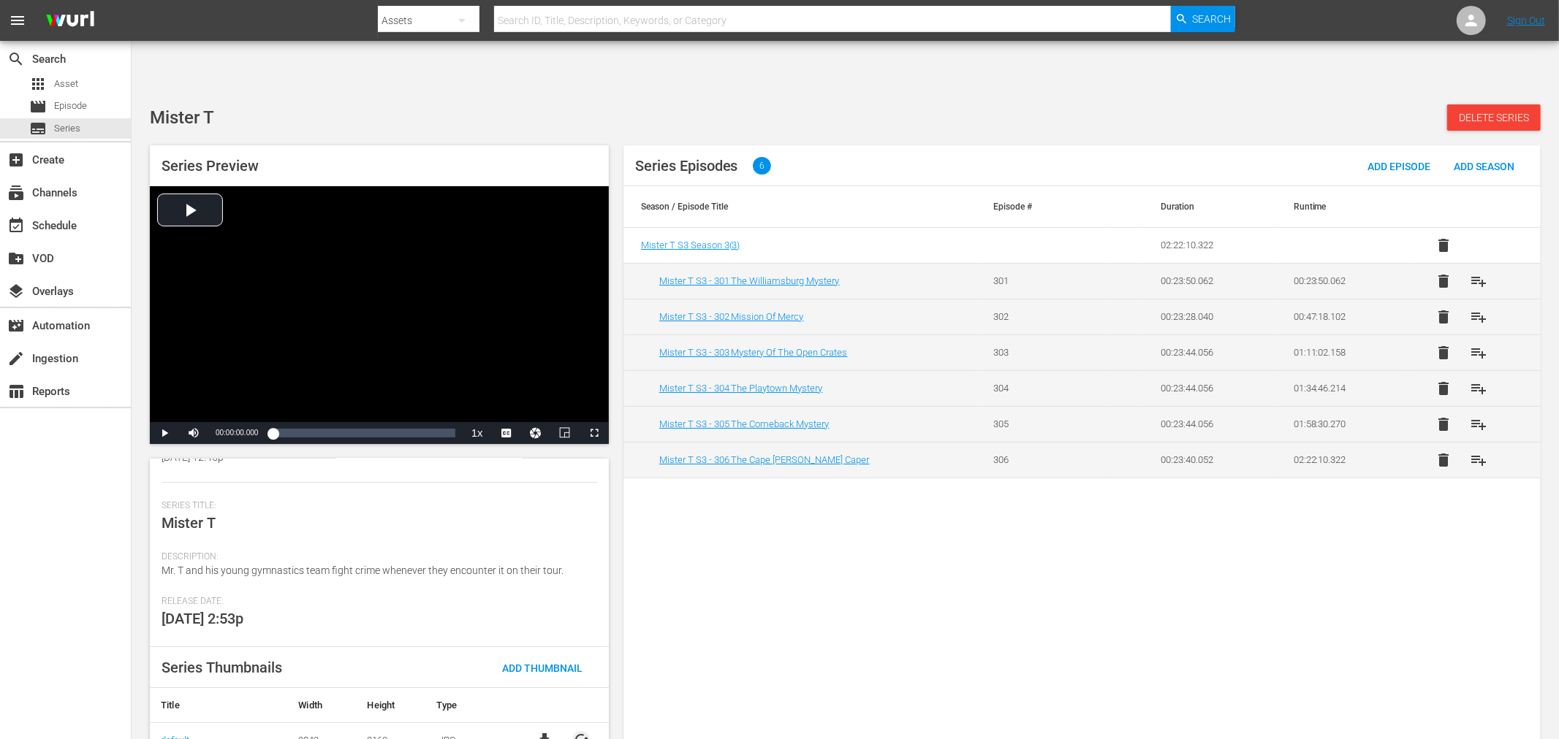
click at [577, 665] on span "cached" at bounding box center [581, 740] width 18 height 18
click at [728, 600] on div "Series Episodes 6 Add Episode Add Season Season / Episode Title Episode # Durat…" at bounding box center [1081, 451] width 917 height 612
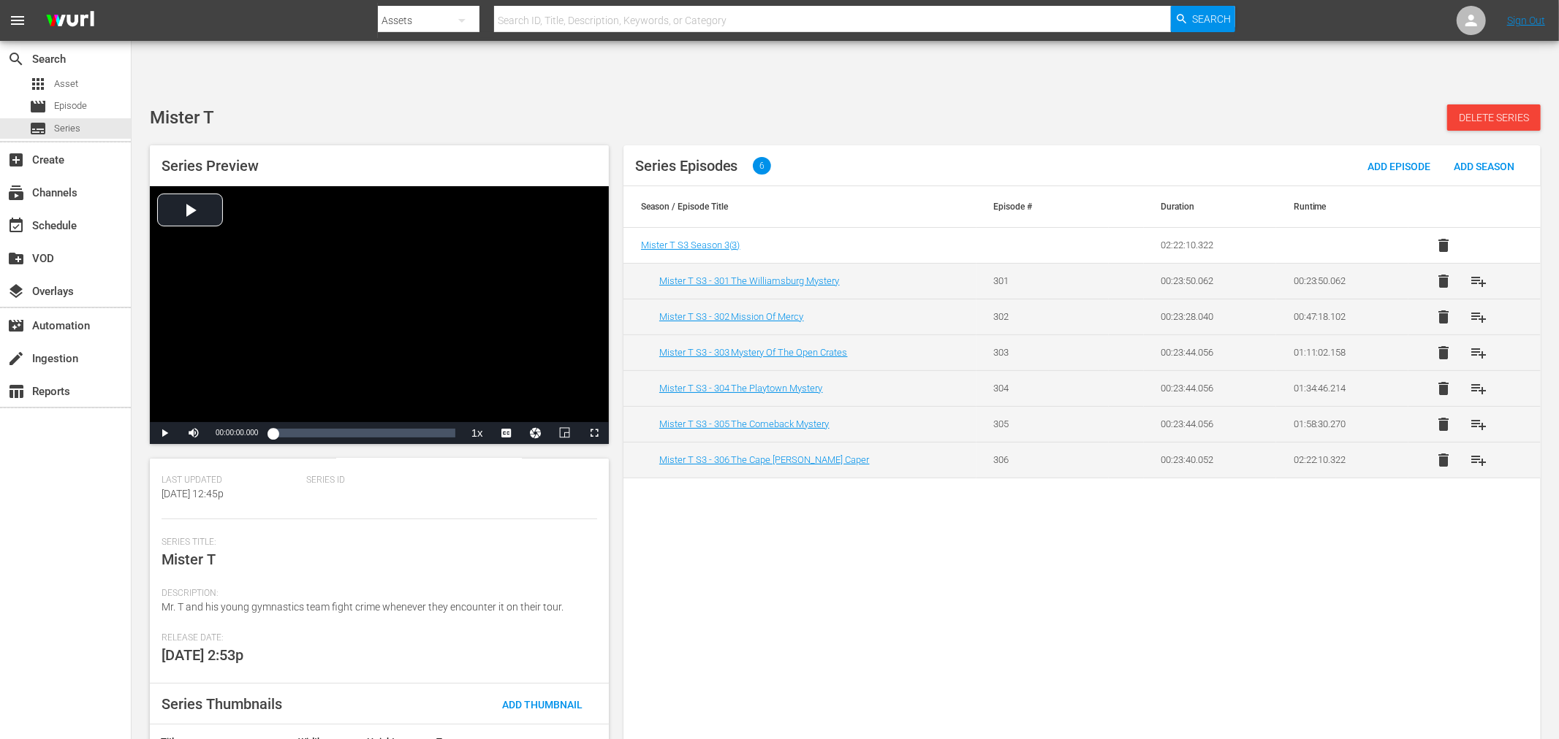
scroll to position [162, 0]
